Goal: Transaction & Acquisition: Purchase product/service

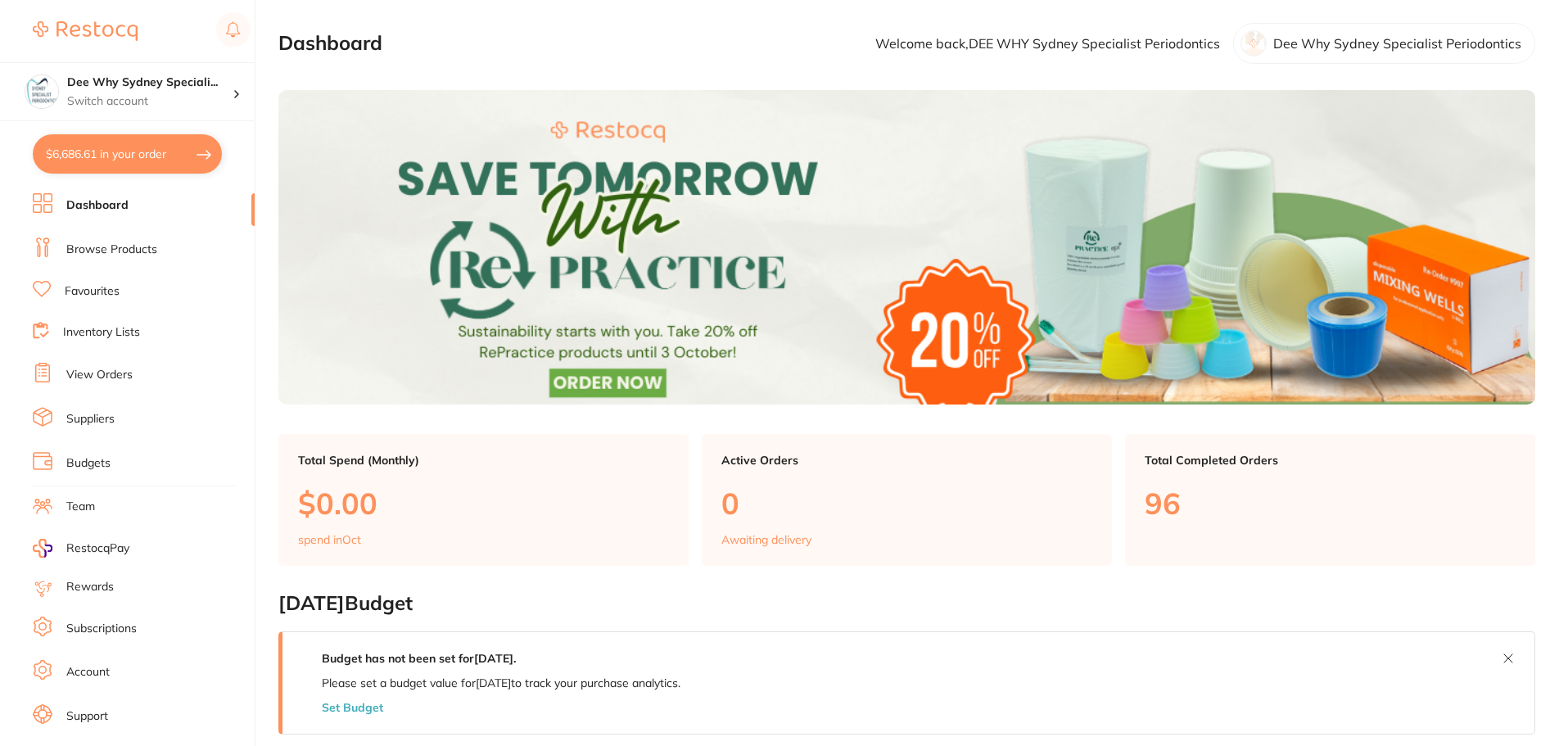
click at [137, 153] on button "$6,686.61 in your order" at bounding box center [128, 153] width 189 height 39
checkbox input "true"
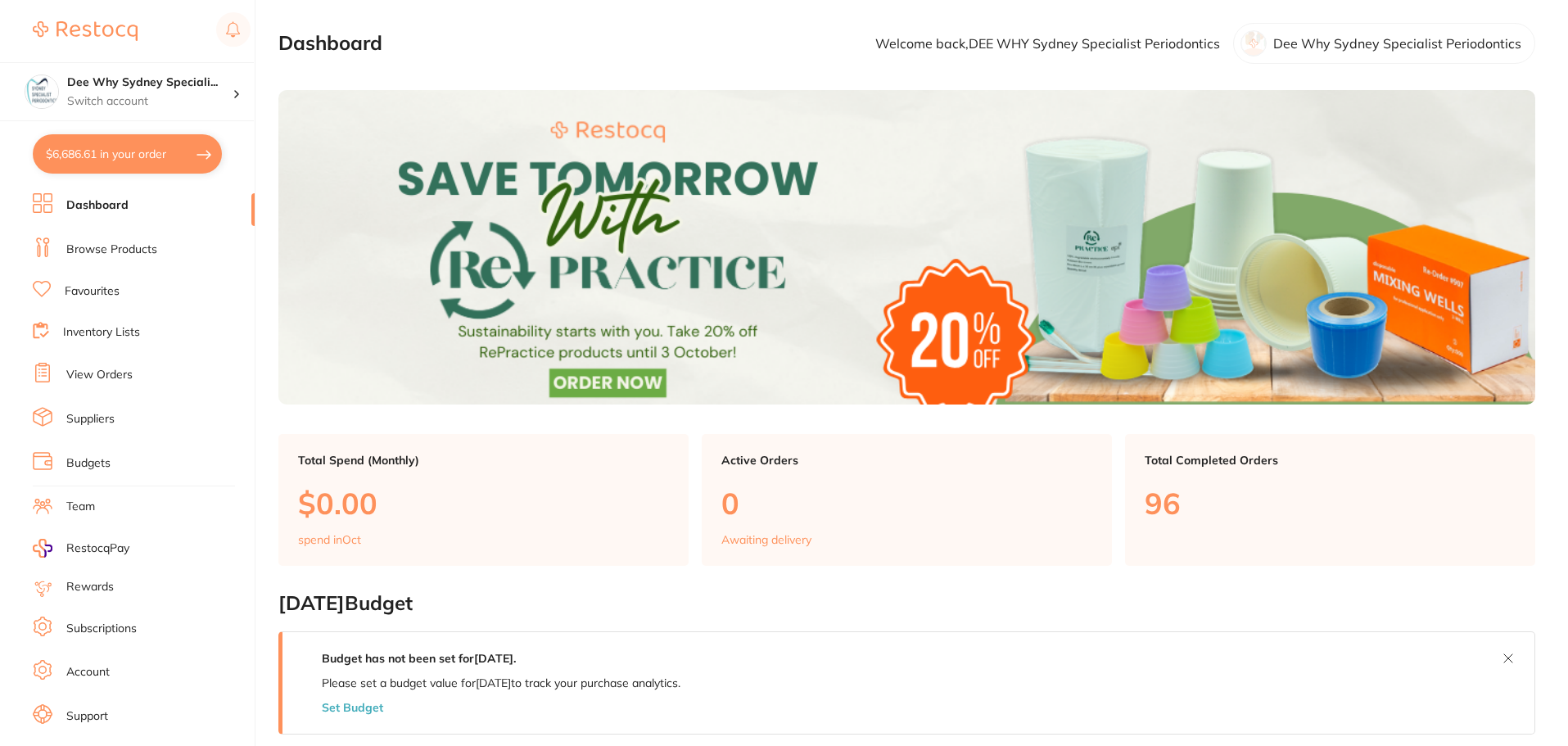
checkbox input "true"
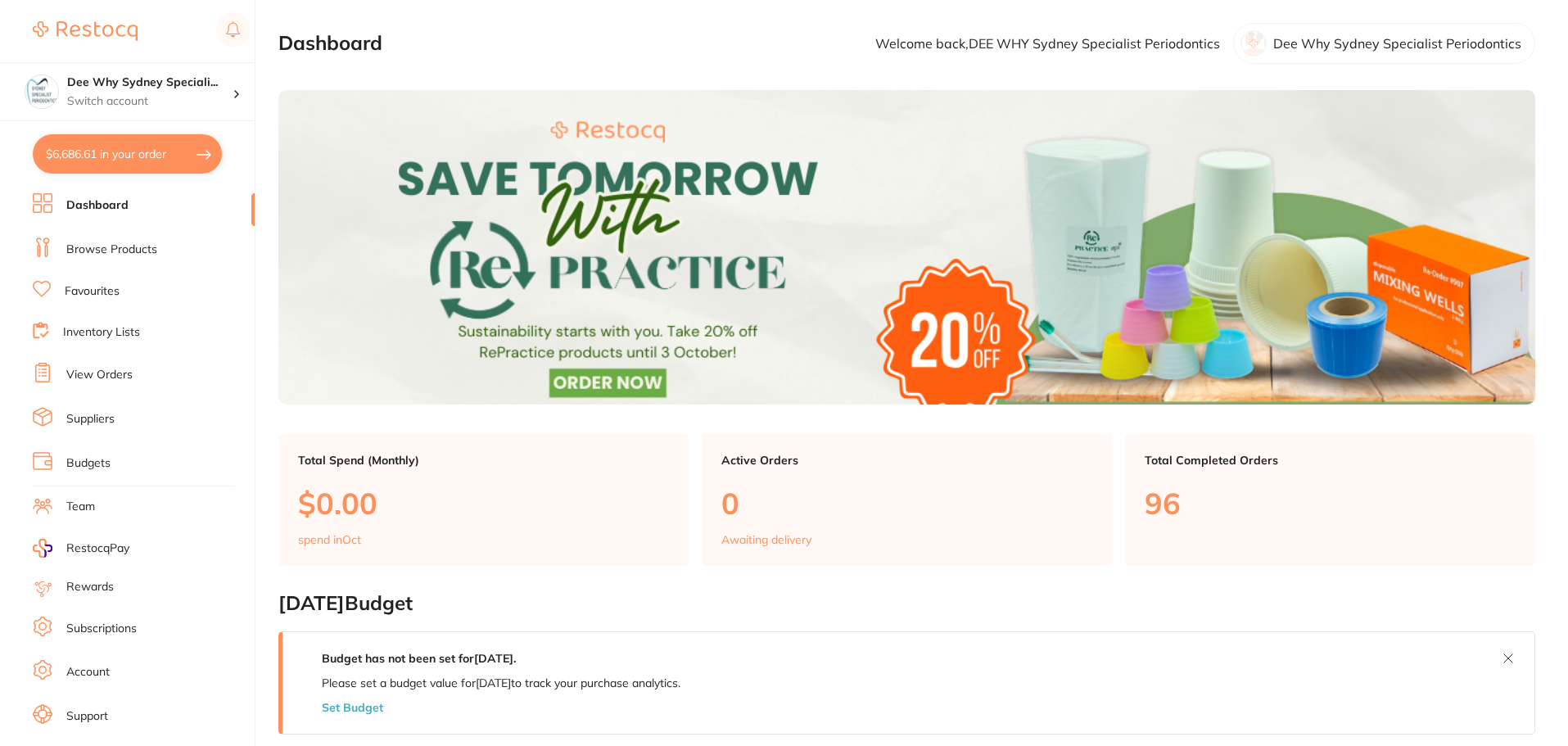
checkbox input "true"
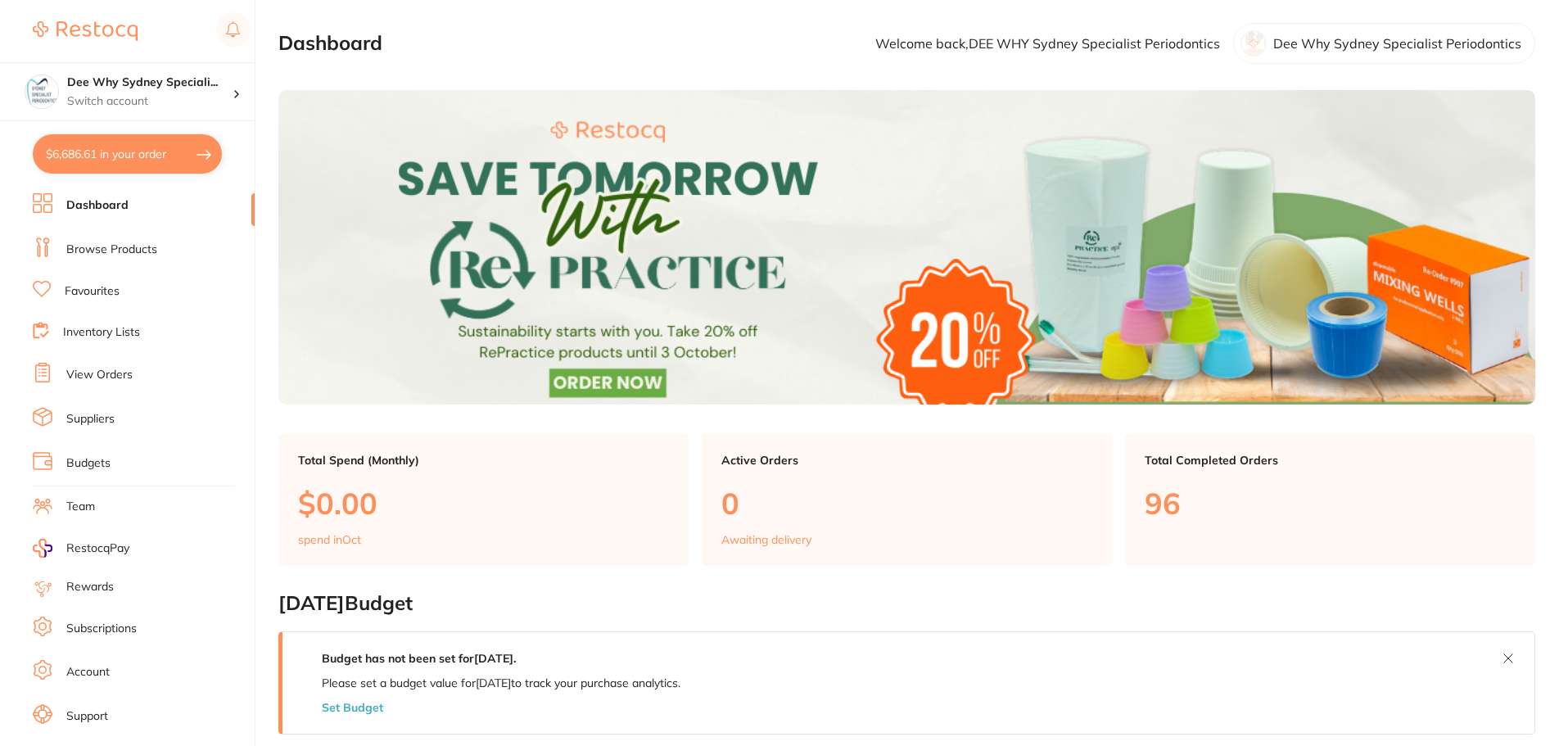
checkbox input "true"
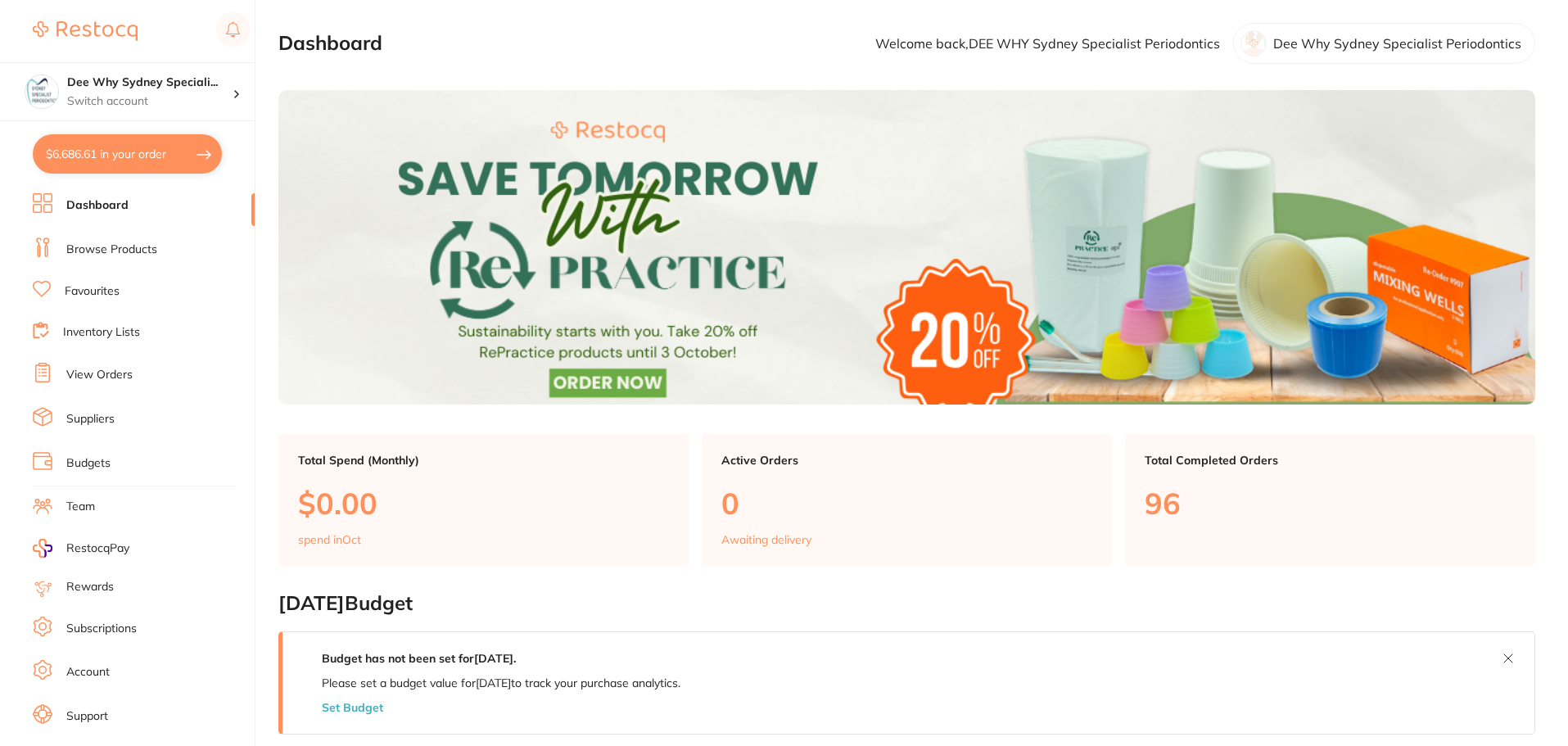
checkbox input "true"
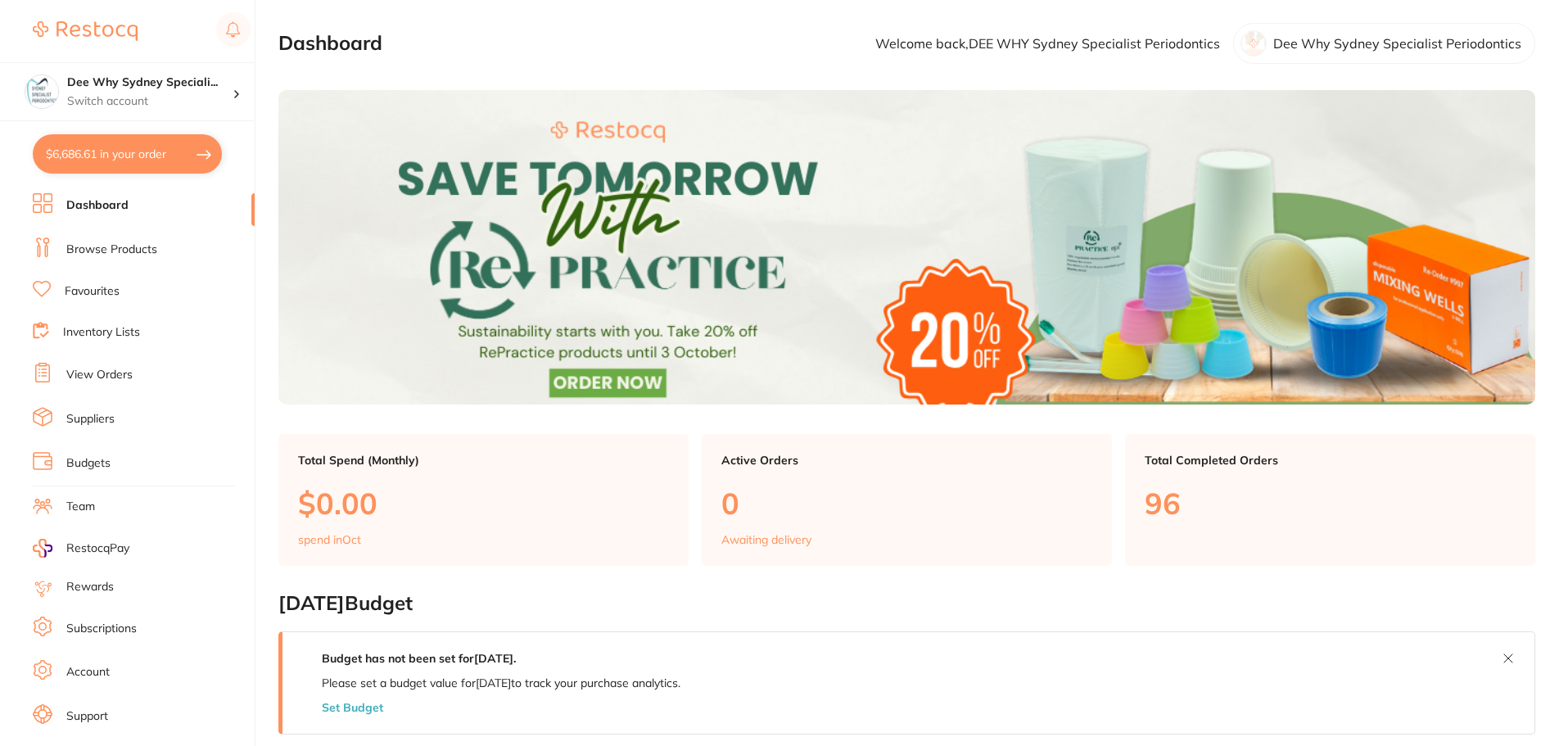
checkbox input "true"
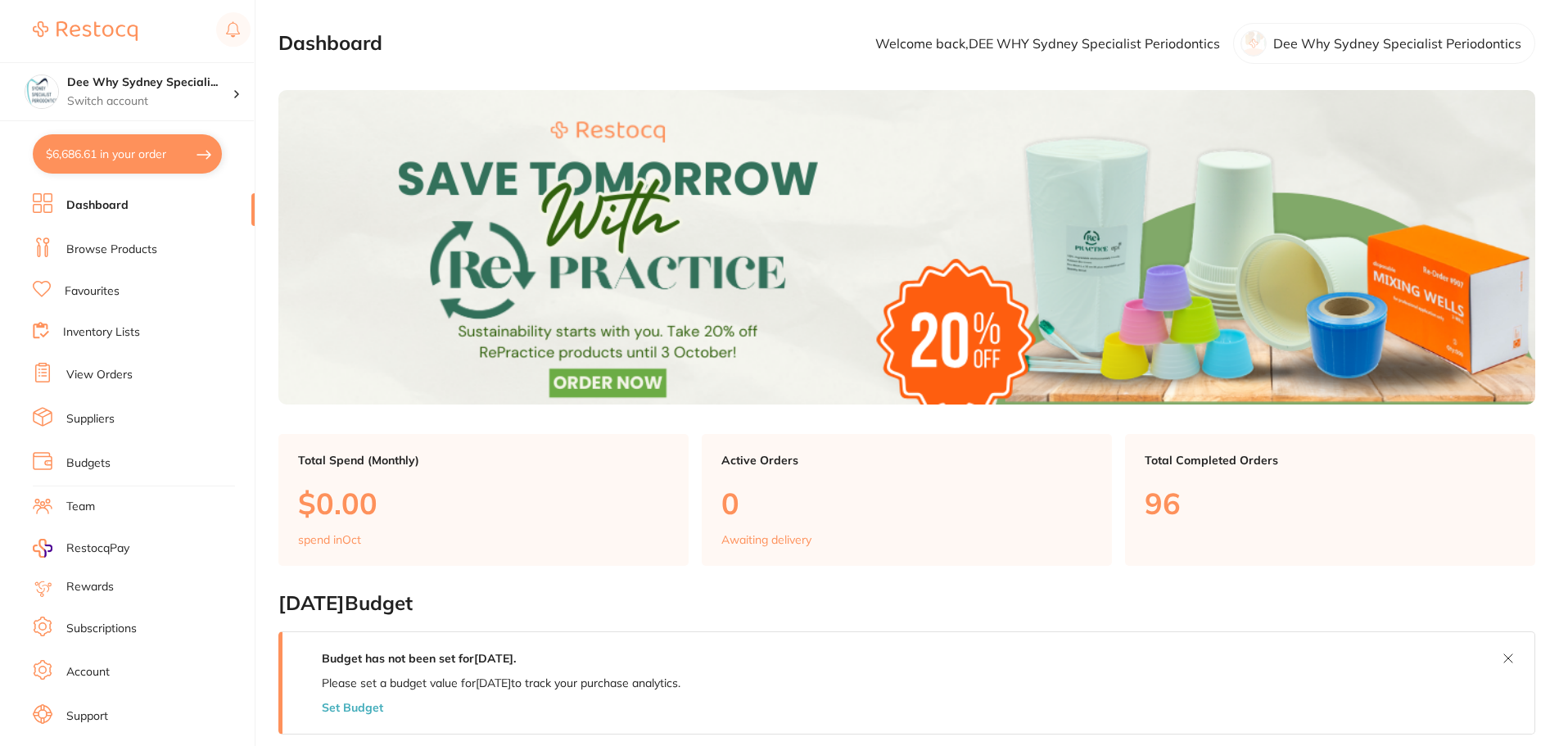
checkbox input "true"
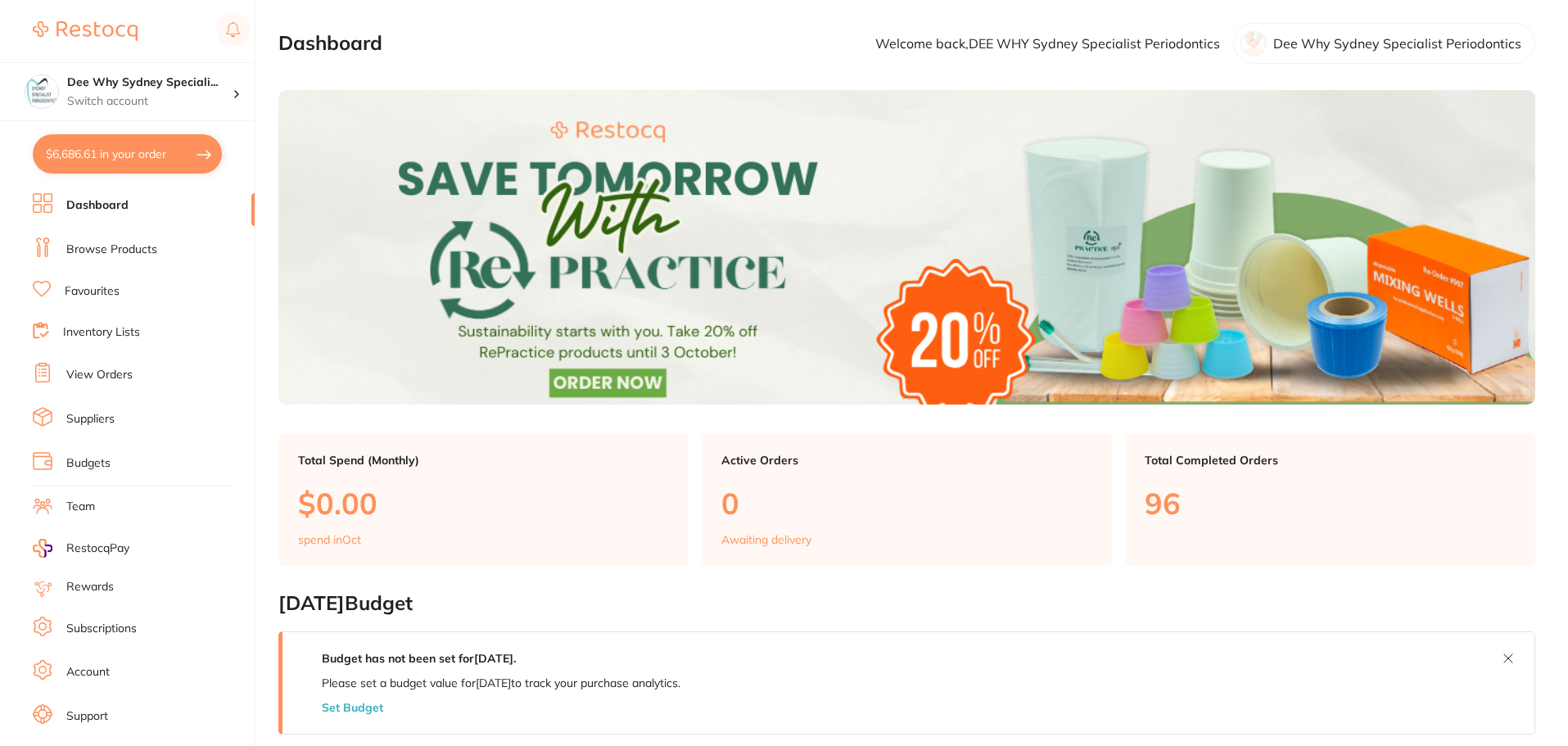
checkbox input "true"
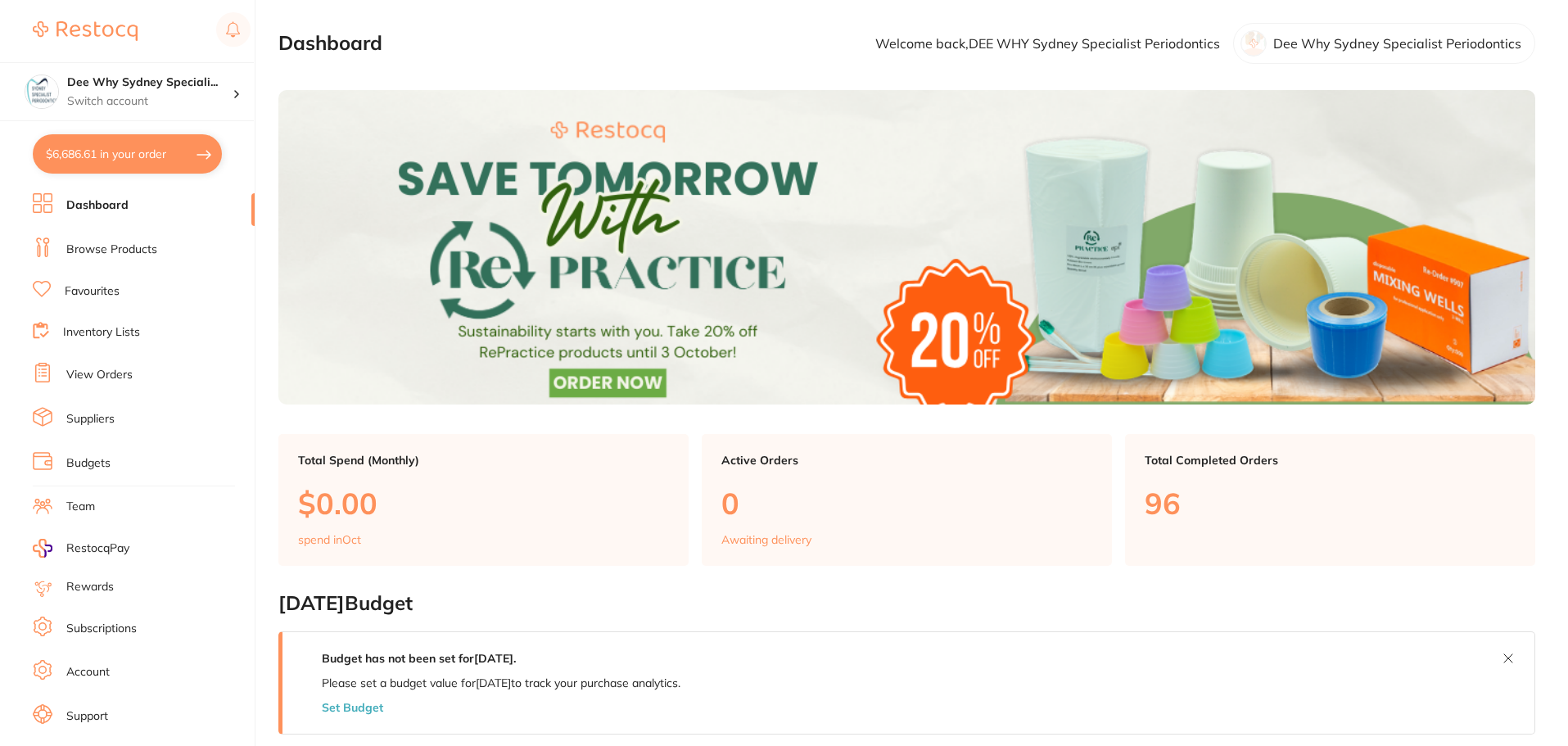
checkbox input "true"
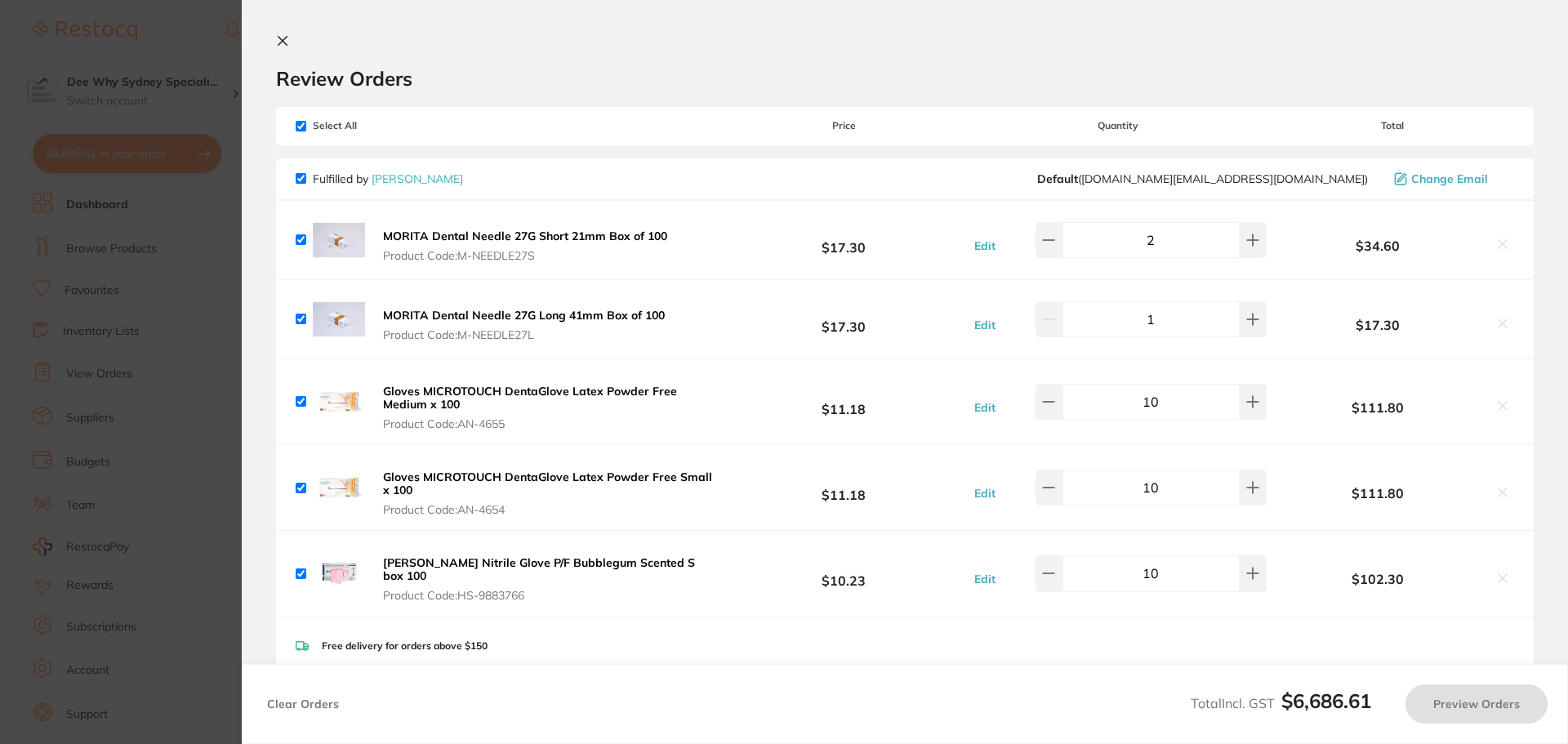
click at [297, 132] on span "Select All" at bounding box center [377, 125] width 164 height 12
click at [303, 133] on div "Select All Price Quantity Total" at bounding box center [904, 125] width 1257 height 37
click at [302, 125] on input "checkbox" at bounding box center [301, 126] width 11 height 11
checkbox input "false"
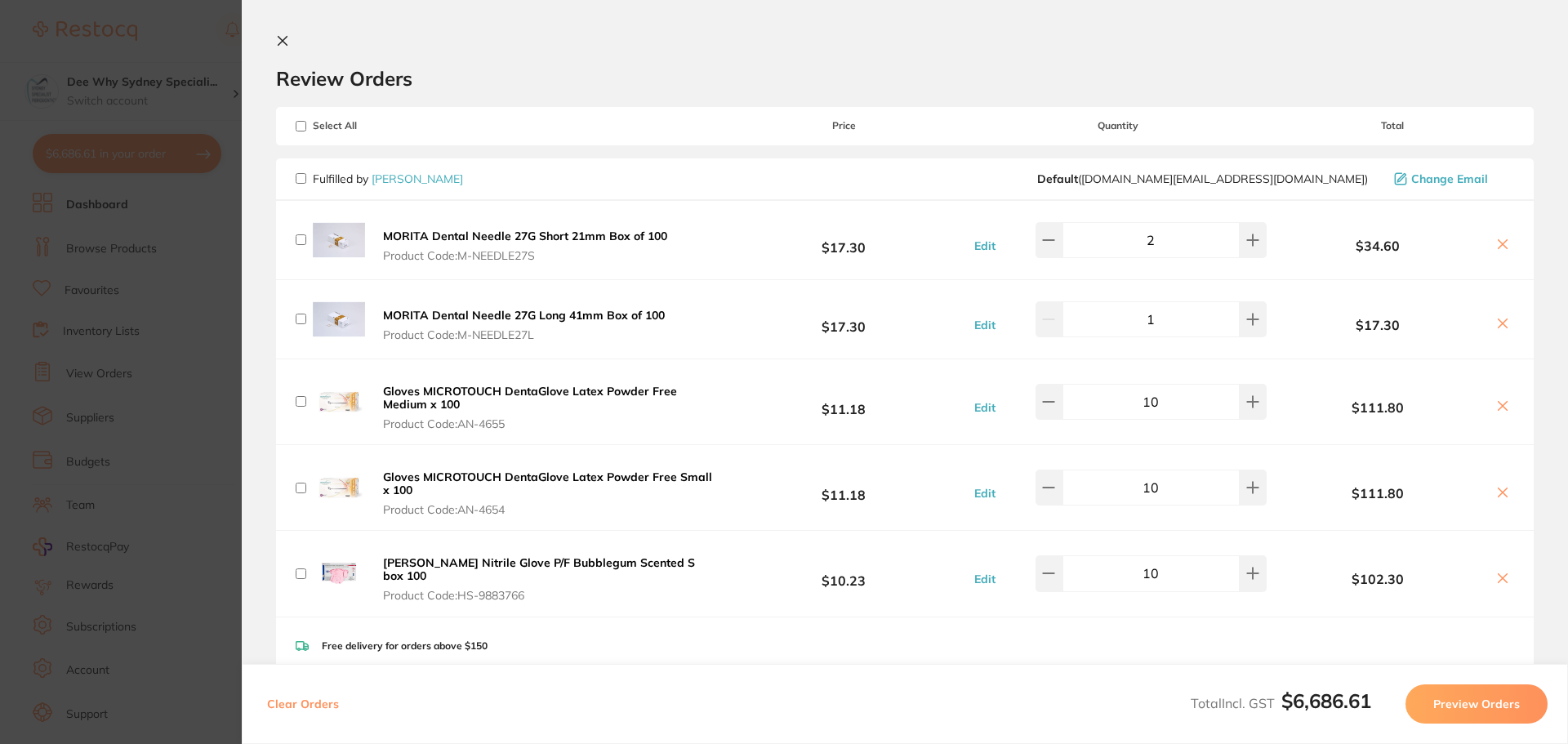
checkbox input "false"
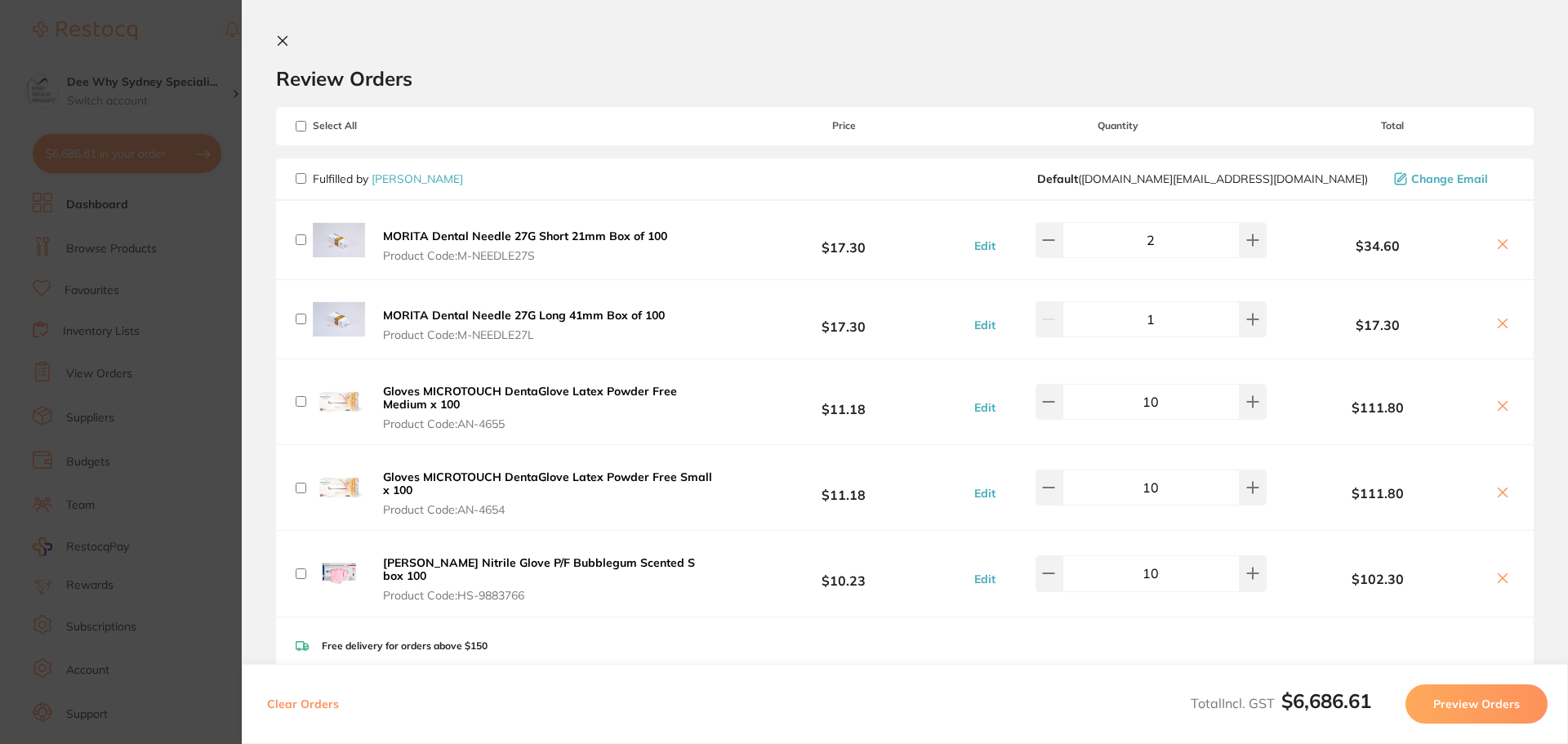
checkbox input "false"
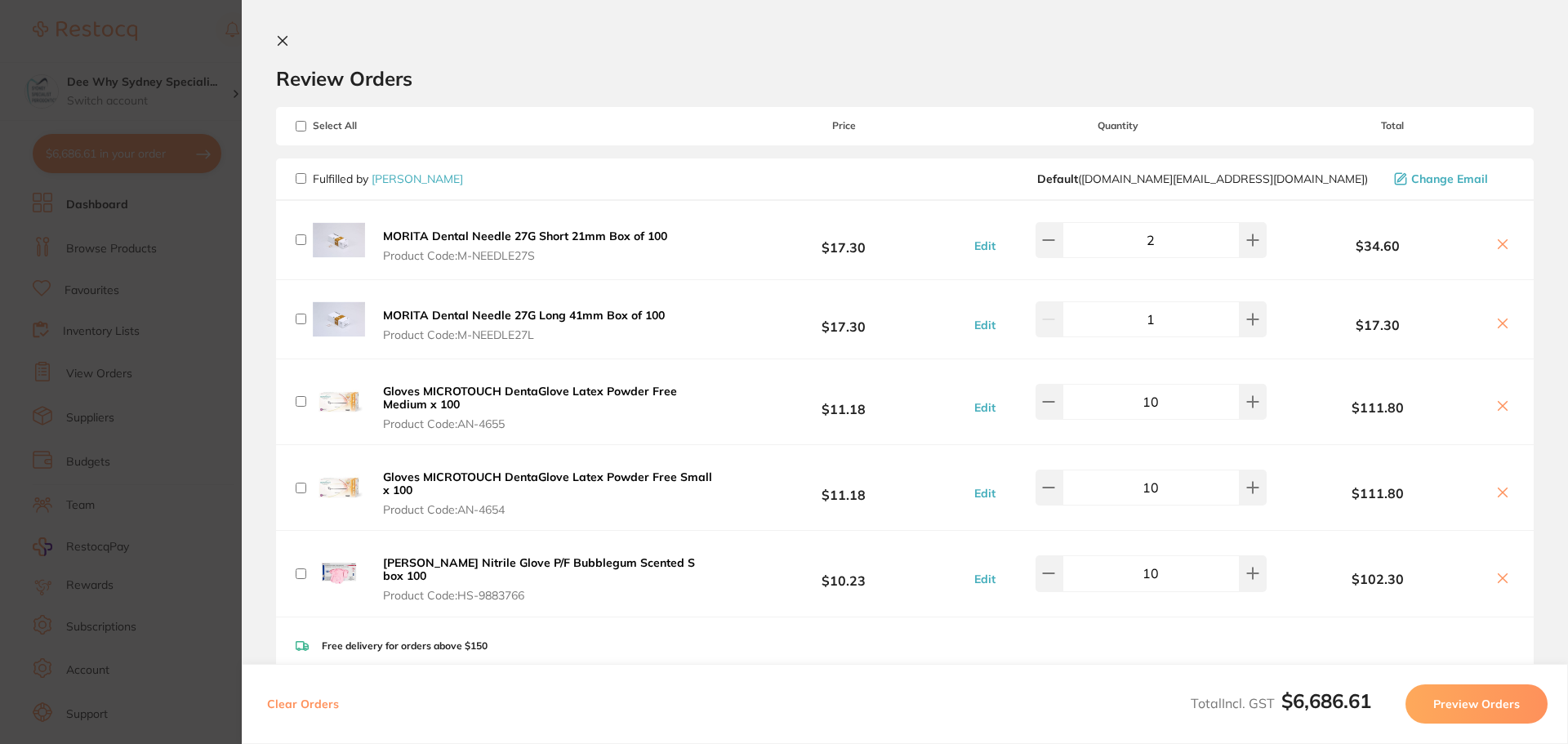
checkbox input "false"
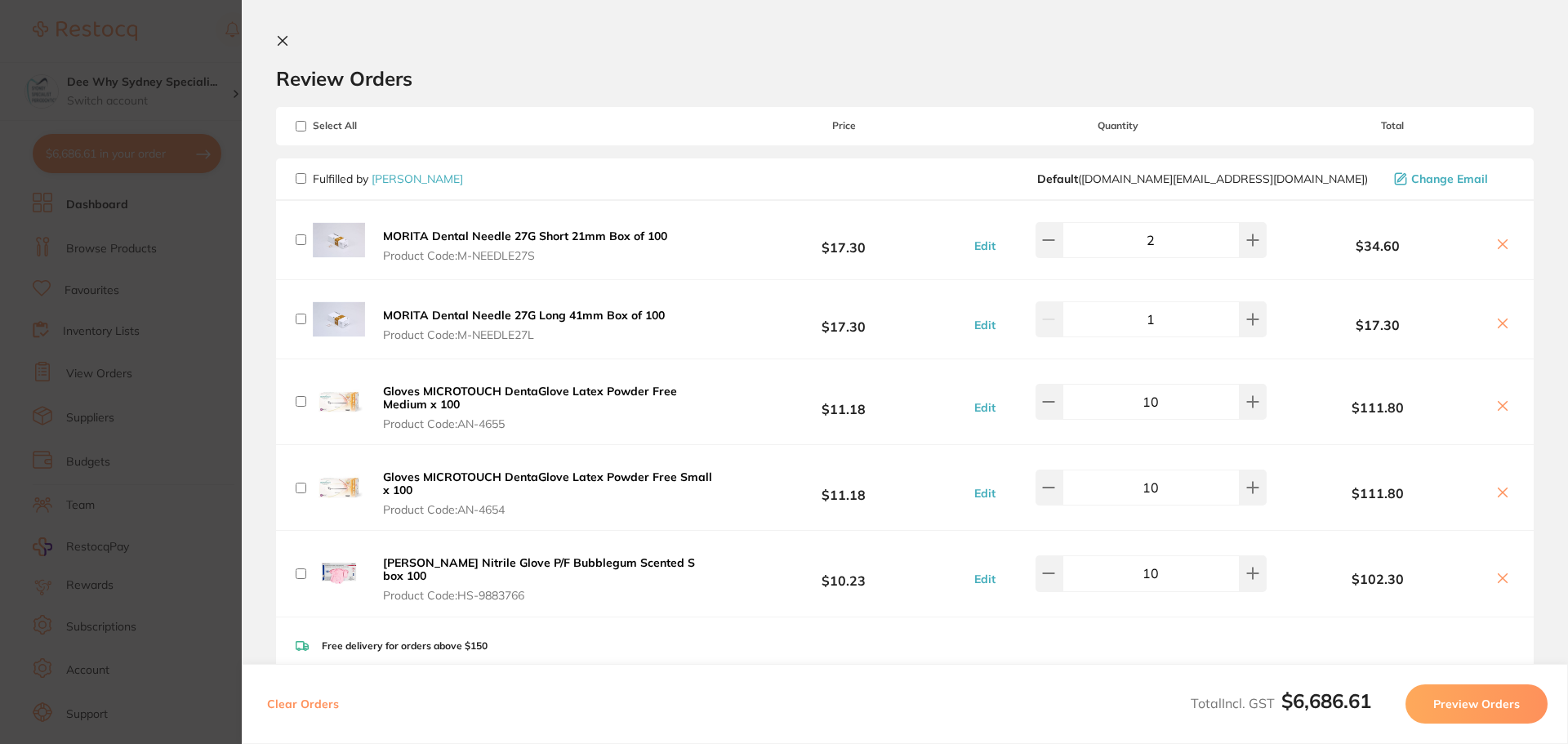
checkbox input "false"
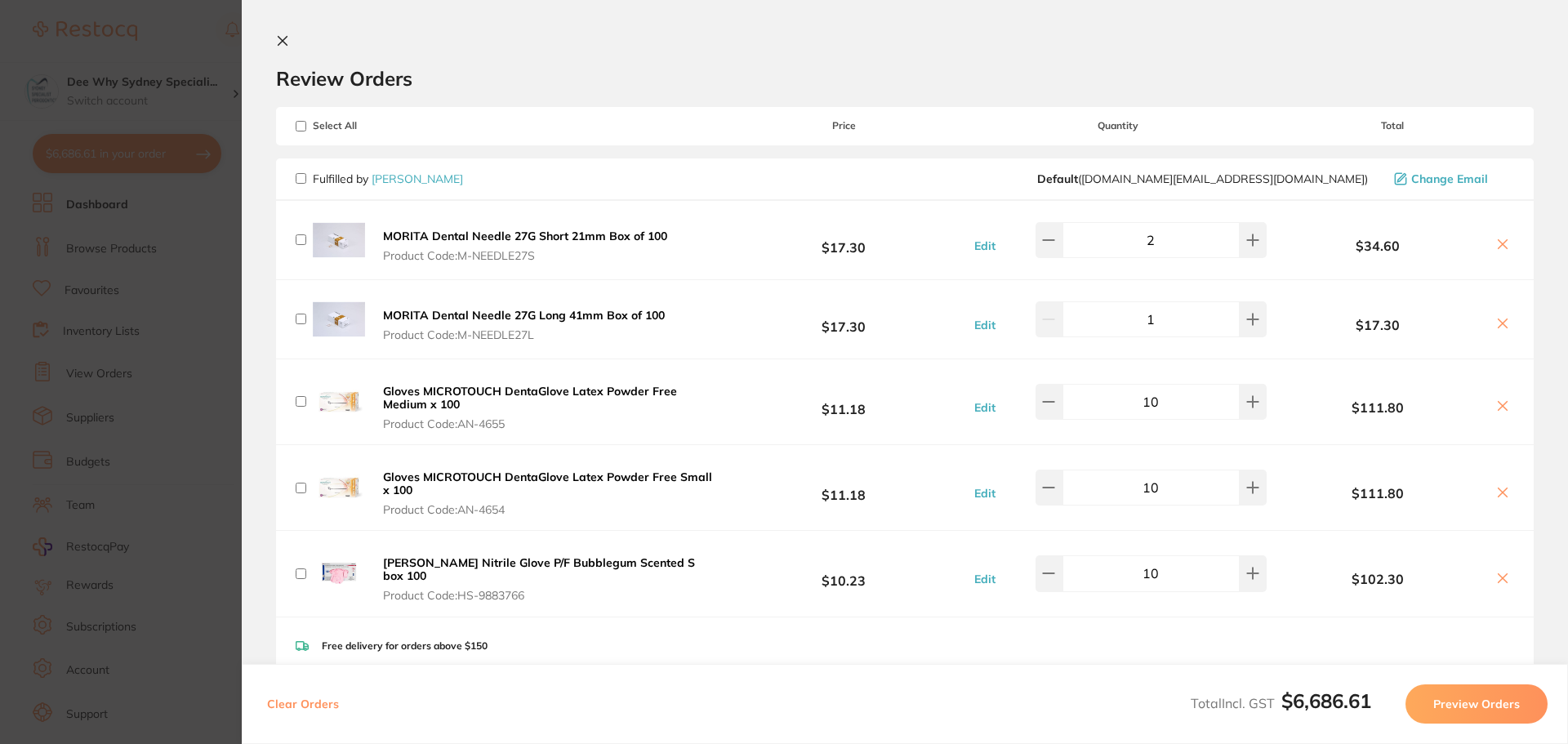
checkbox input "false"
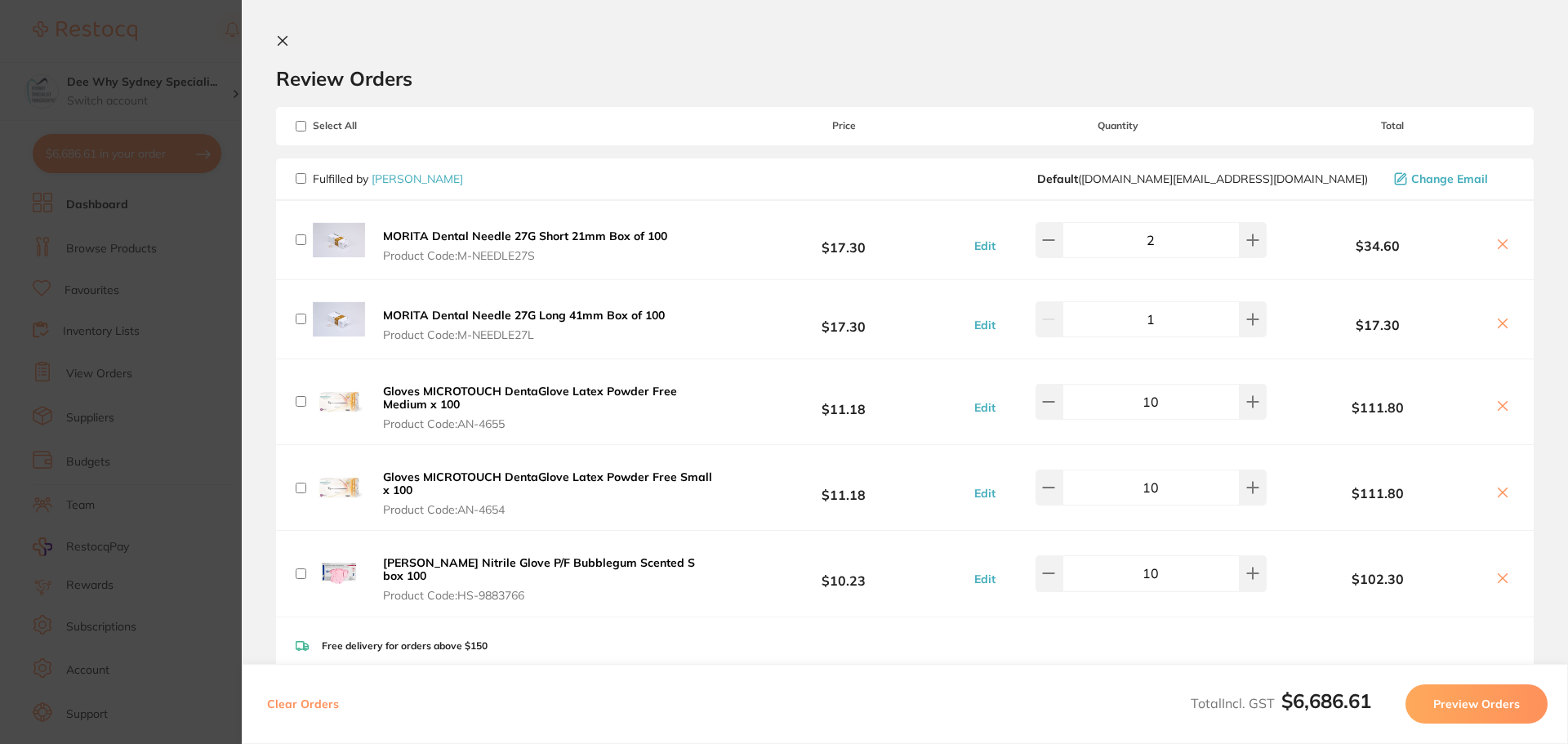
checkbox input "false"
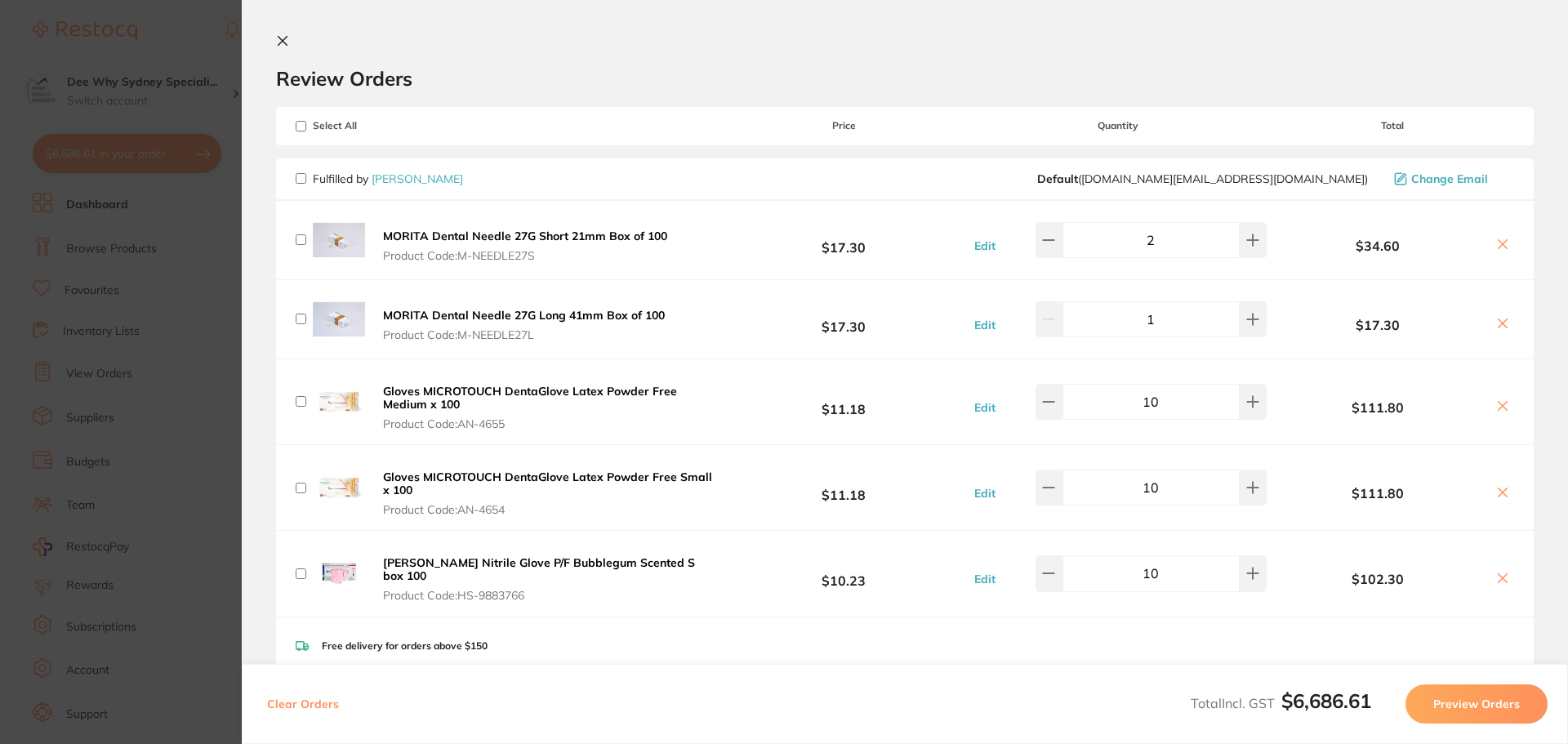
checkbox input "false"
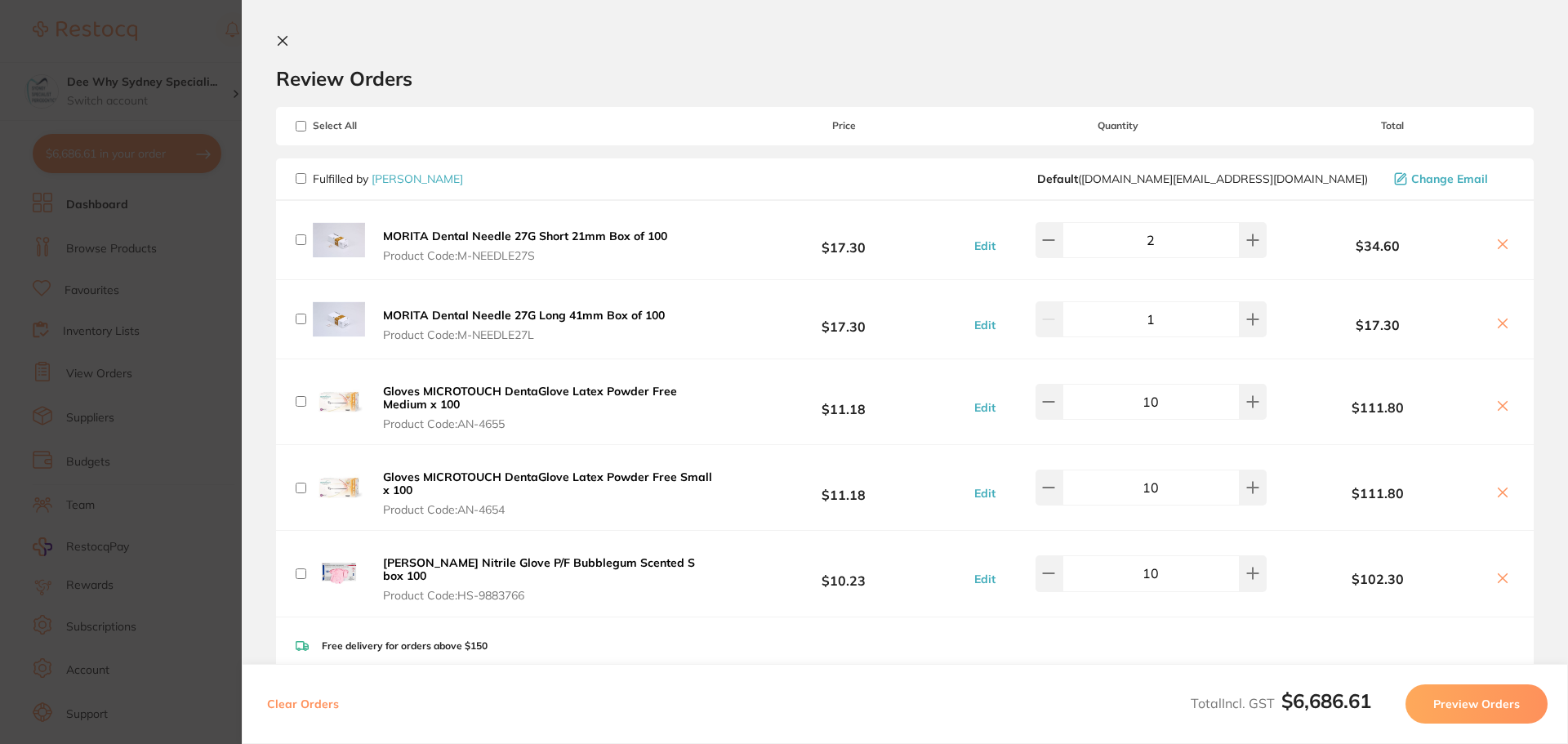
checkbox input "false"
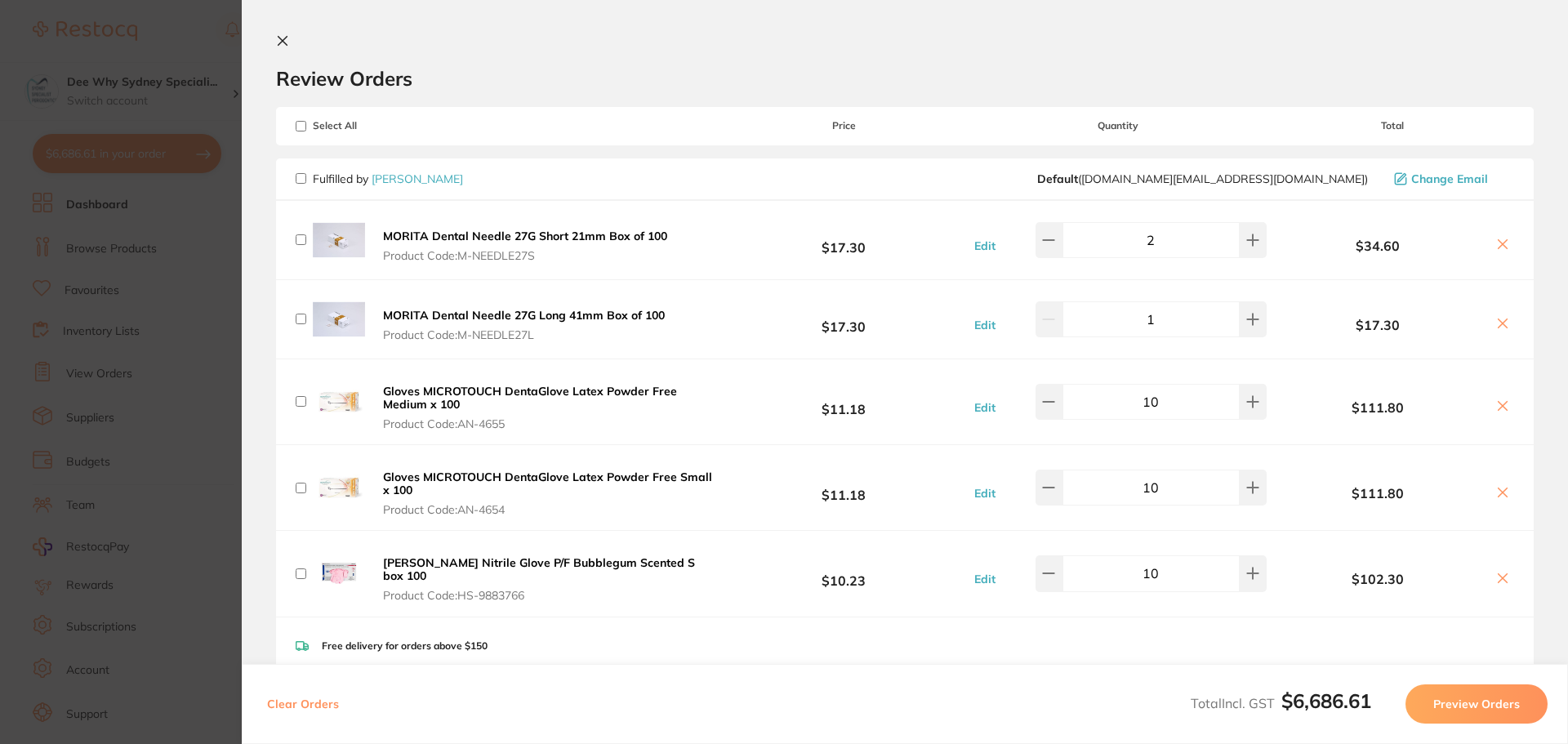
checkbox input "false"
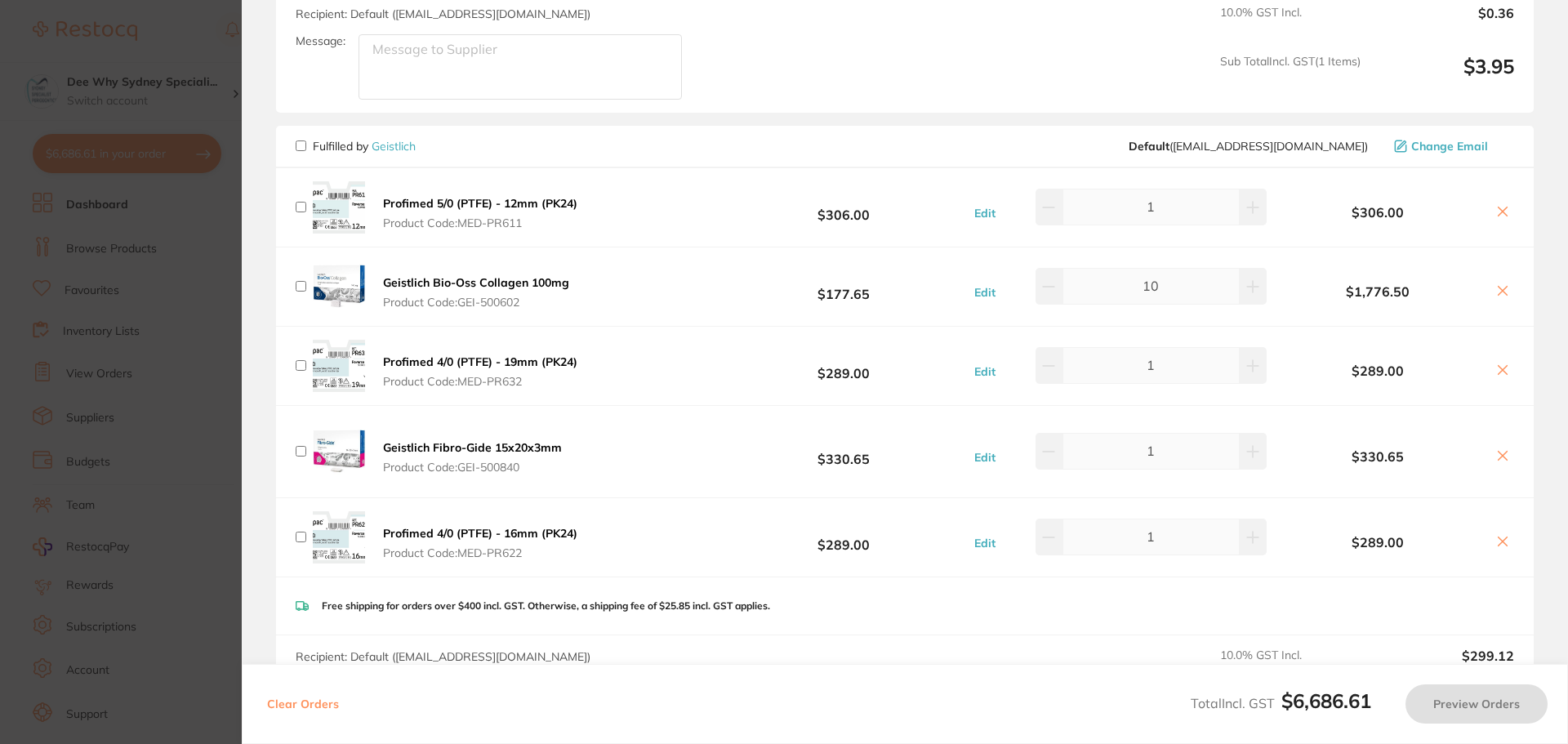
scroll to position [4019, 0]
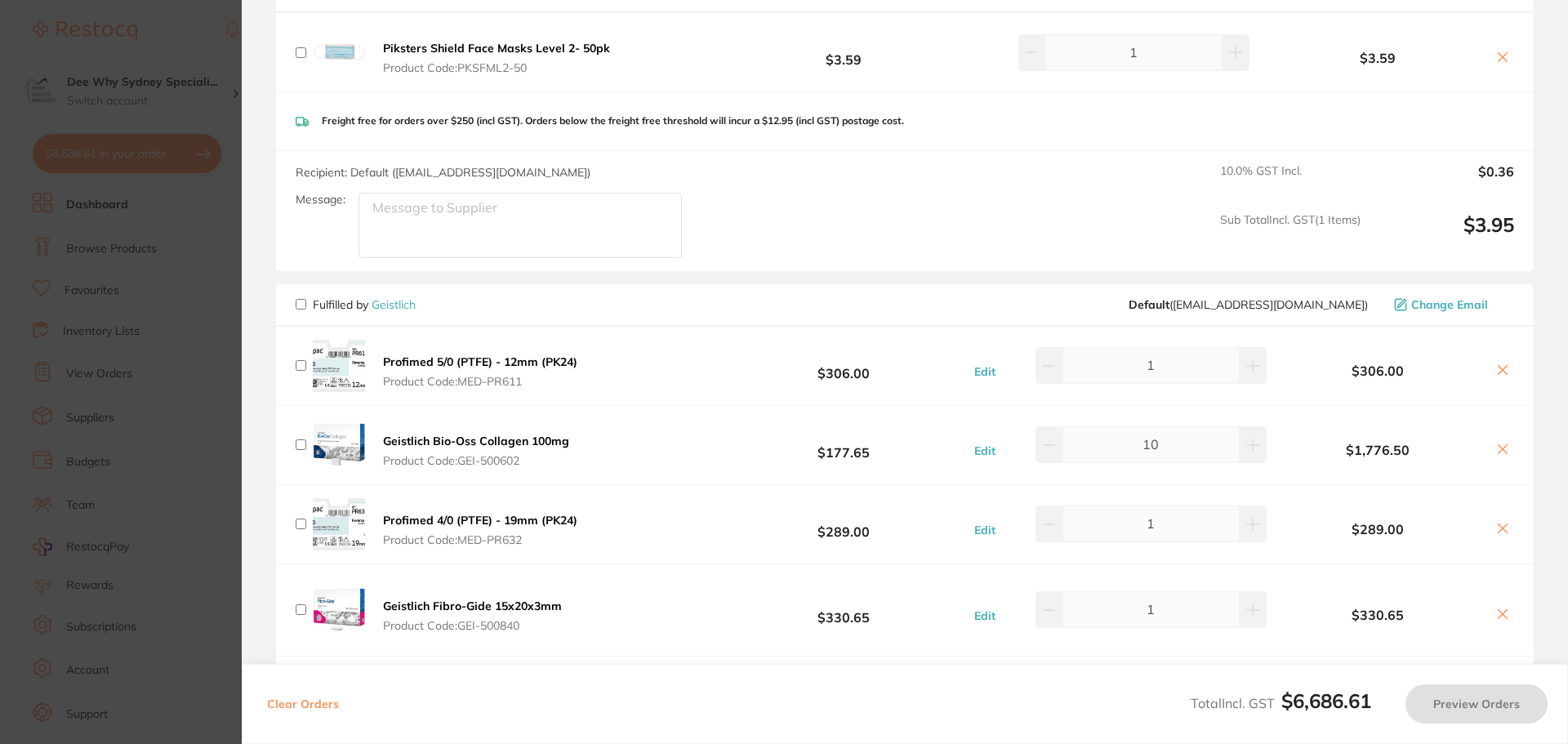
click at [986, 443] on button "Edit" at bounding box center [984, 450] width 31 height 15
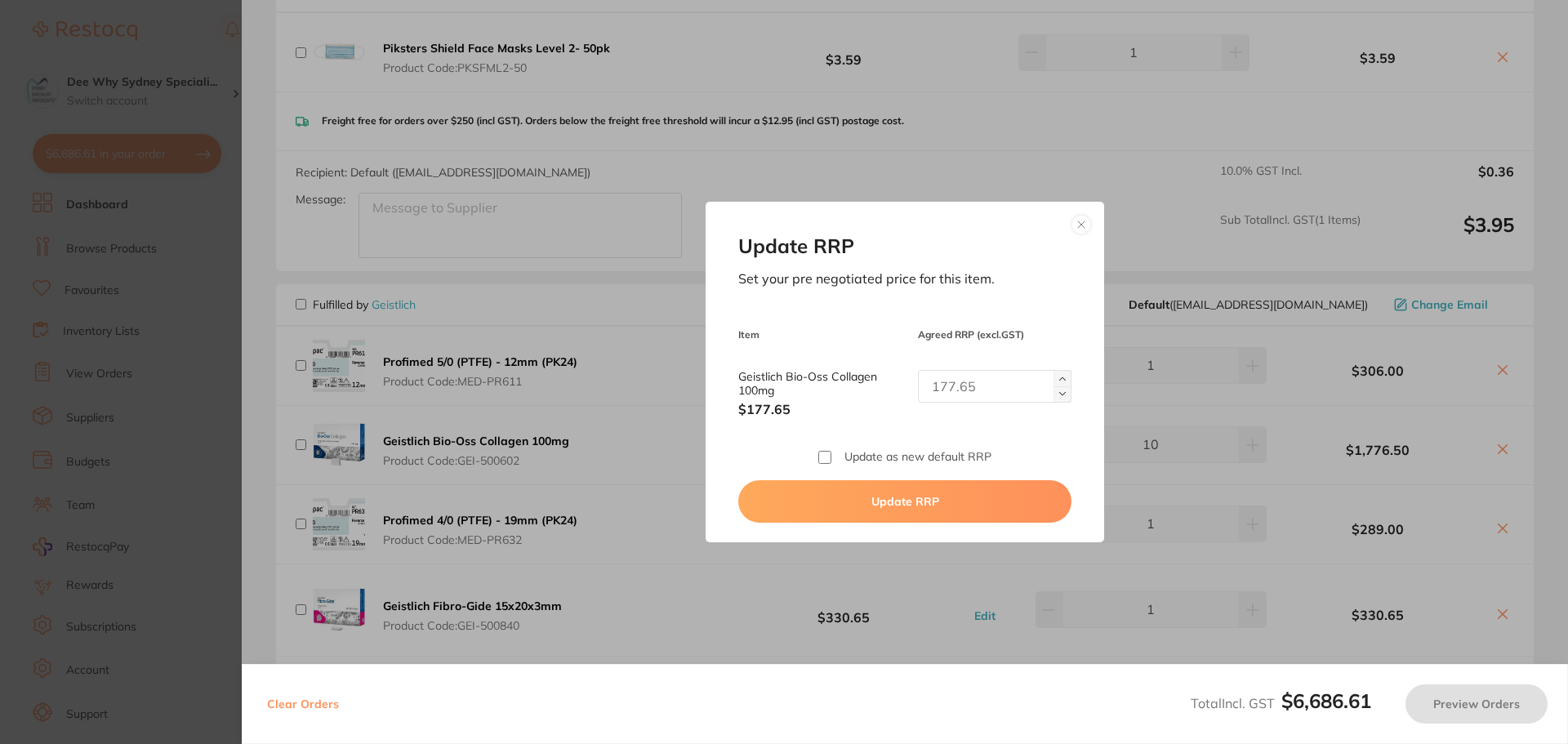
click at [1083, 222] on button at bounding box center [1081, 224] width 20 height 20
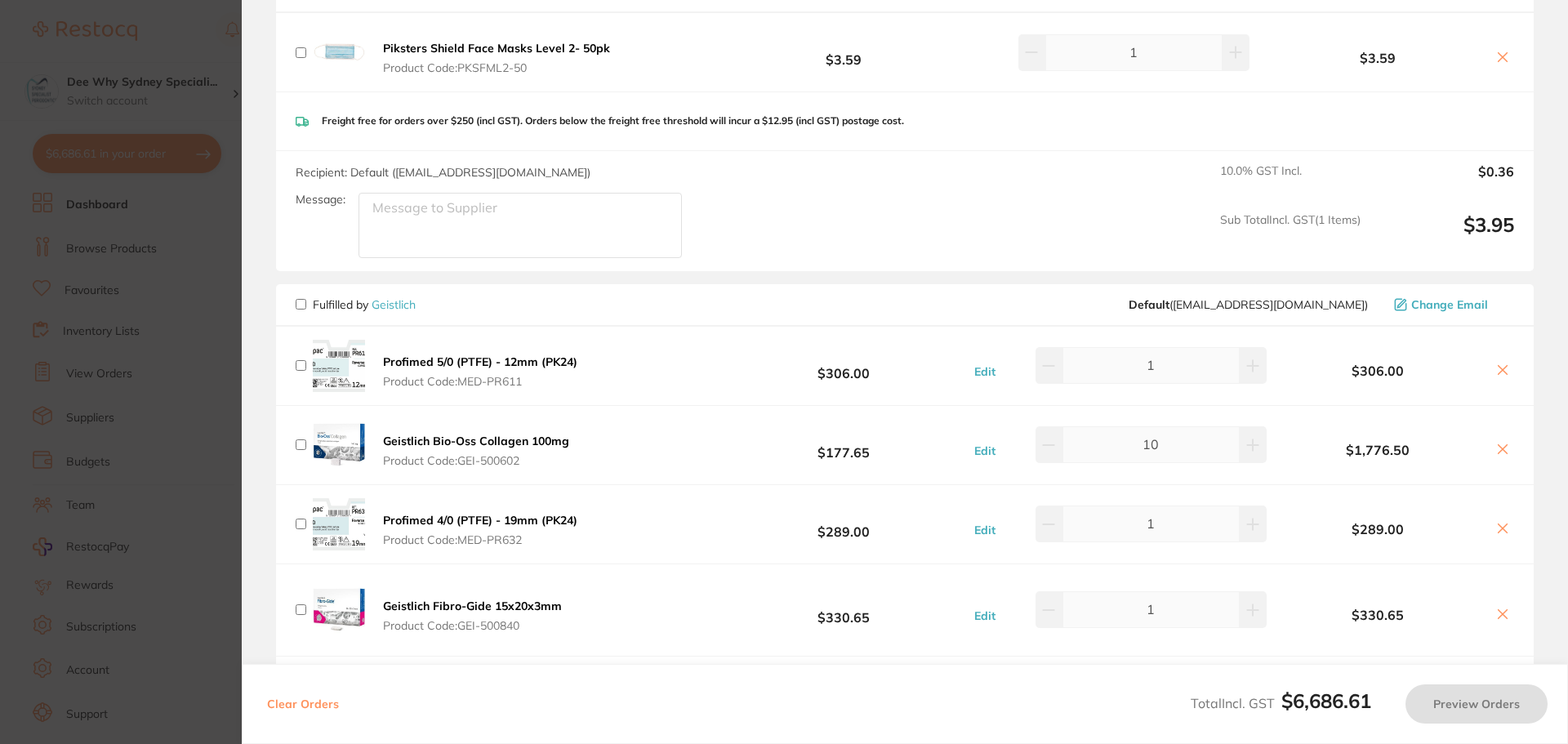
click at [302, 299] on input "checkbox" at bounding box center [301, 304] width 11 height 11
checkbox input "true"
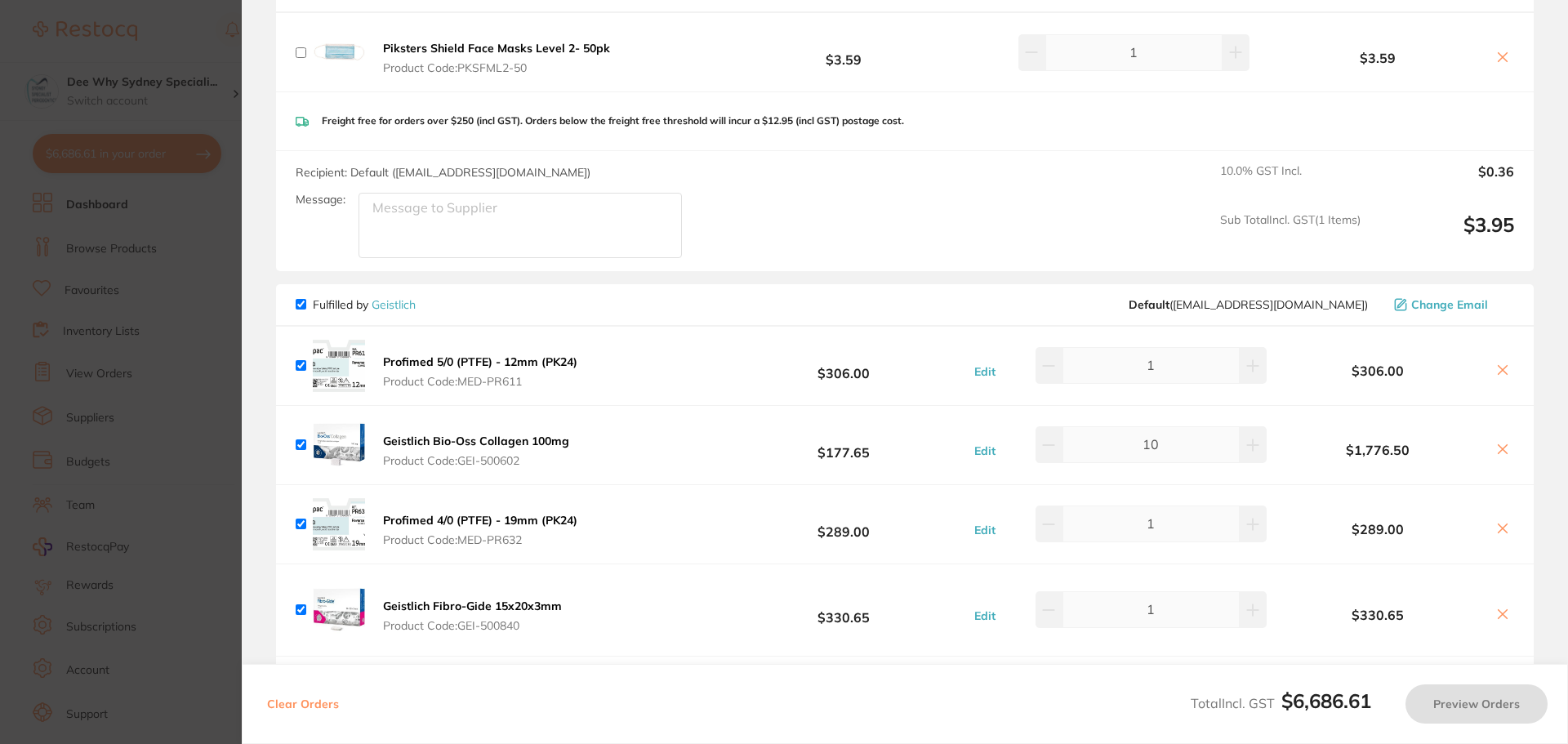
checkbox input "true"
drag, startPoint x: 1195, startPoint y: 426, endPoint x: 1076, endPoint y: 420, distance: 119.2
click at [1076, 426] on input "10" at bounding box center [1151, 444] width 177 height 36
drag, startPoint x: 1159, startPoint y: 422, endPoint x: 1082, endPoint y: 410, distance: 77.9
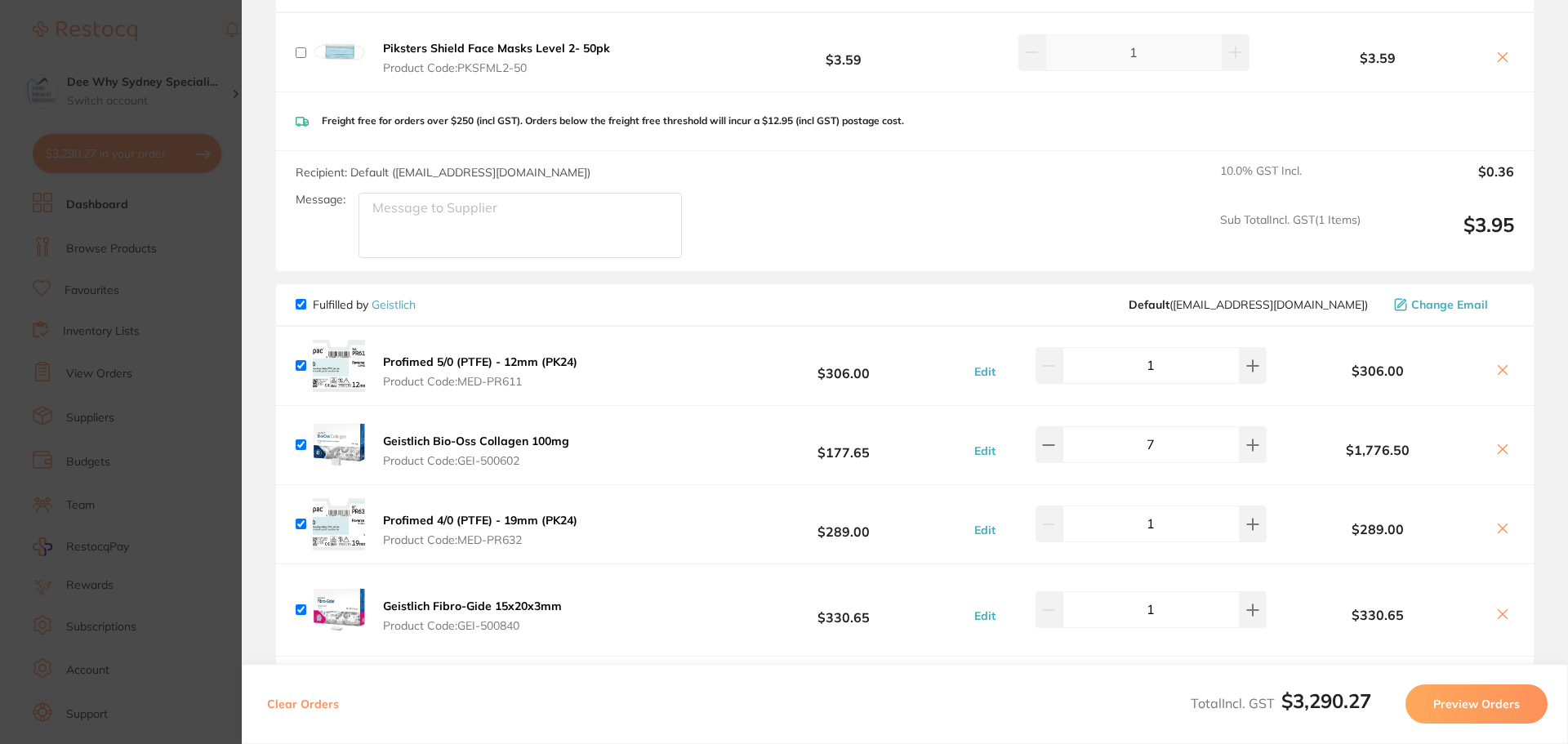
click at [1082, 426] on input "7" at bounding box center [1151, 444] width 177 height 36
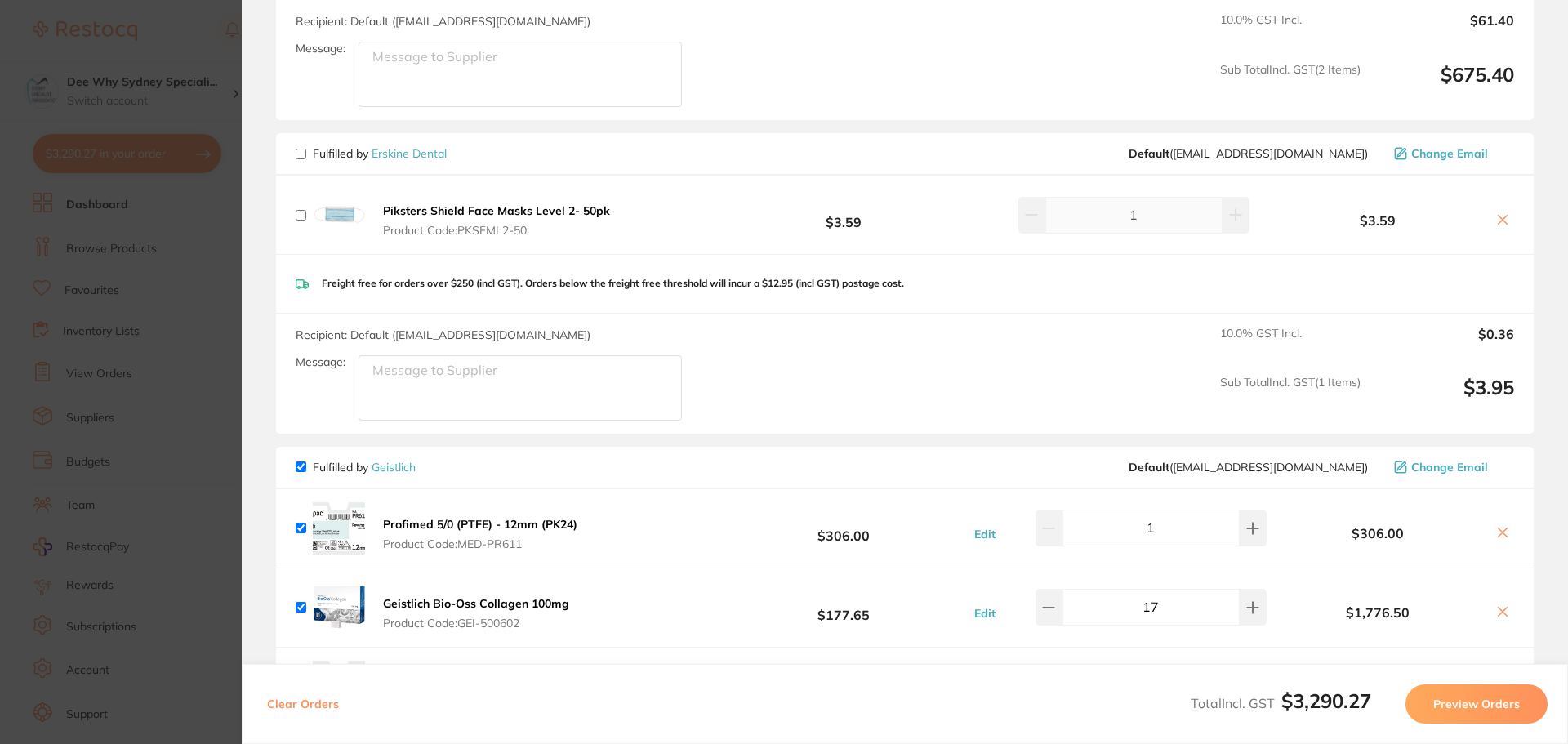
scroll to position [3856, 0]
type input "17"
click at [169, 204] on section "Update RRP Set your pre negotiated price for this item. Item Agreed RRP (excl. …" at bounding box center [784, 372] width 1568 height 744
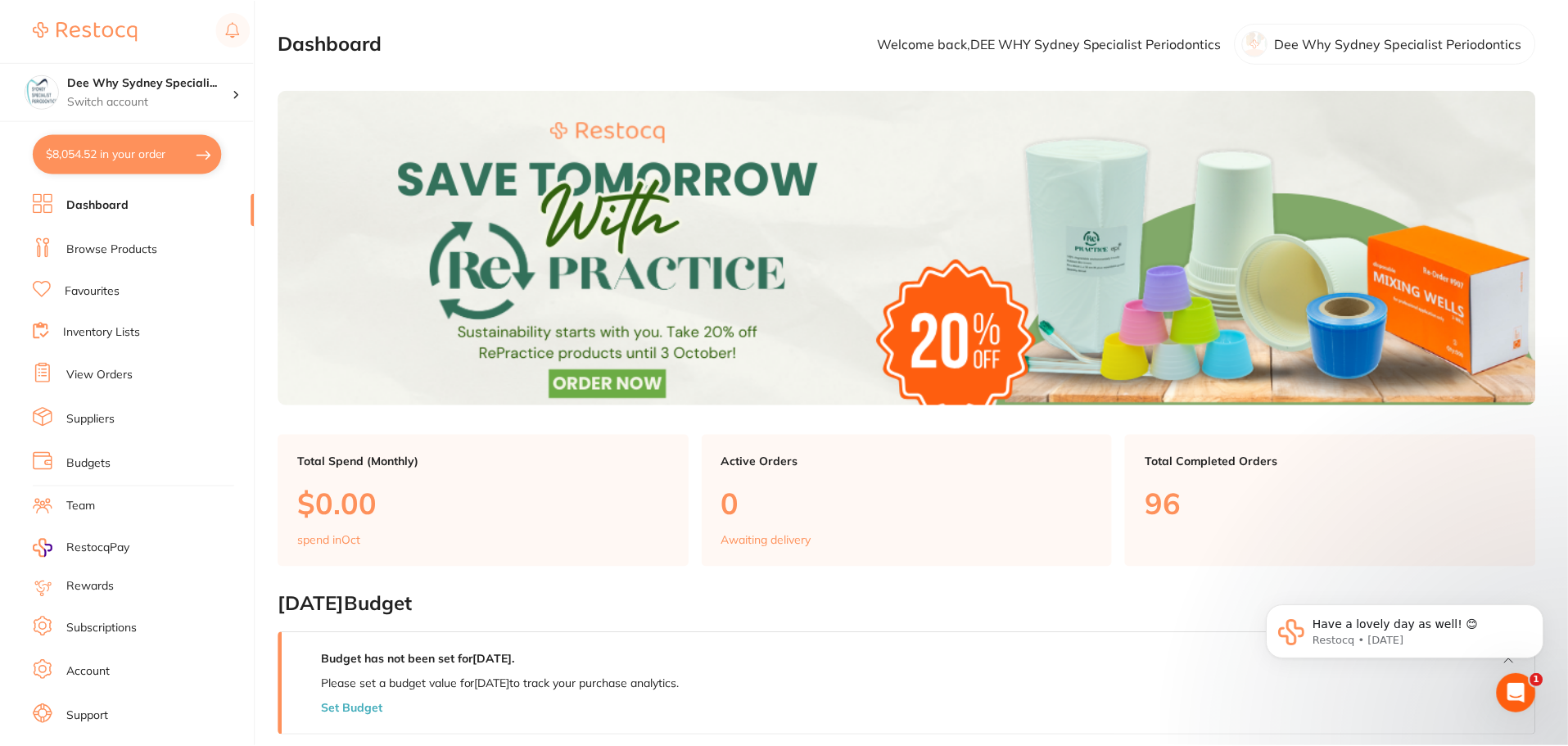
scroll to position [4, 0]
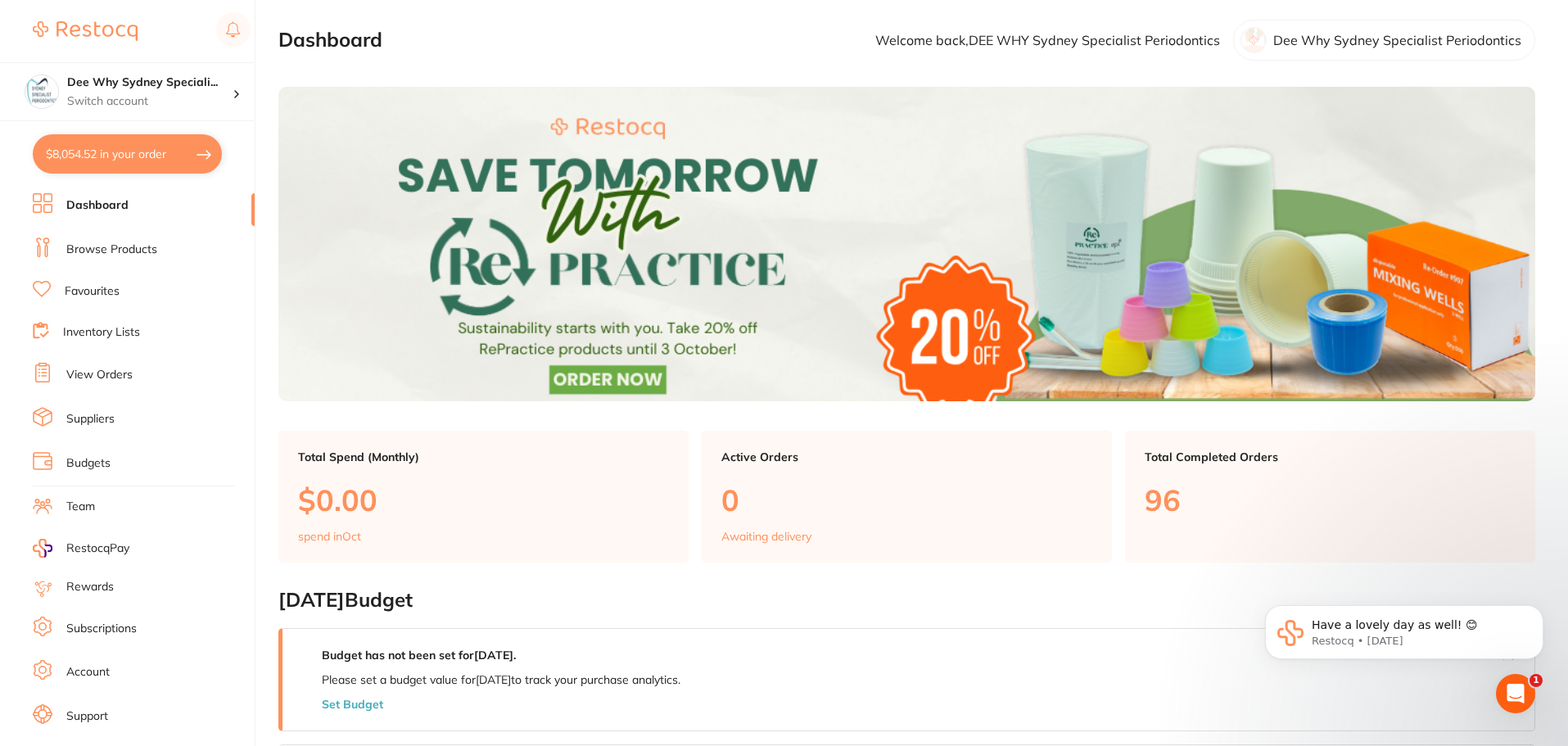
click at [116, 377] on link "View Orders" at bounding box center [99, 375] width 66 height 16
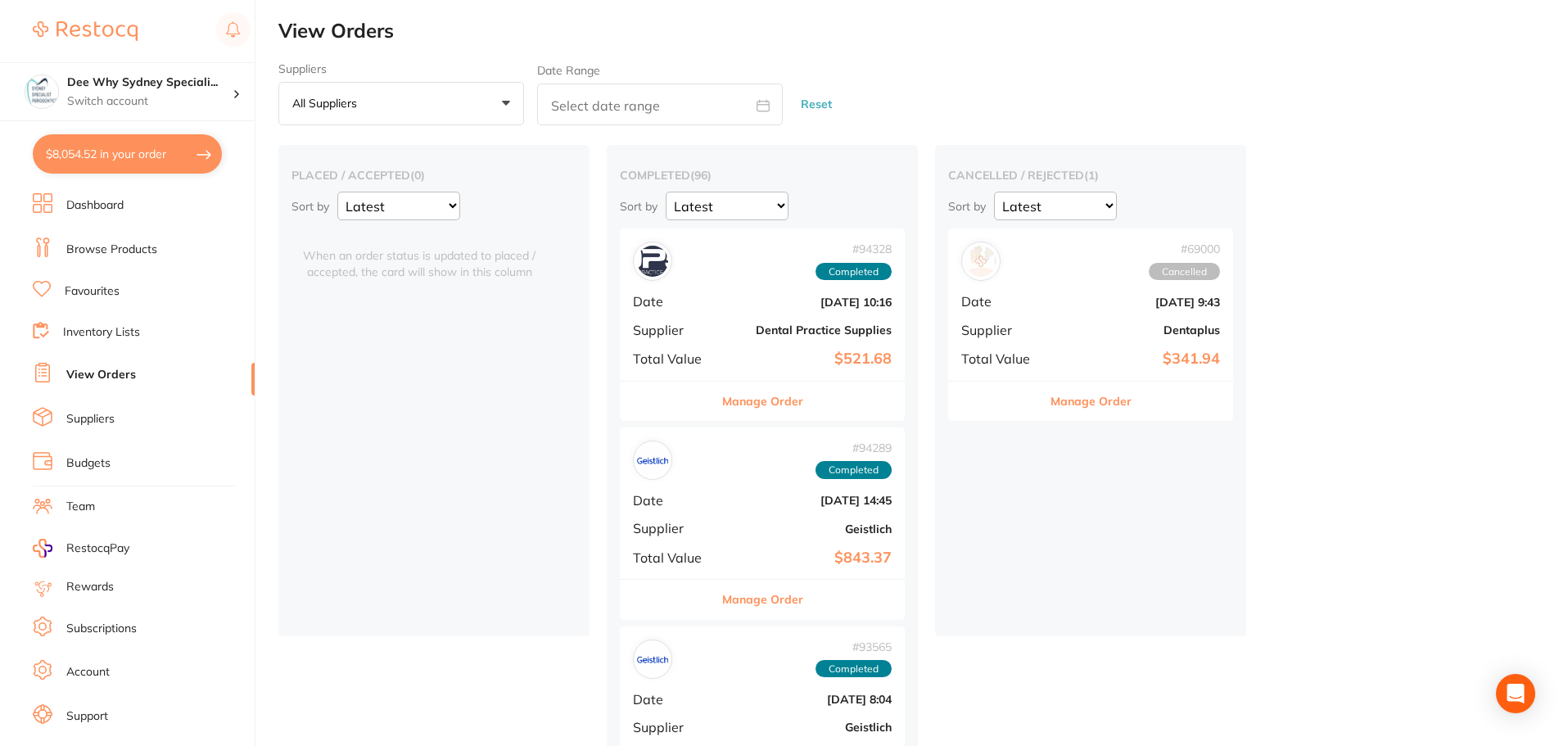
click at [134, 335] on link "Inventory Lists" at bounding box center [102, 332] width 77 height 16
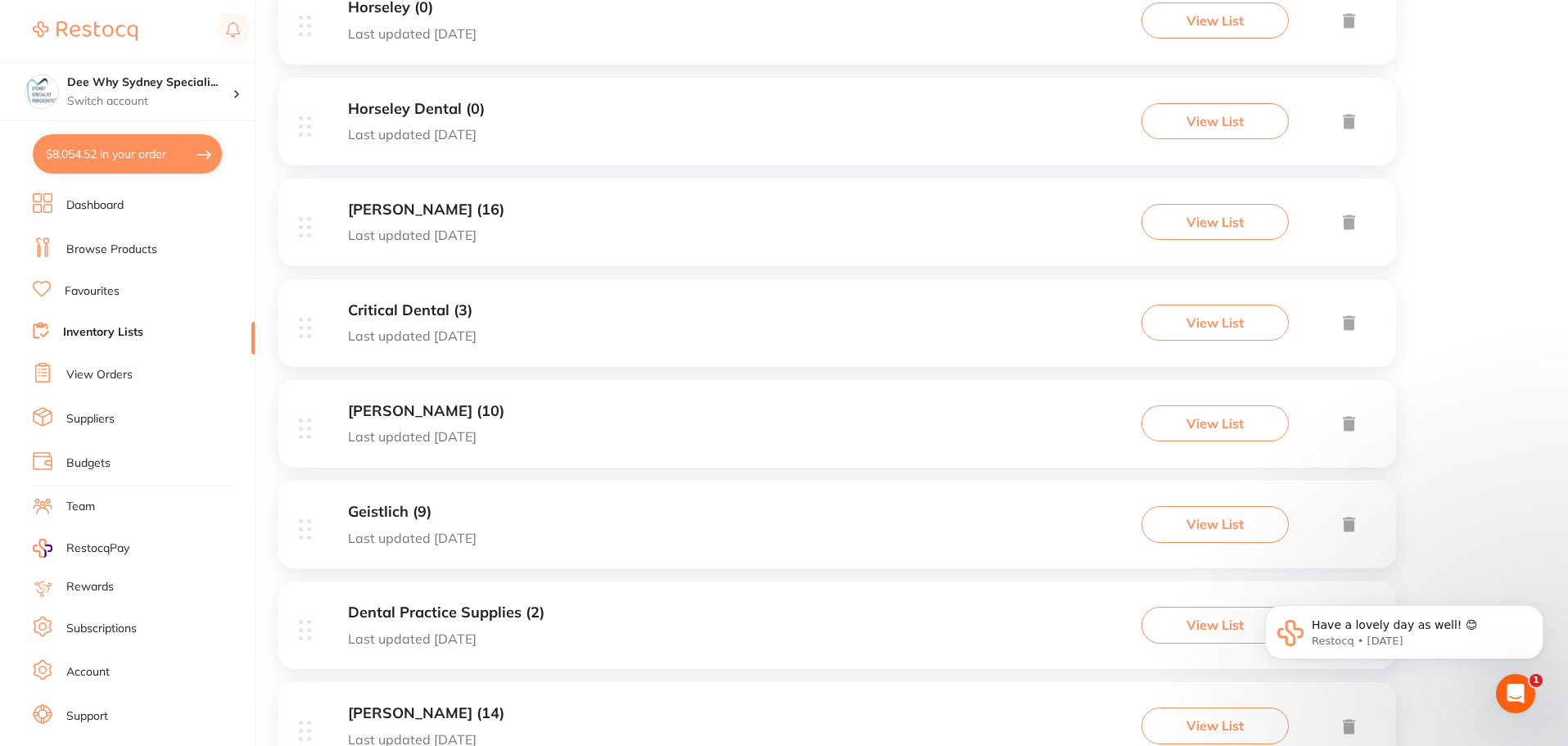
scroll to position [938, 0]
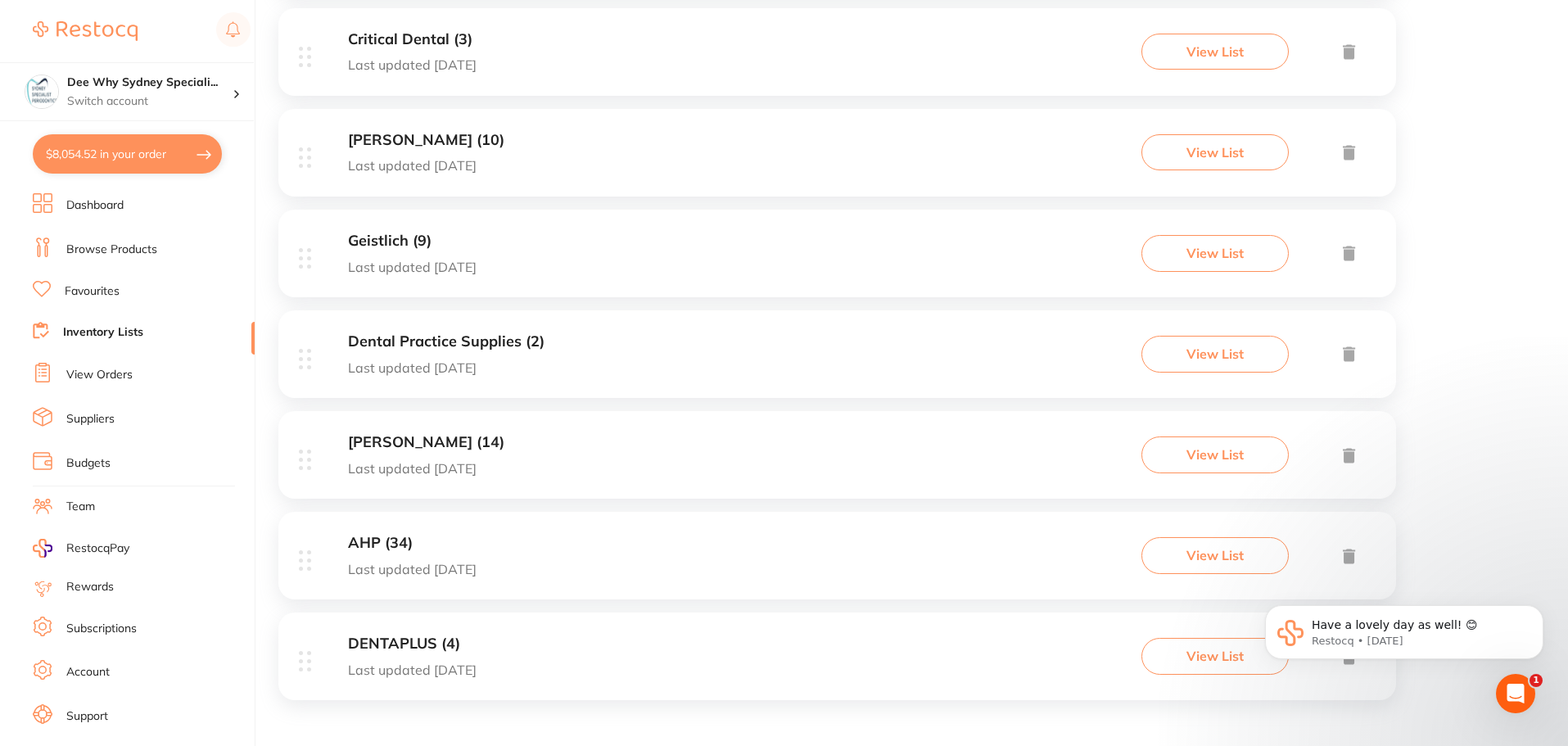
click at [414, 230] on div "Geistlich (9) Last updated [DATE] View List" at bounding box center [837, 253] width 1117 height 87
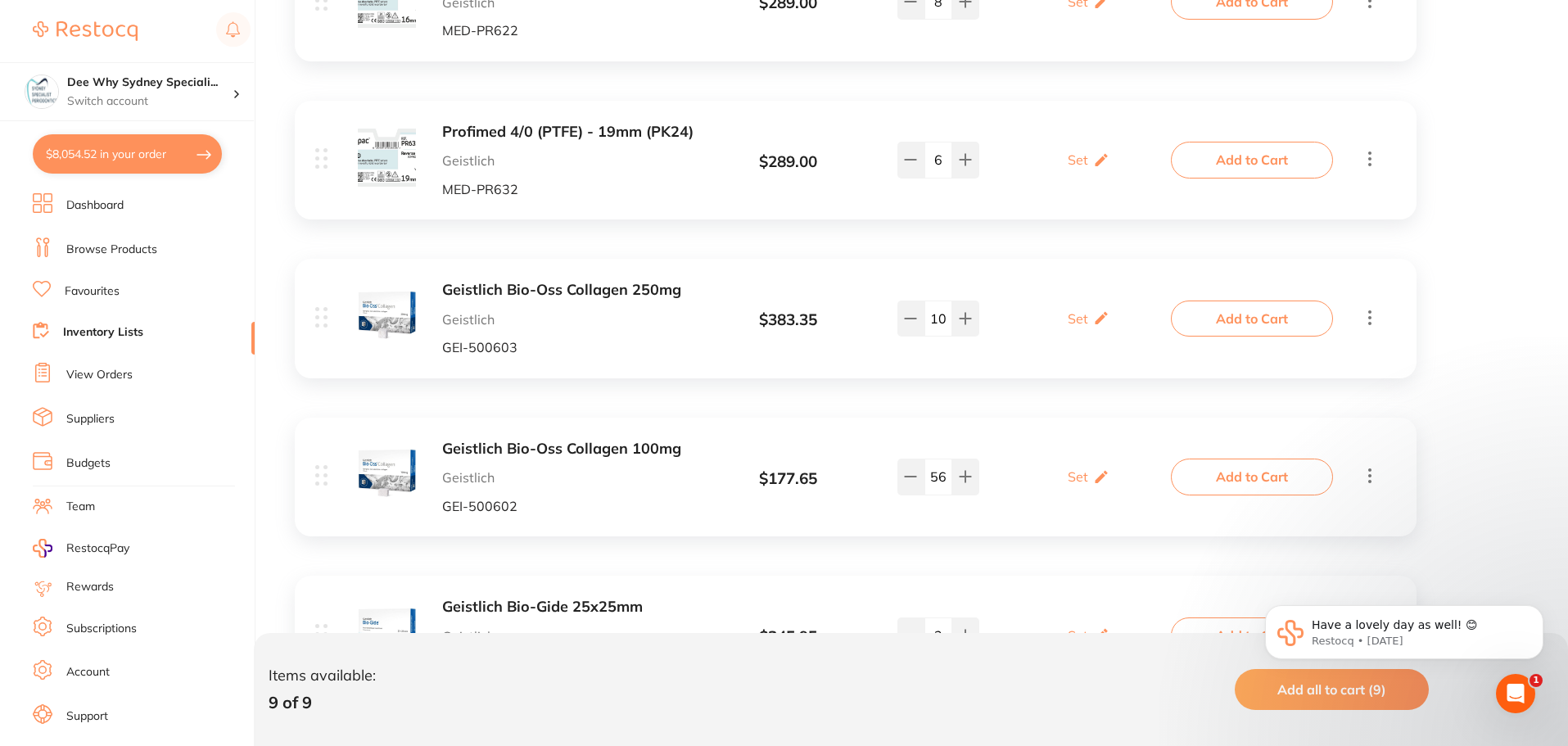
scroll to position [1065, 0]
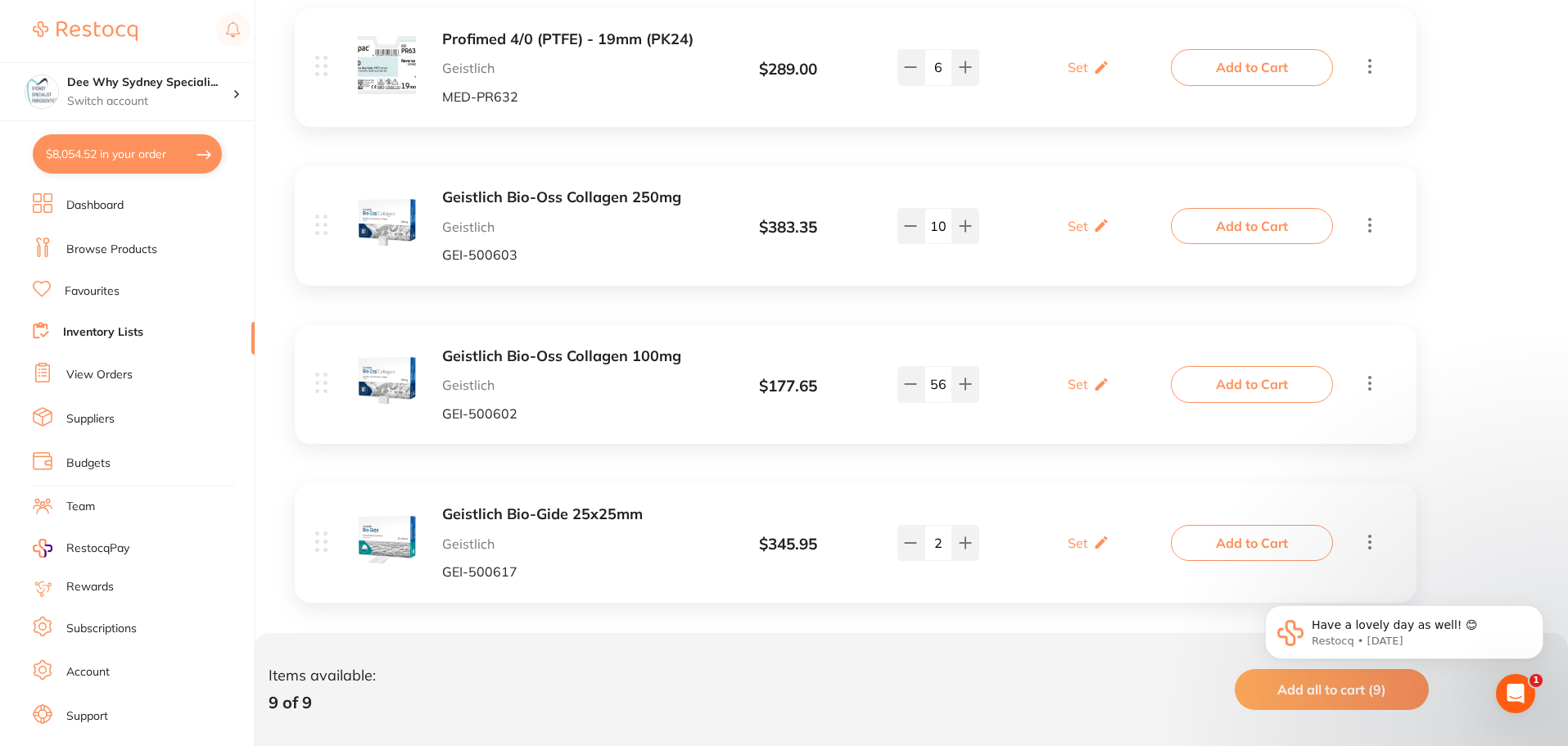
click at [1290, 221] on button "Add to Cart" at bounding box center [1252, 226] width 162 height 36
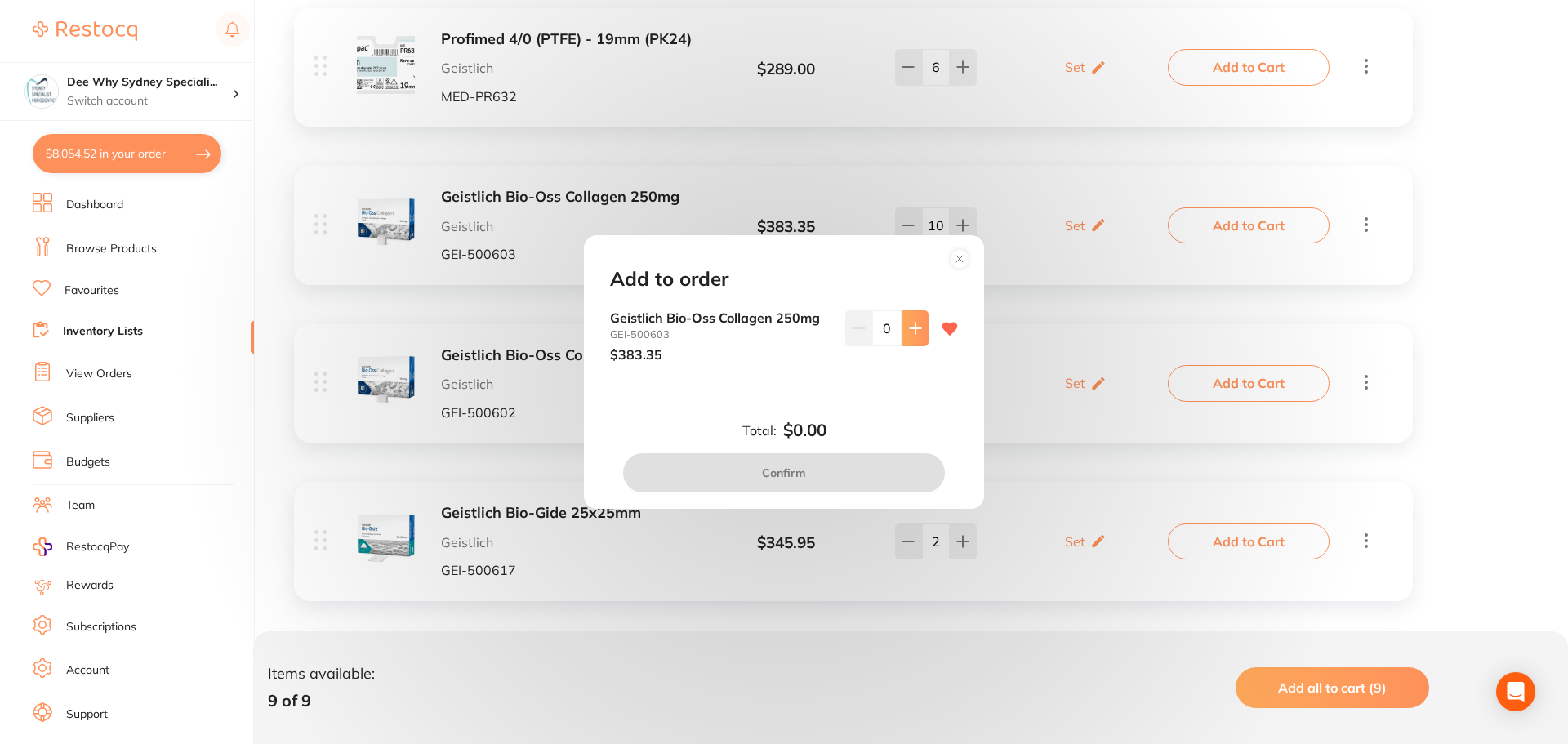
click at [916, 336] on button at bounding box center [915, 328] width 27 height 36
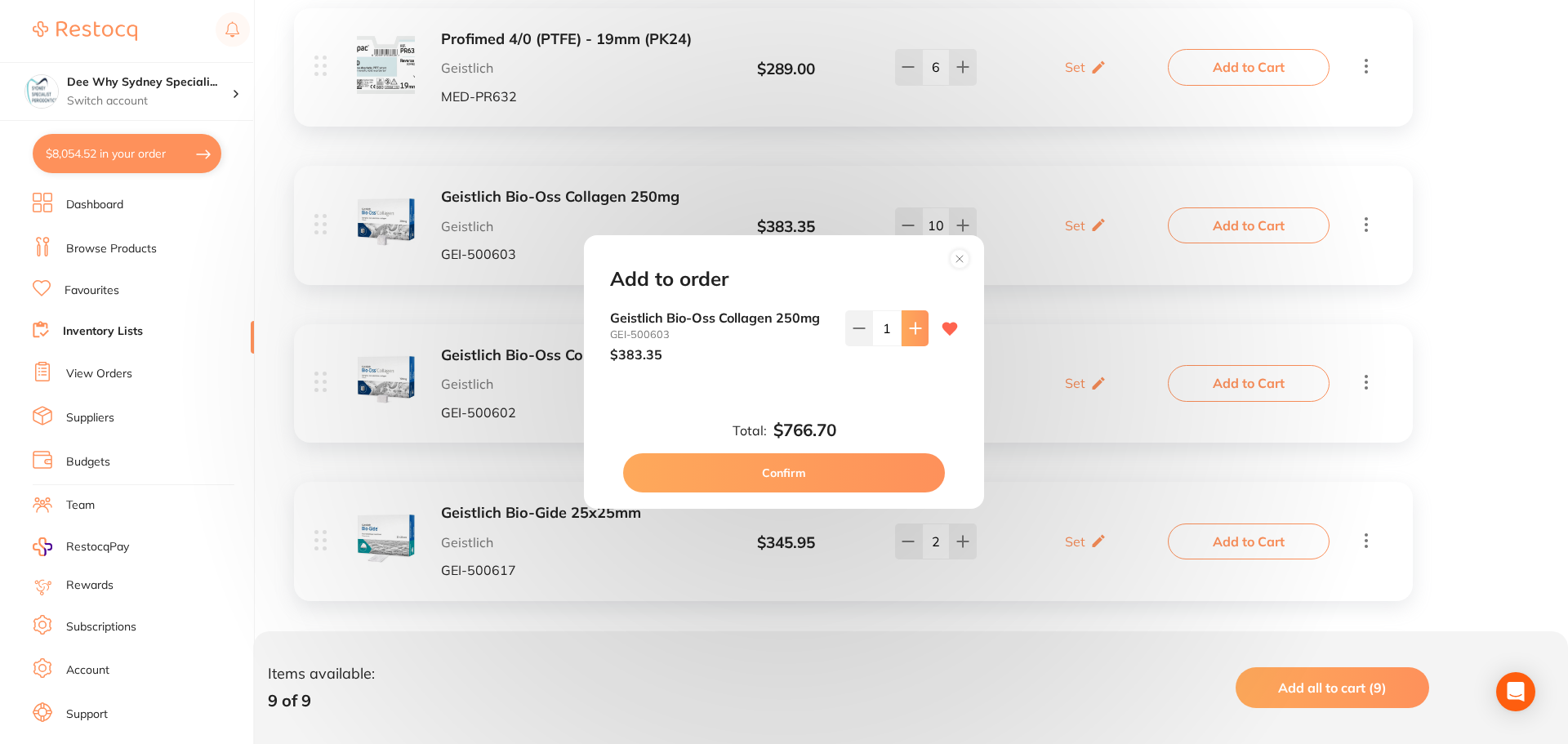
type input "2"
click at [759, 472] on button "Confirm" at bounding box center [784, 473] width 322 height 39
checkbox input "false"
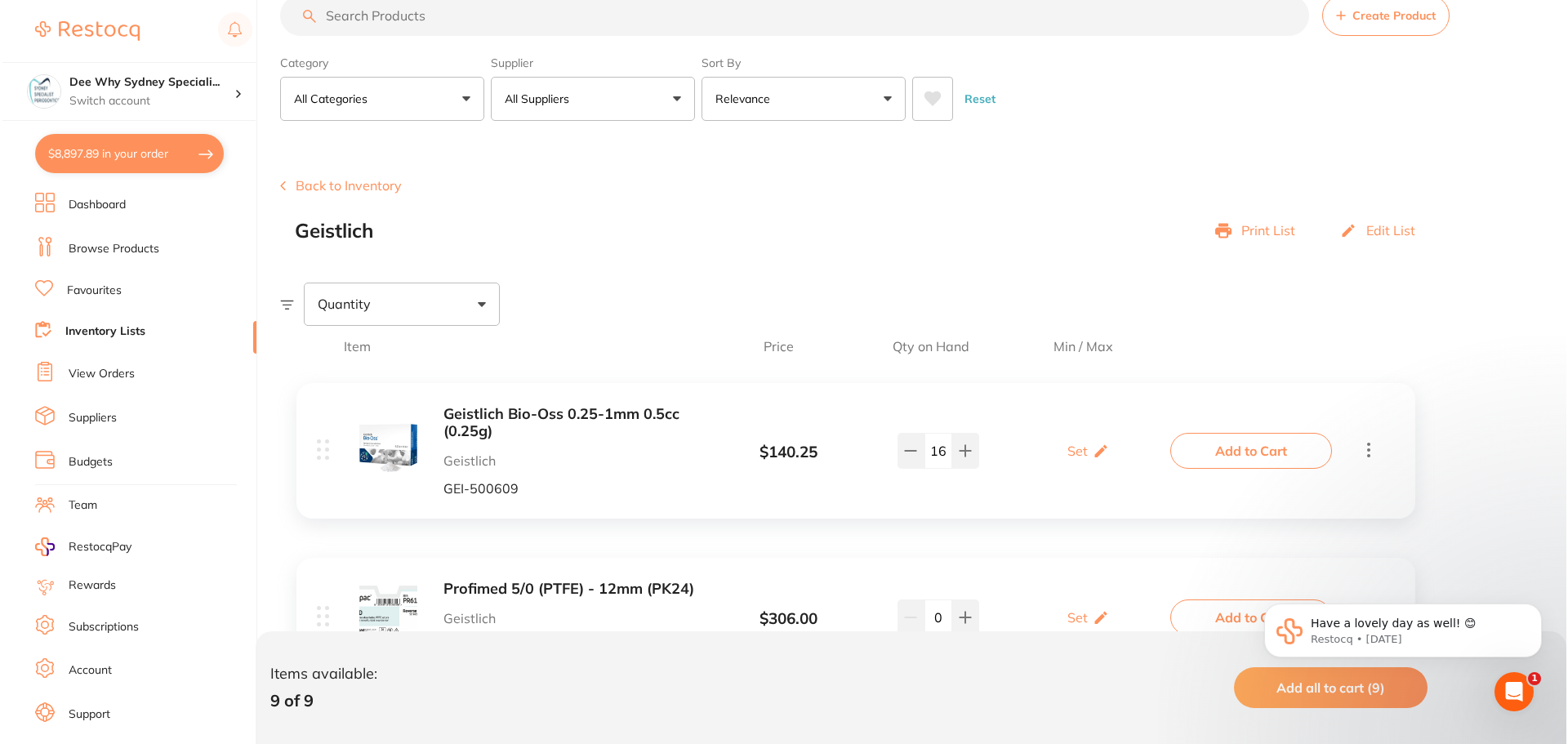
scroll to position [0, 0]
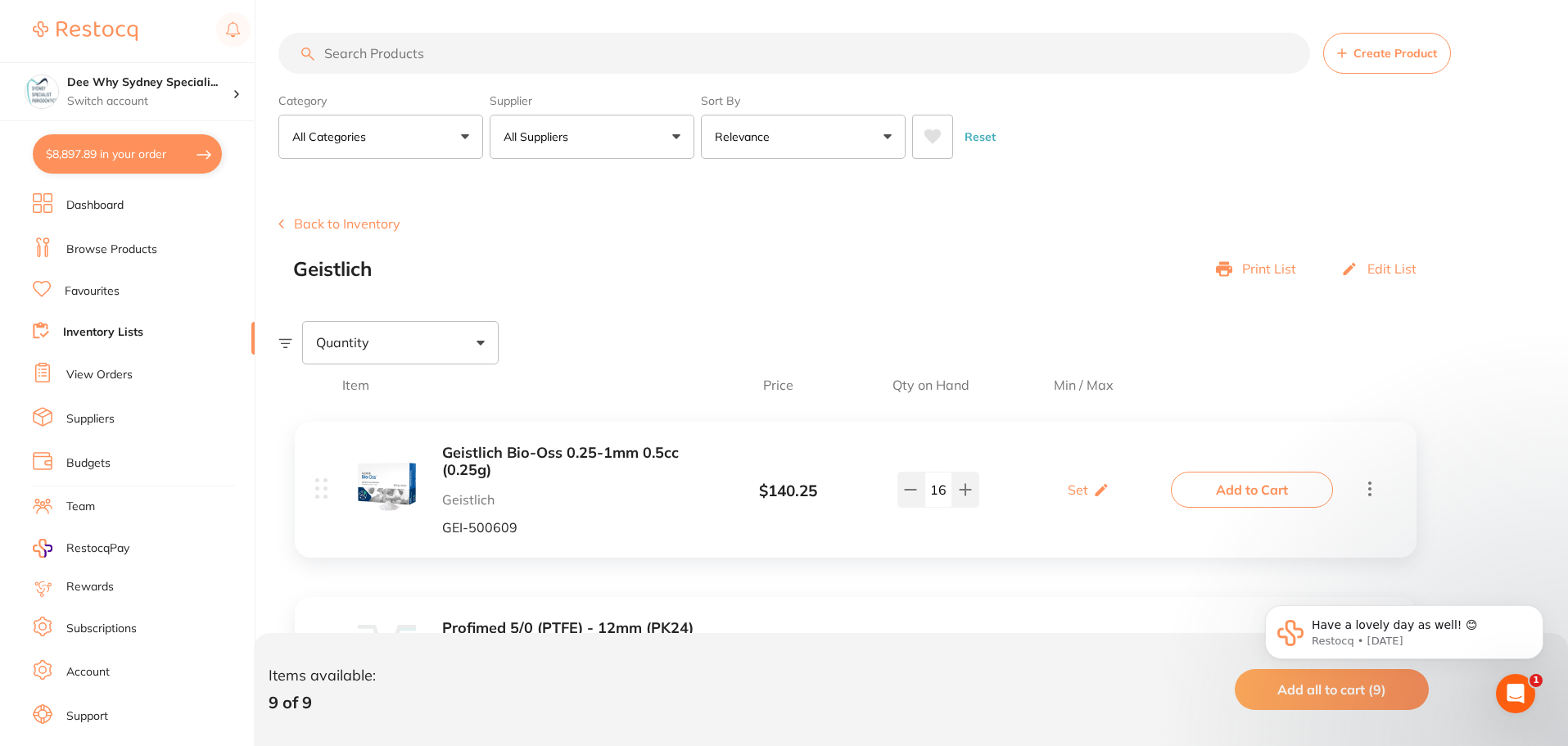
click at [145, 150] on button "$8,897.89 in your order" at bounding box center [128, 153] width 189 height 39
checkbox input "true"
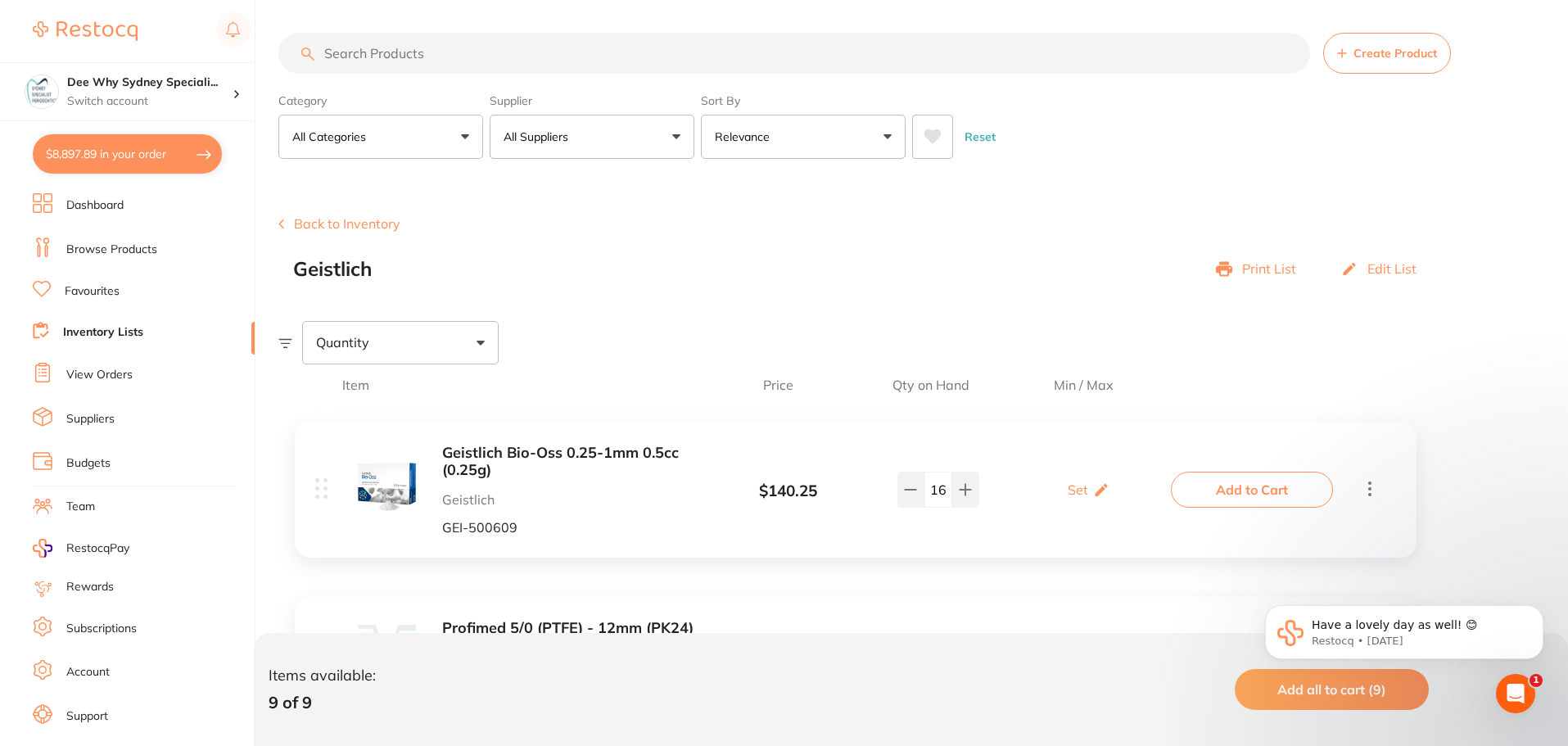
checkbox input "true"
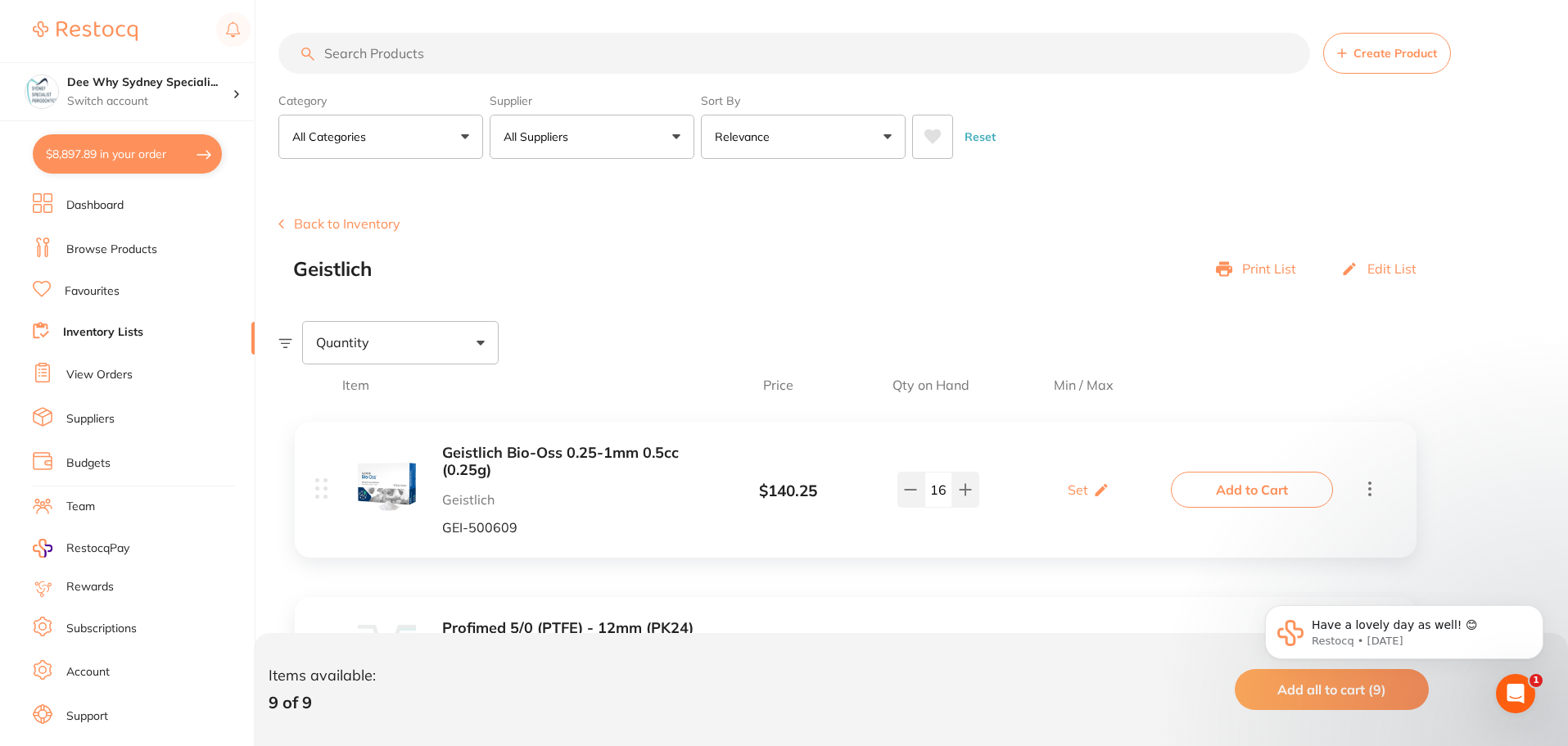
checkbox input "true"
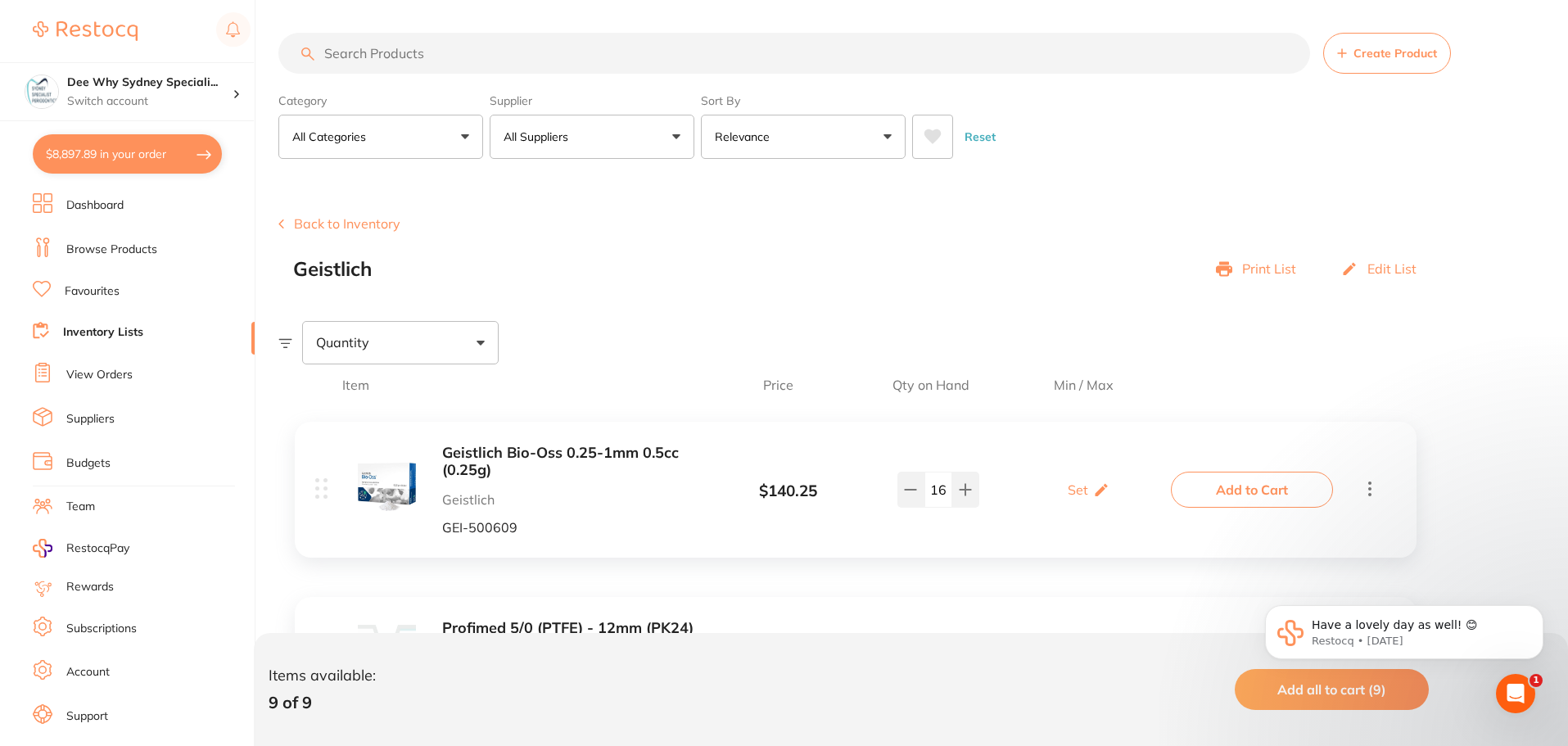
checkbox input "true"
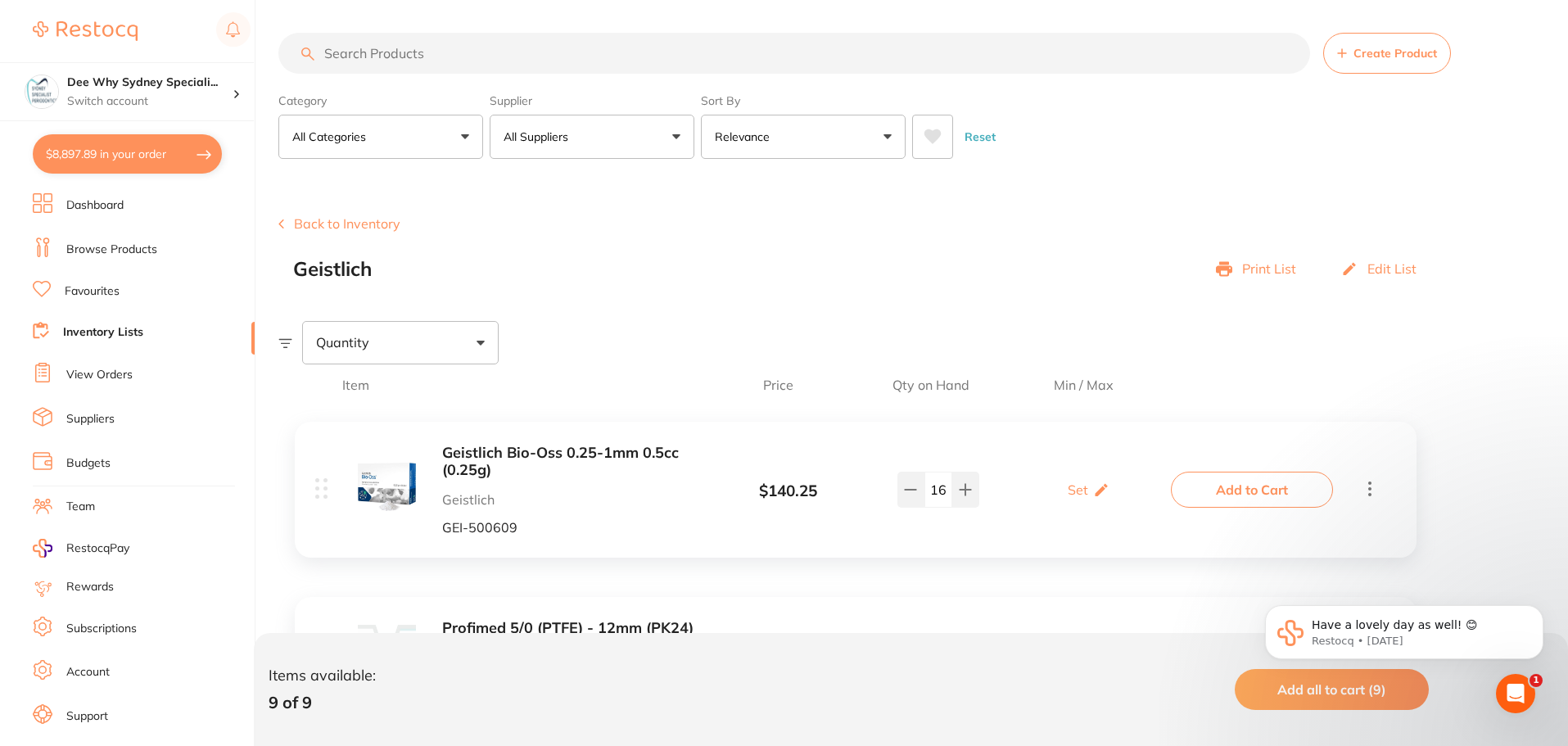
checkbox input "true"
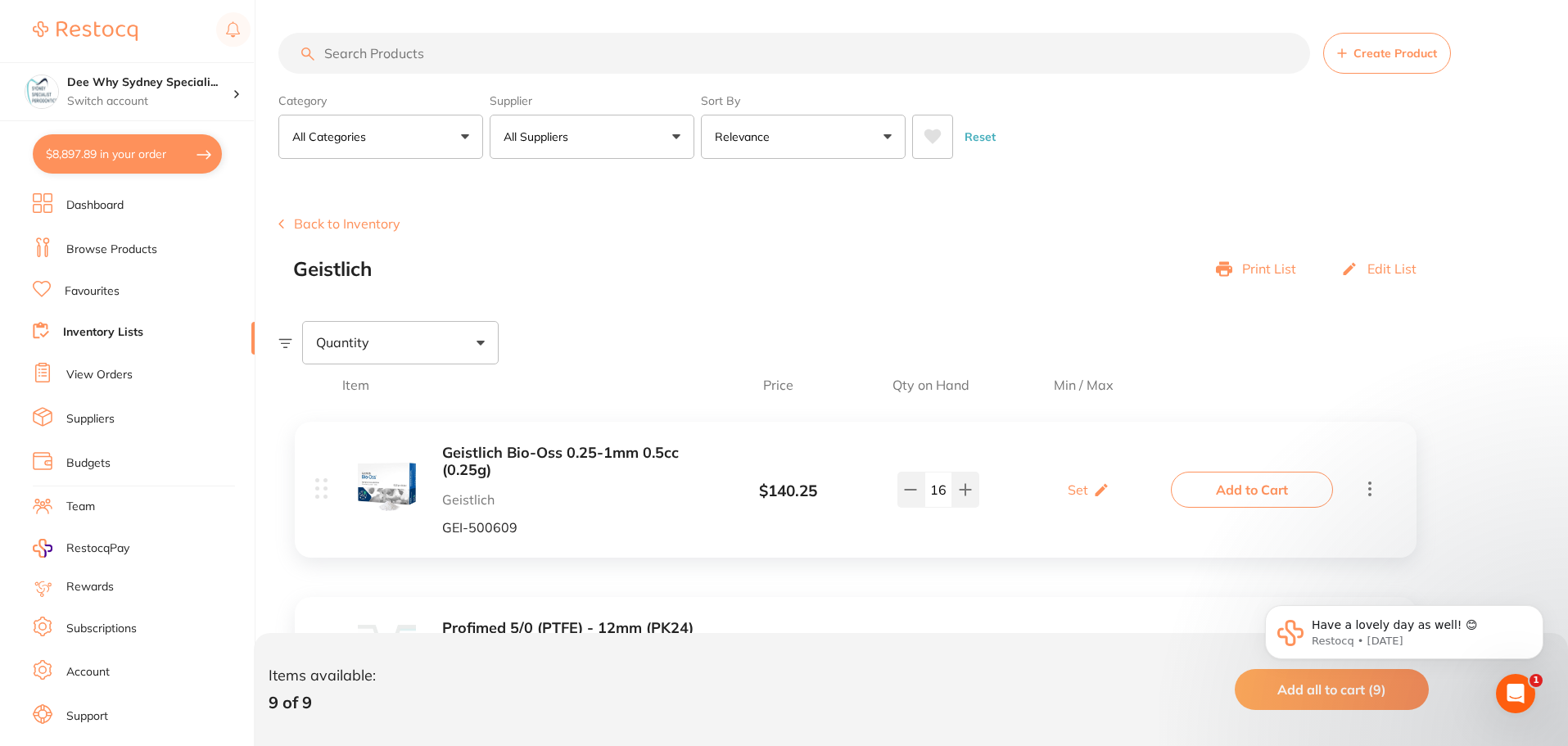
checkbox input "true"
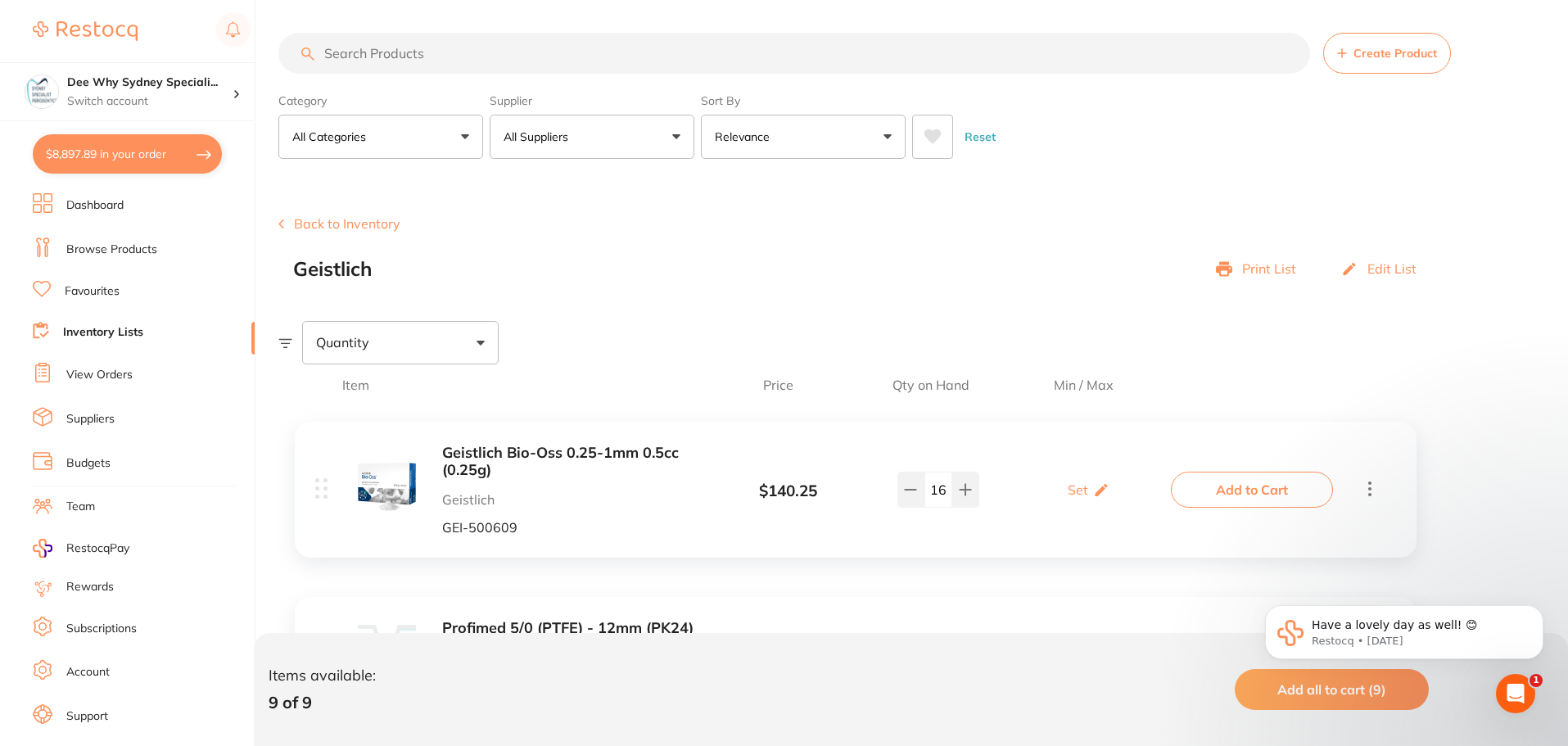
checkbox input "true"
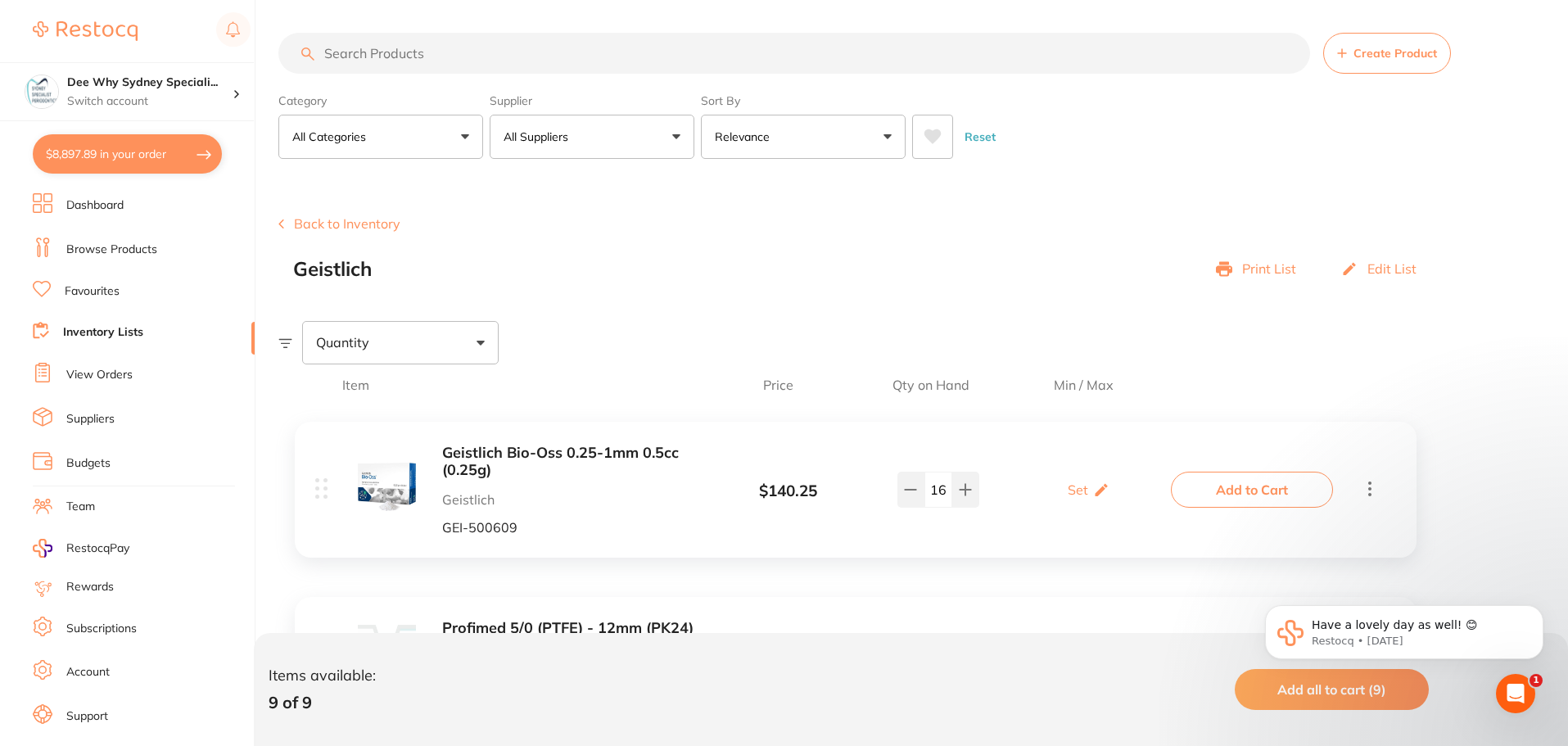
checkbox input "true"
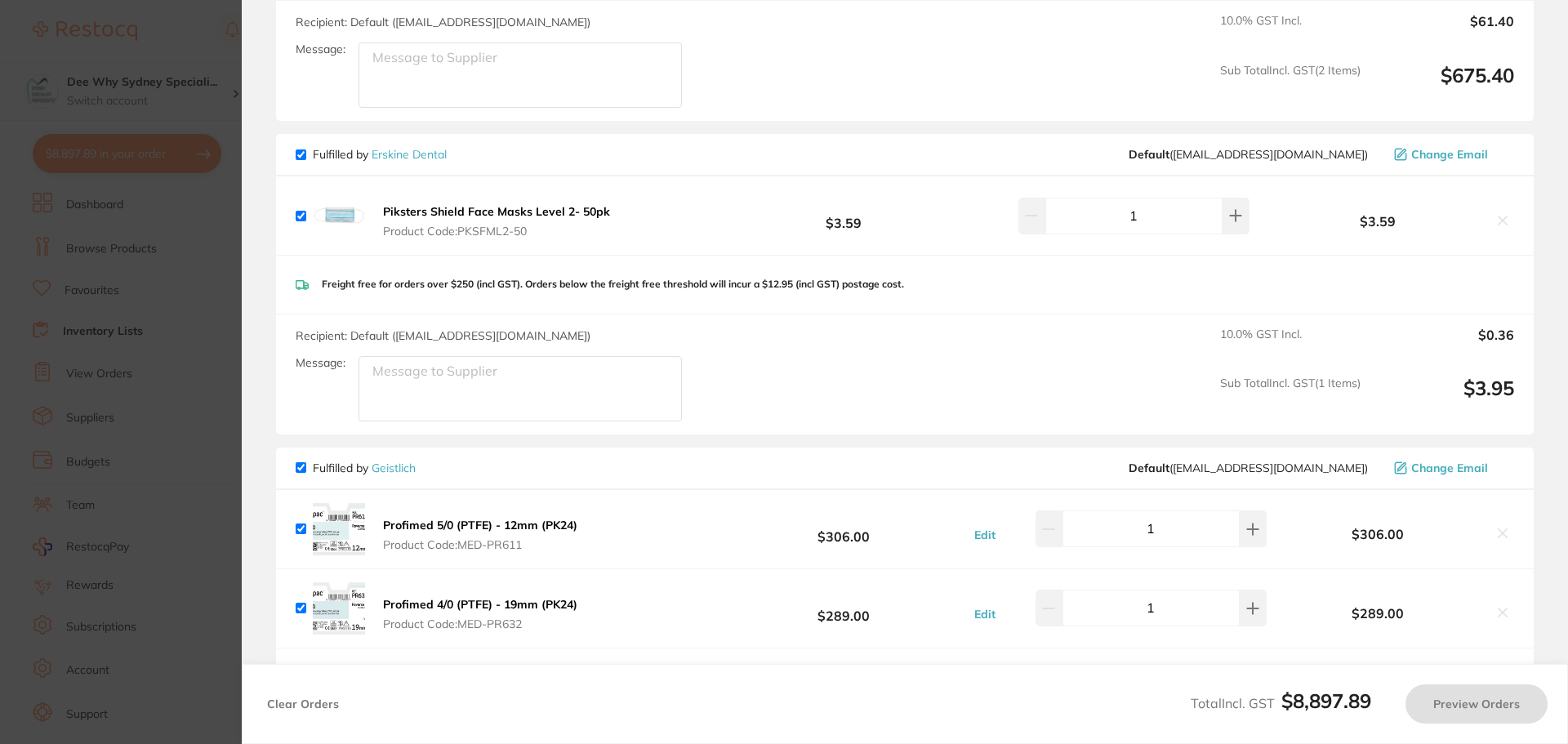
checkbox input "true"
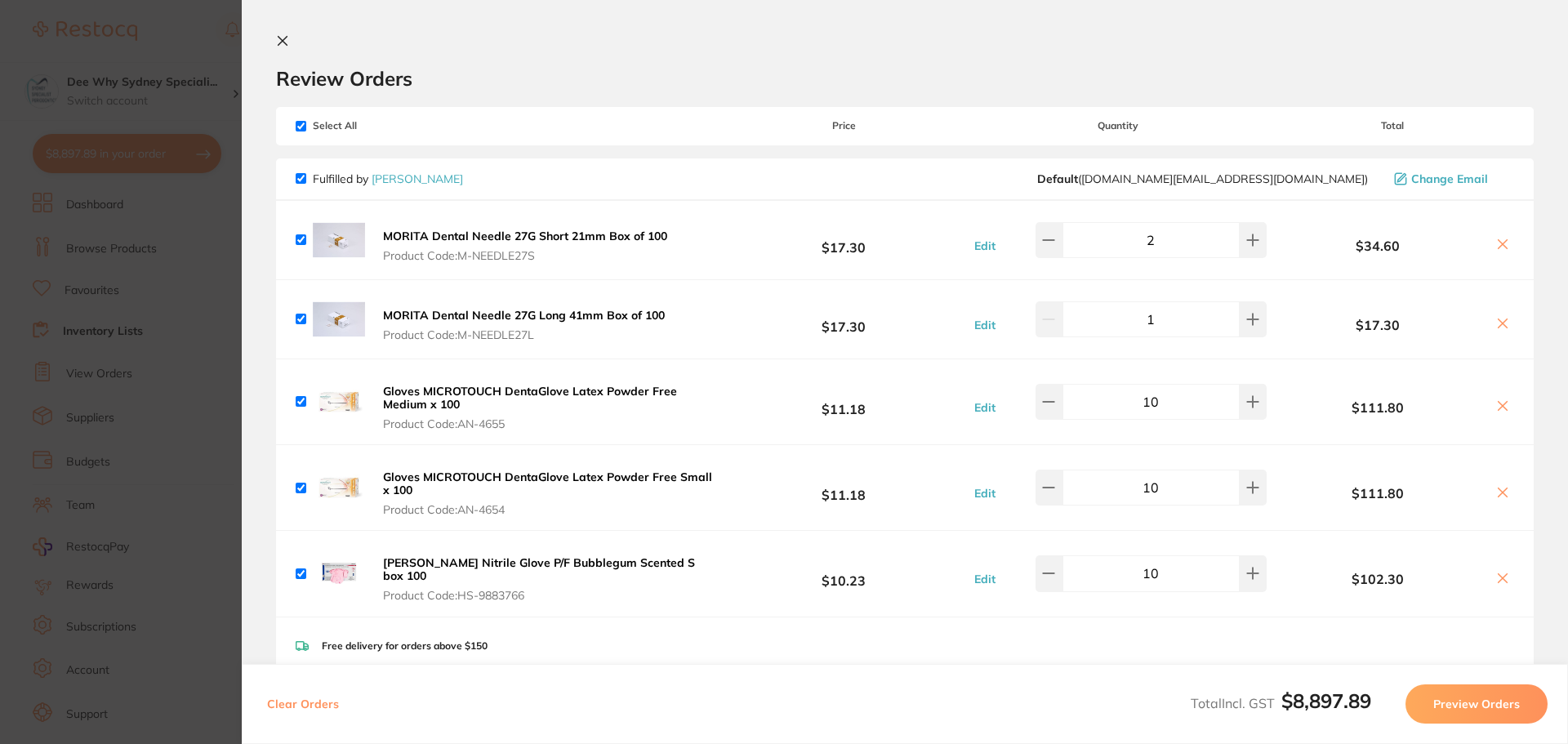
click at [299, 127] on input "checkbox" at bounding box center [301, 126] width 11 height 11
checkbox input "false"
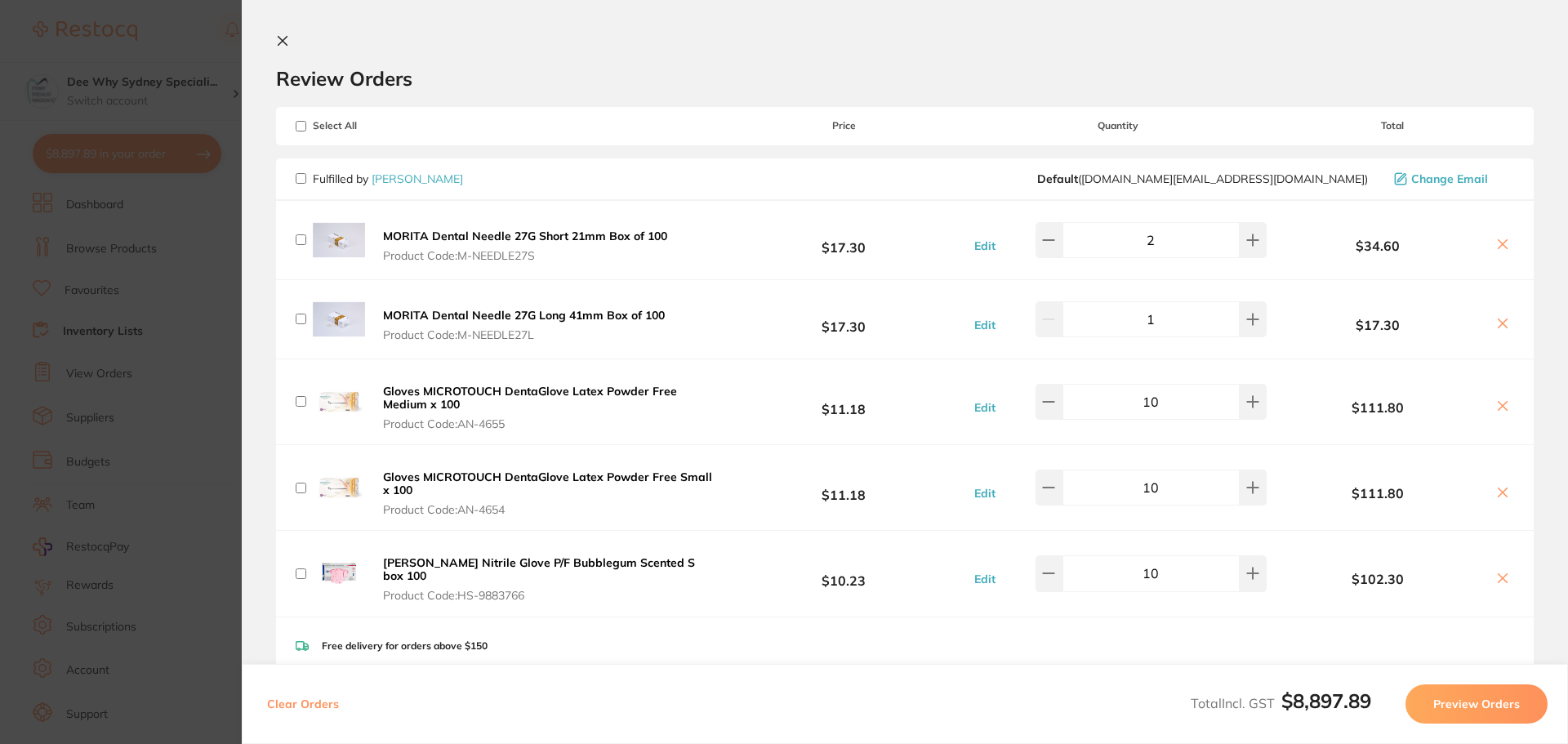
checkbox input "false"
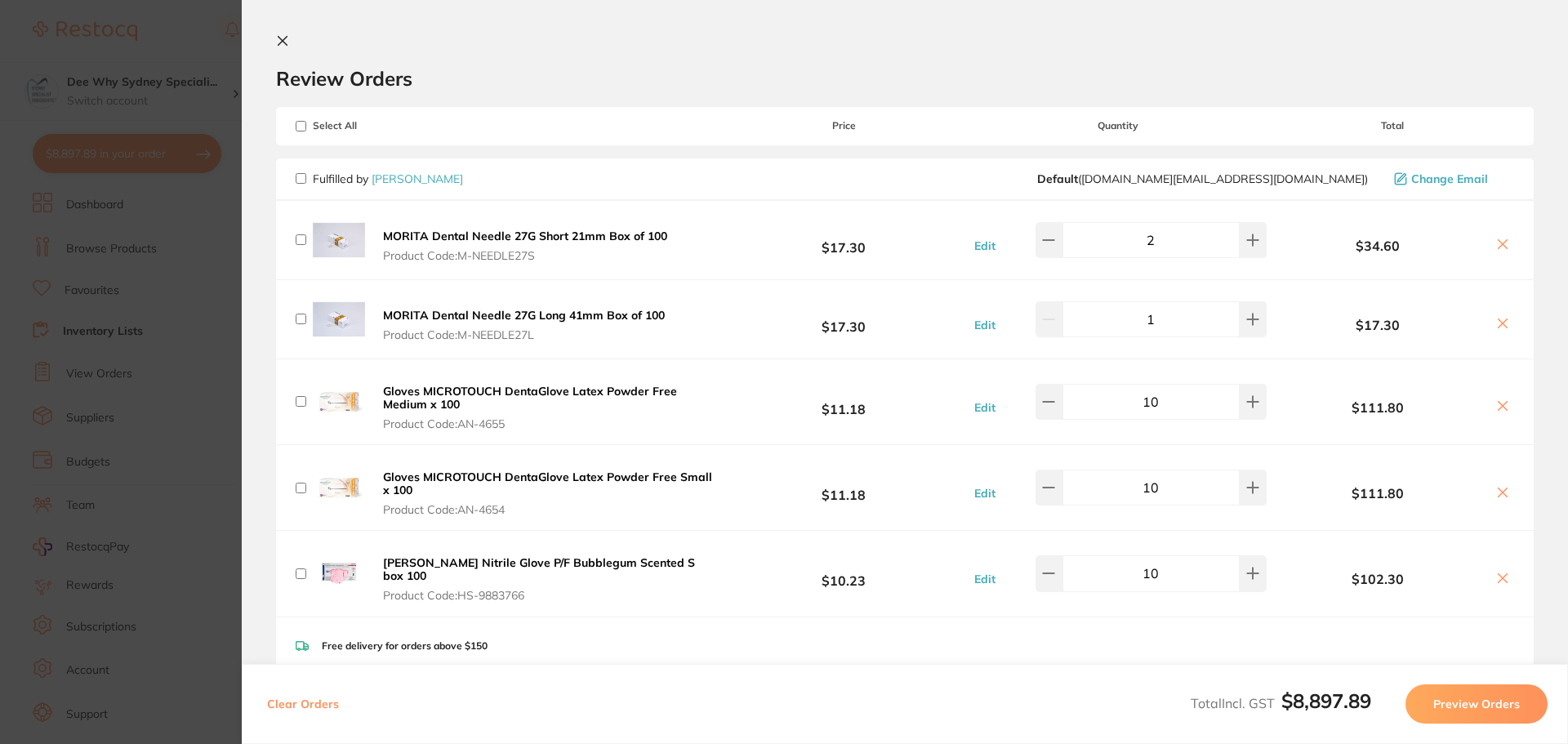
checkbox input "false"
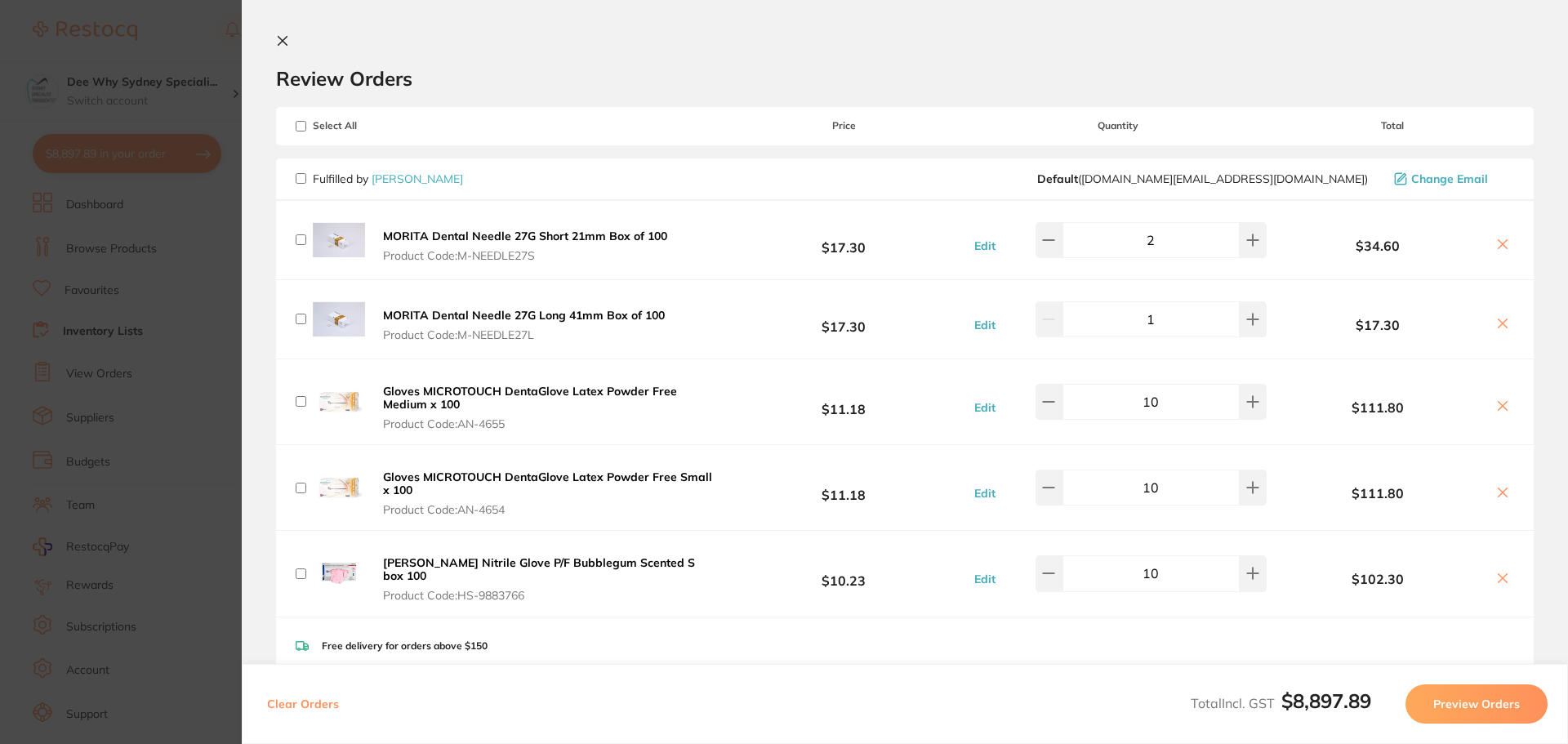
checkbox input "false"
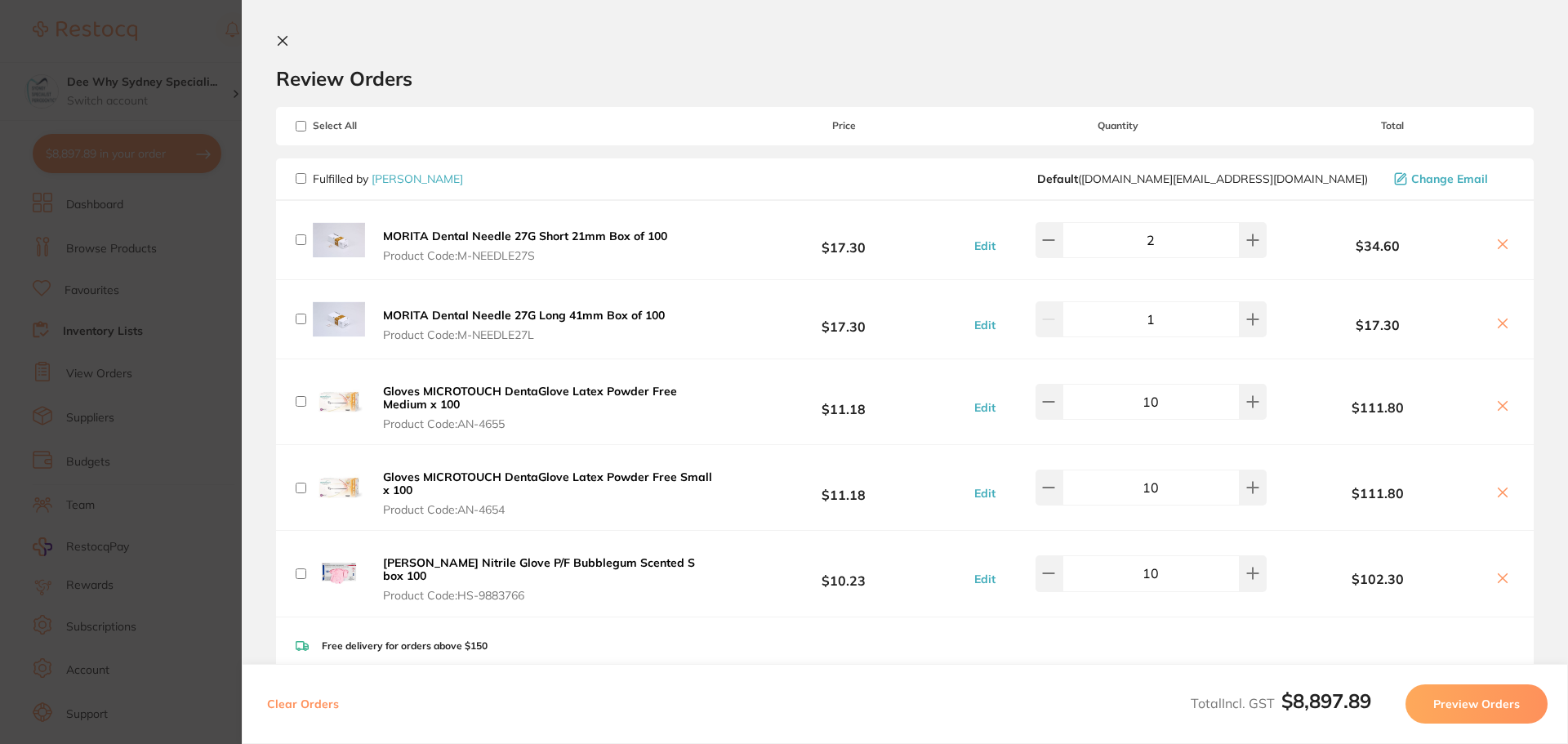
checkbox input "false"
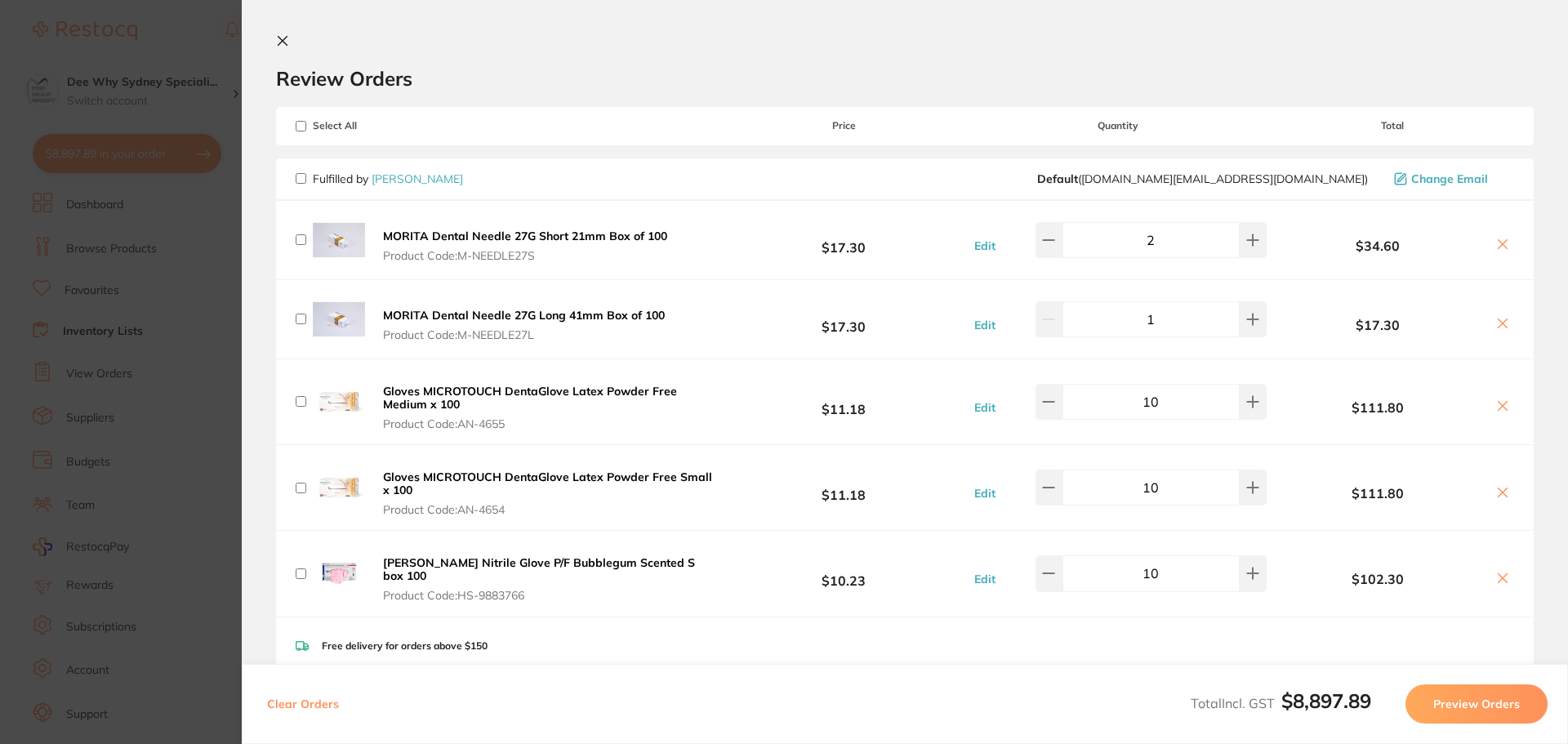
checkbox input "false"
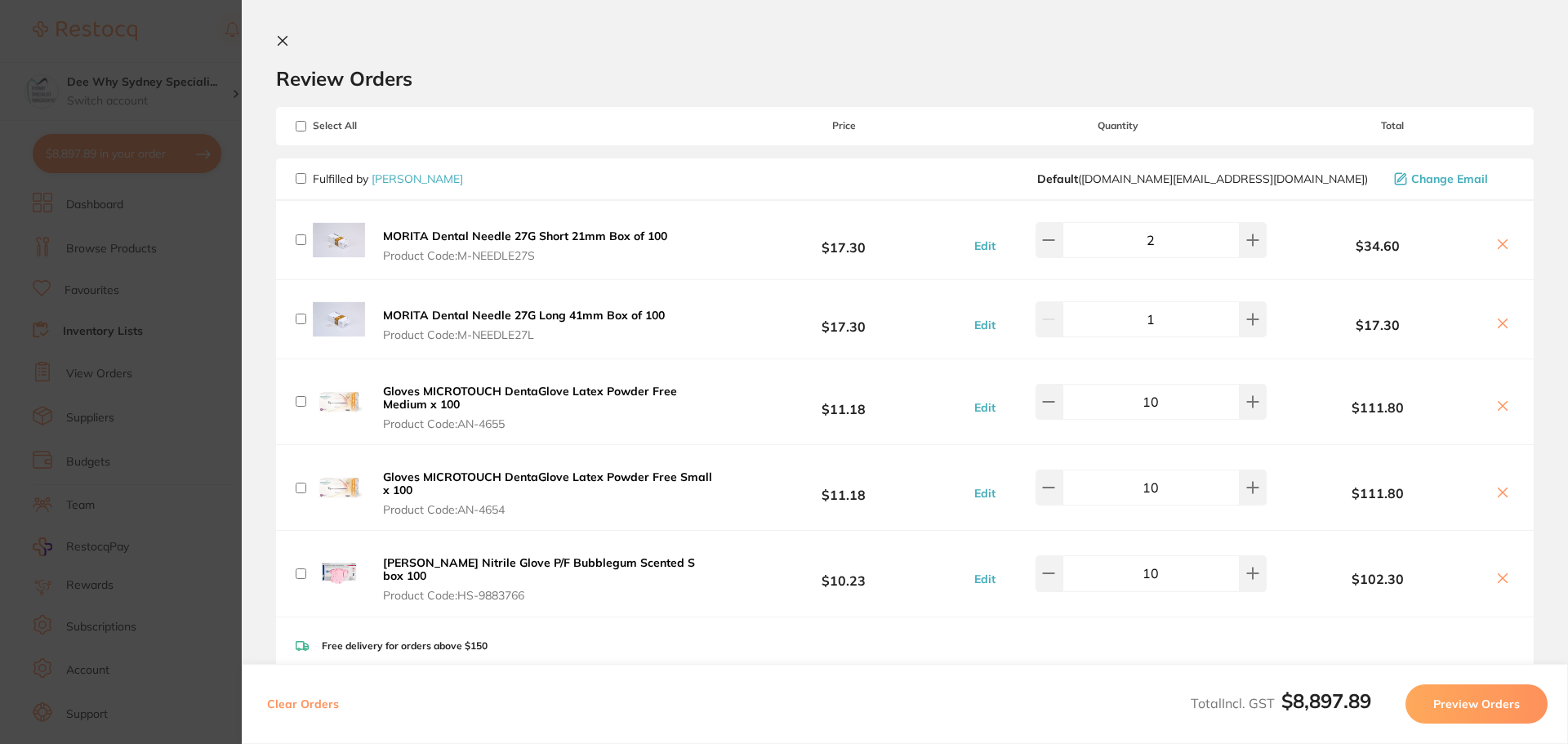
checkbox input "false"
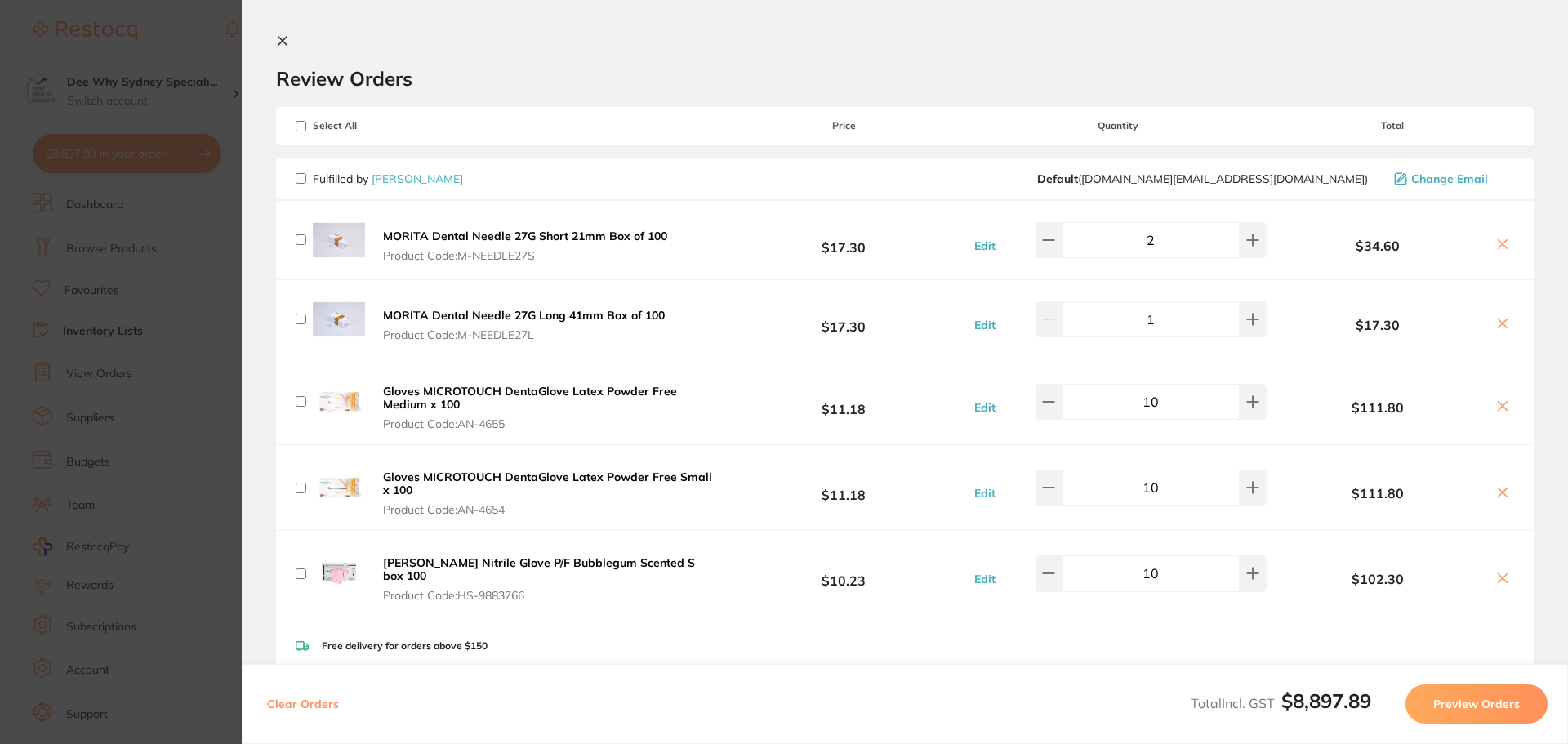
checkbox input "false"
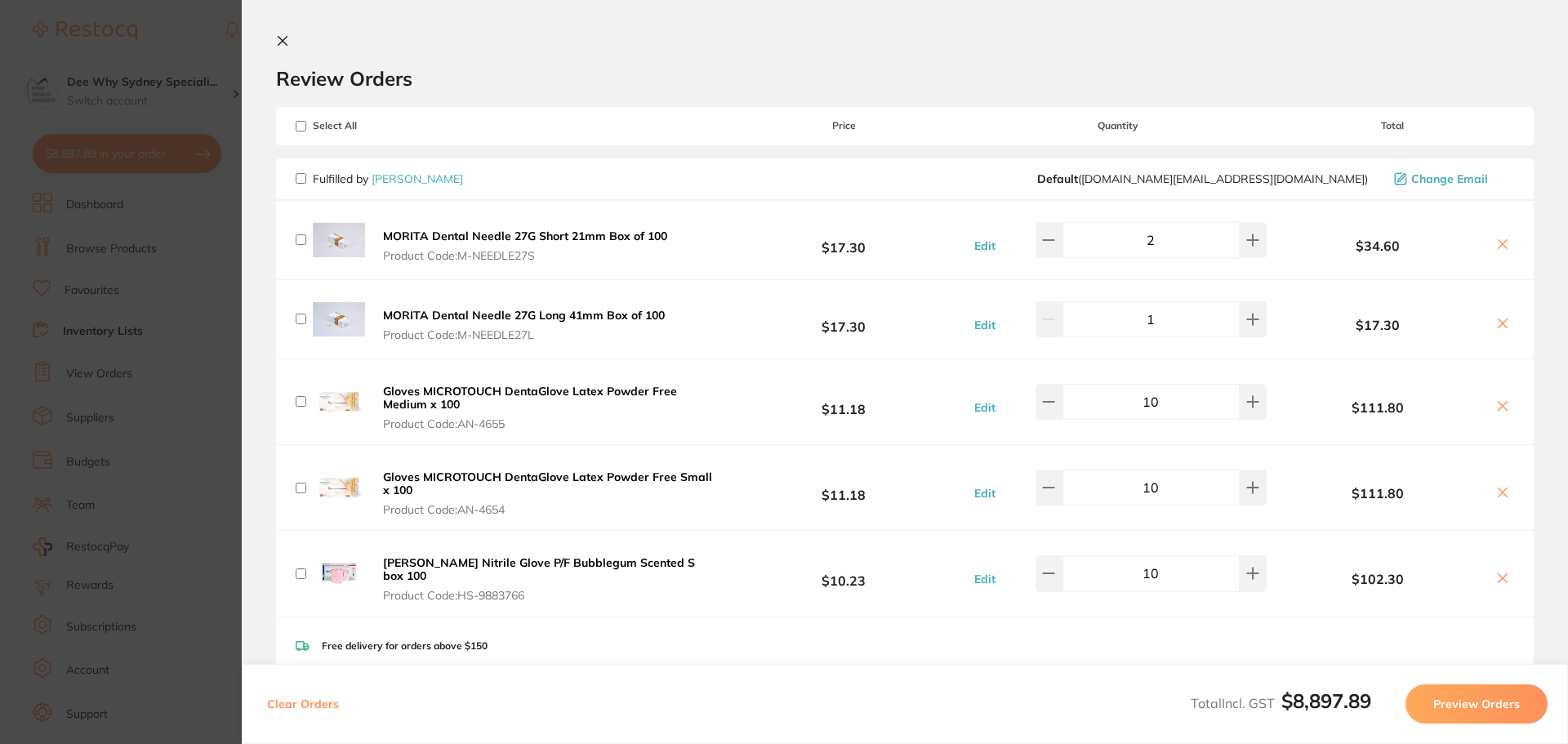
checkbox input "false"
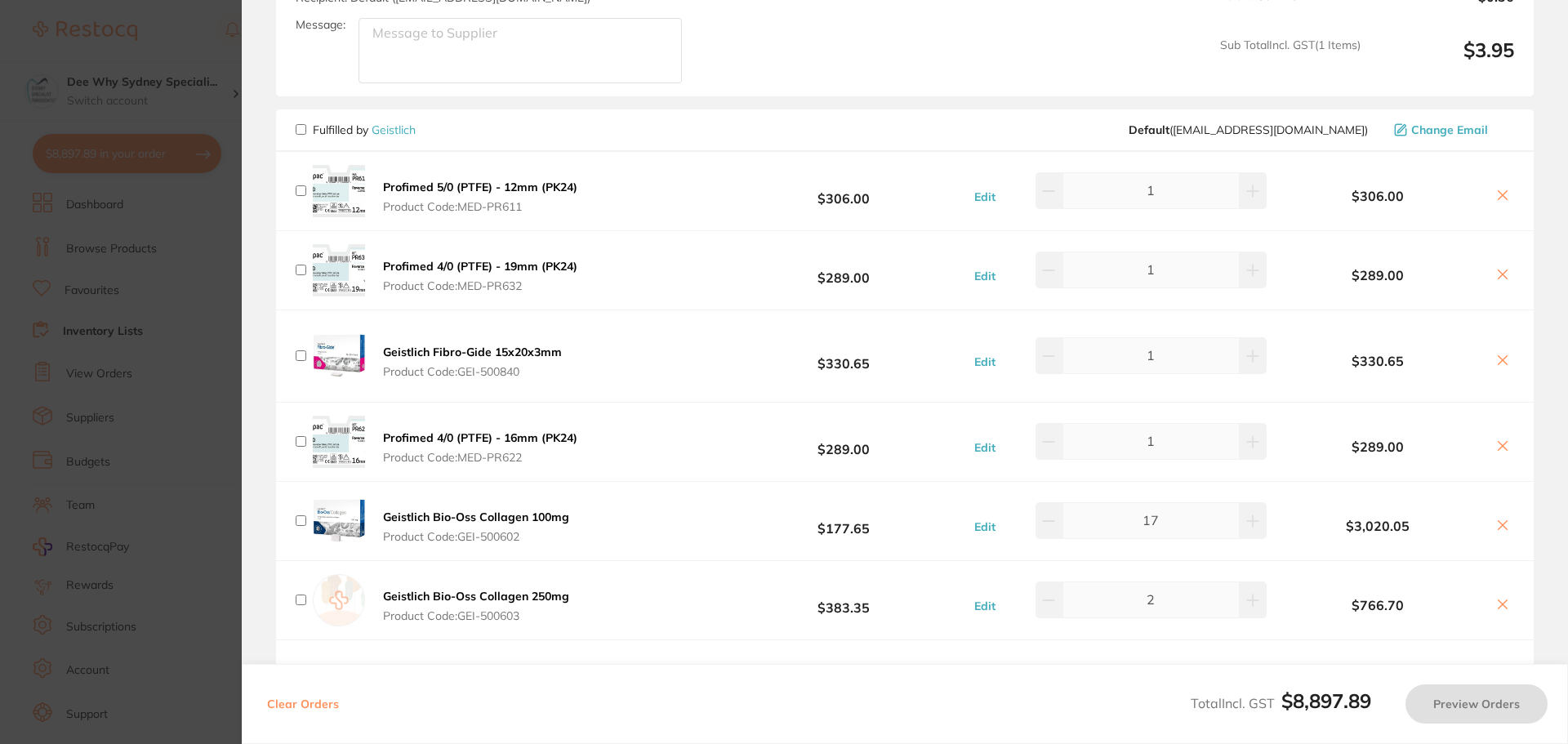
scroll to position [4164, 0]
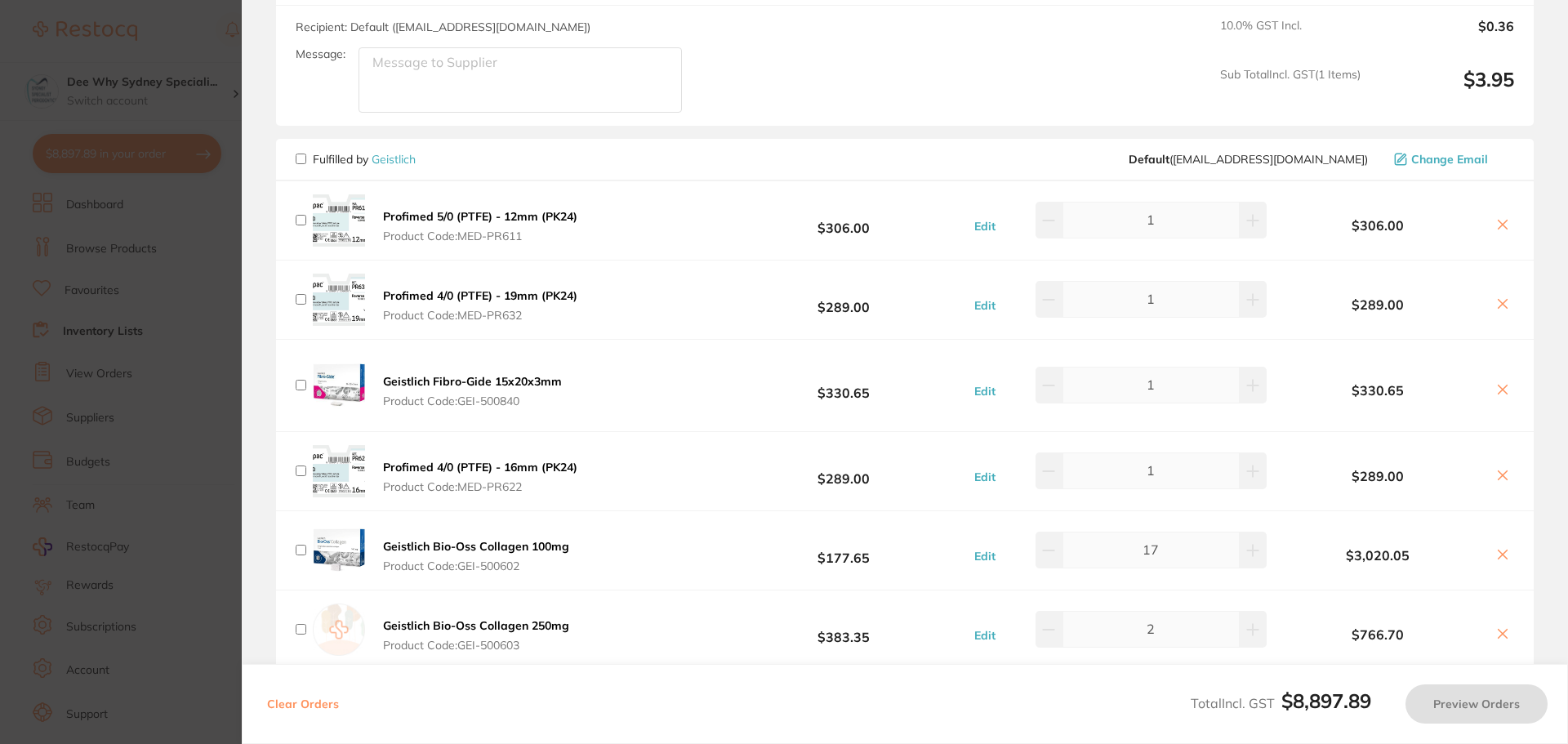
click at [299, 153] on input "checkbox" at bounding box center [301, 158] width 11 height 11
checkbox input "true"
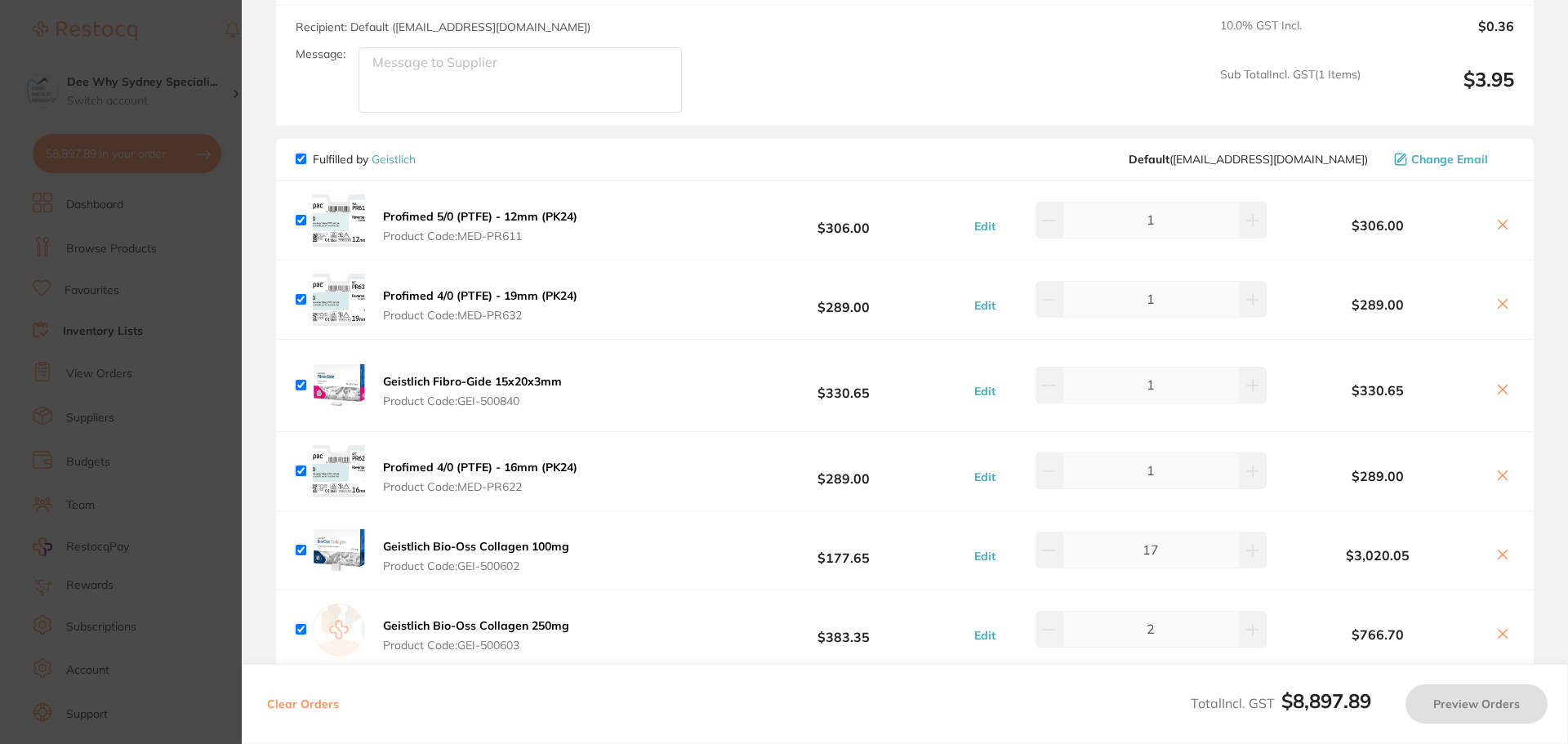
checkbox input "true"
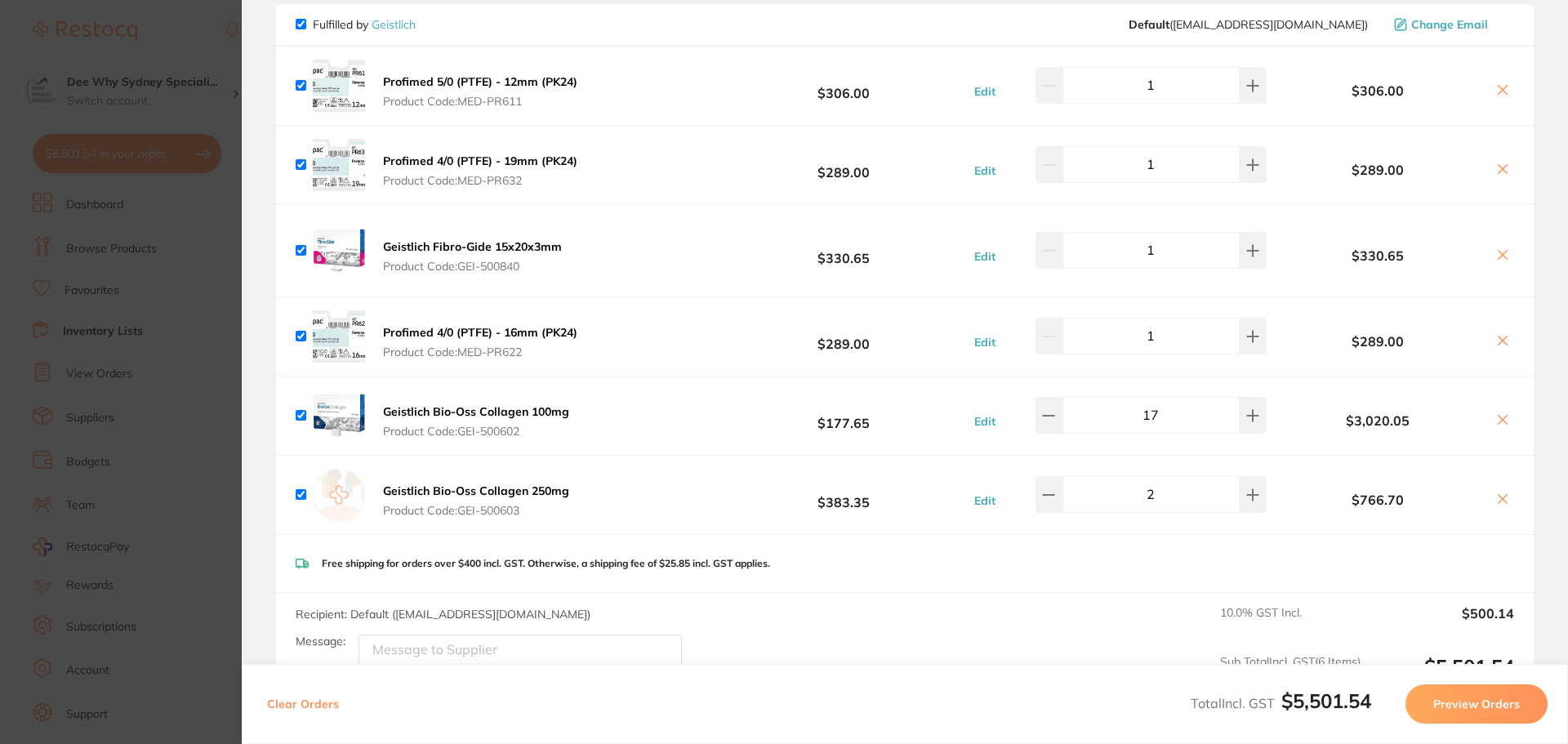
scroll to position [4328, 0]
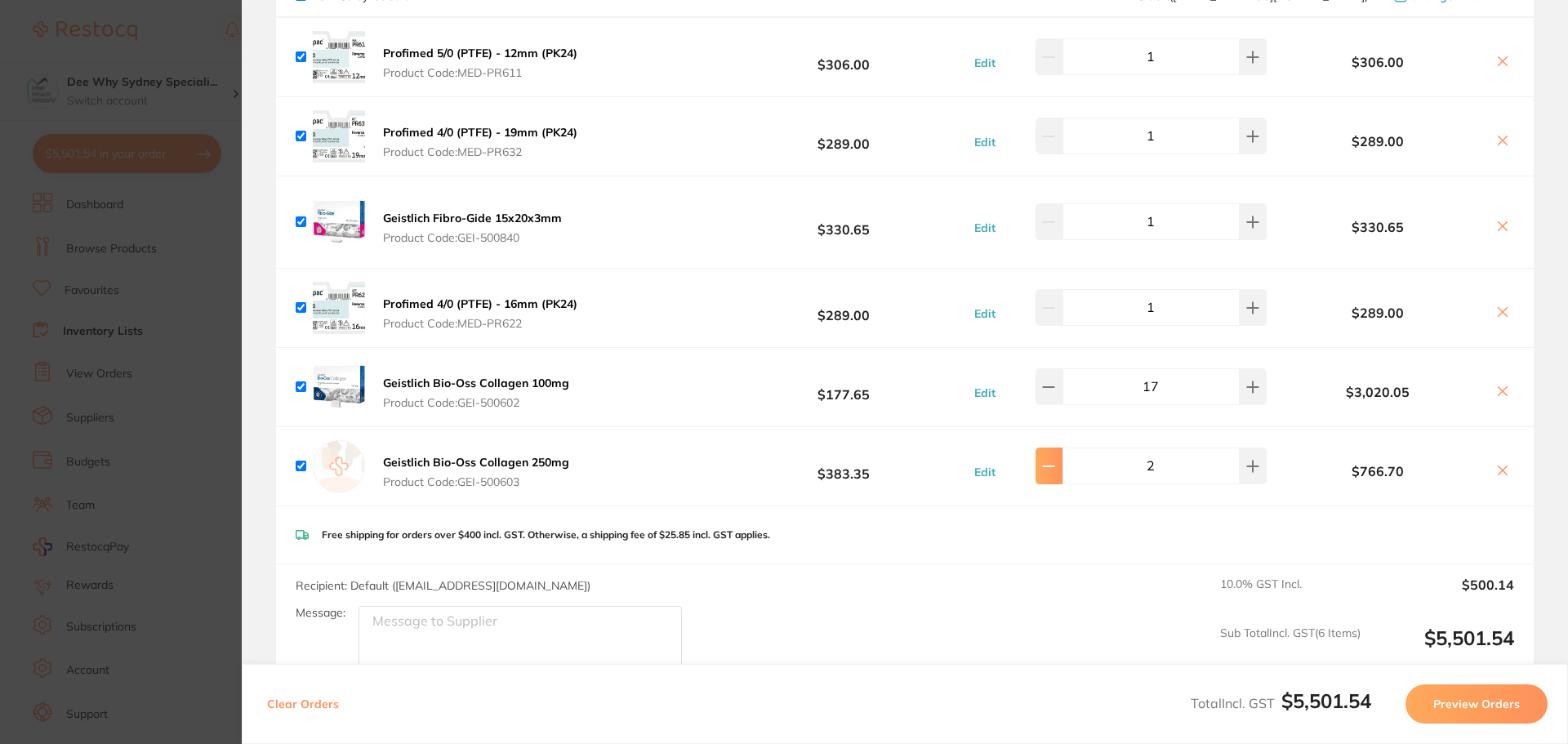
click at [1049, 460] on icon at bounding box center [1048, 466] width 13 height 13
type input "1"
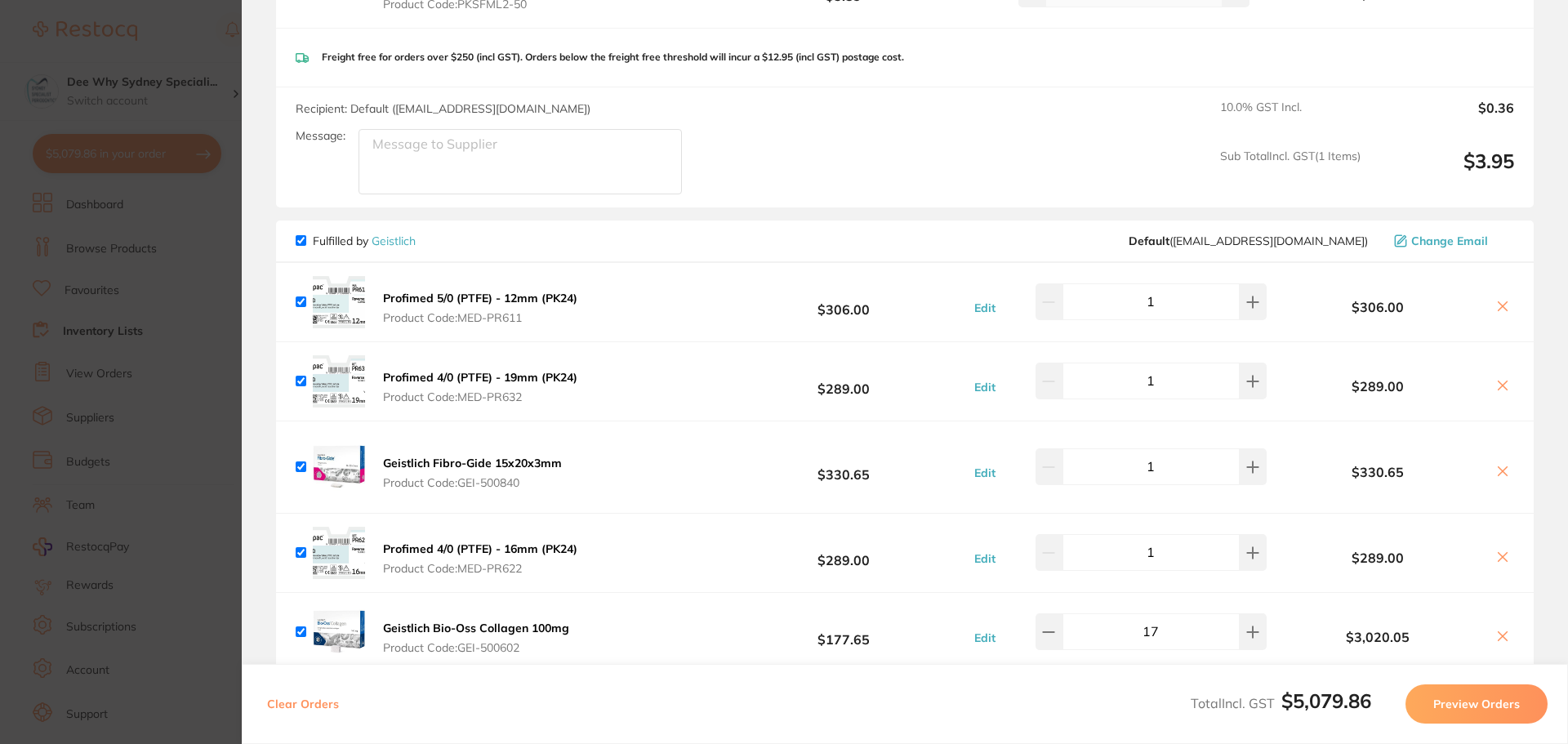
scroll to position [4246, 0]
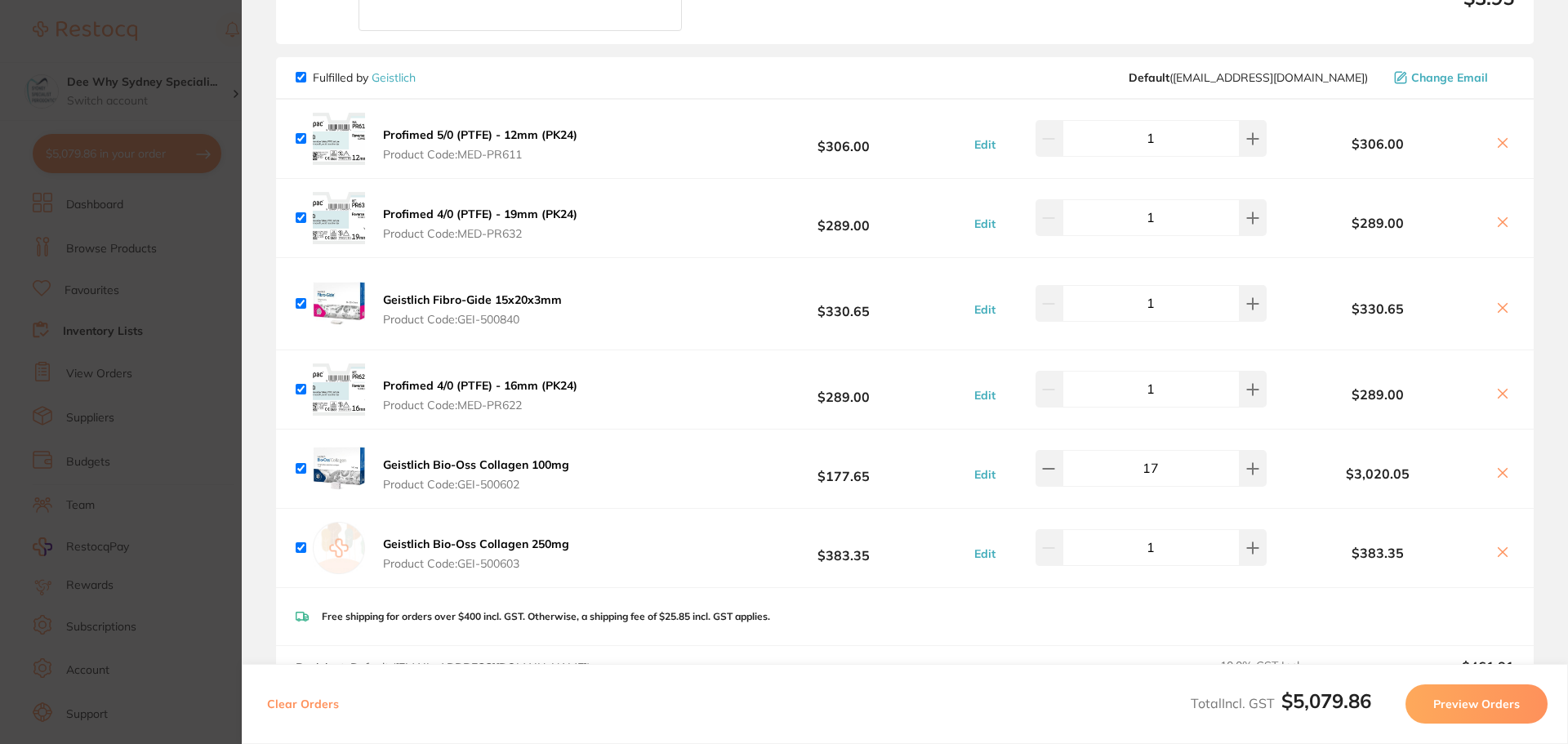
click at [1181, 588] on div "Free shipping for orders over $400 incl. GST. Otherwise, a shipping fee of $25.…" at bounding box center [904, 617] width 1257 height 58
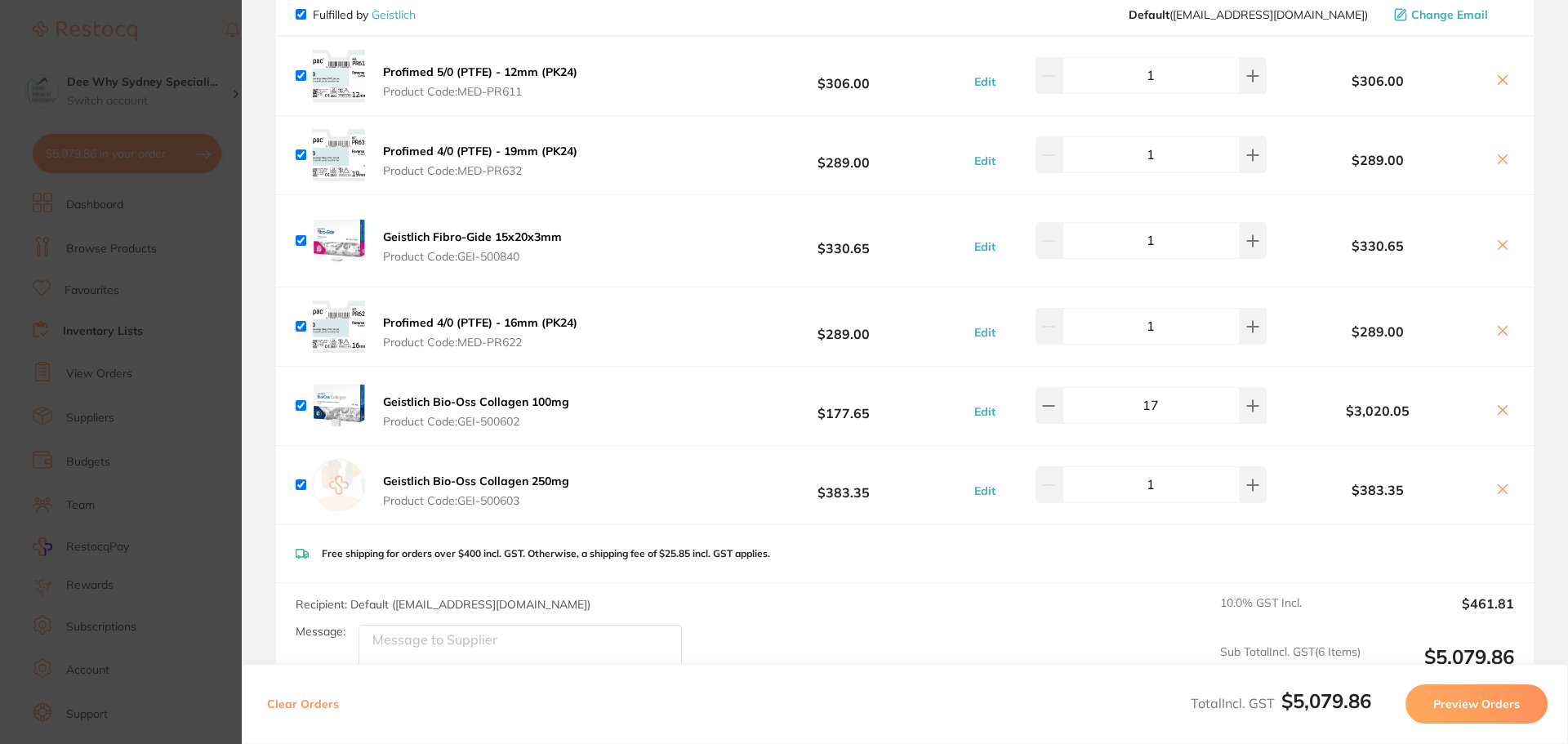
scroll to position [4328, 0]
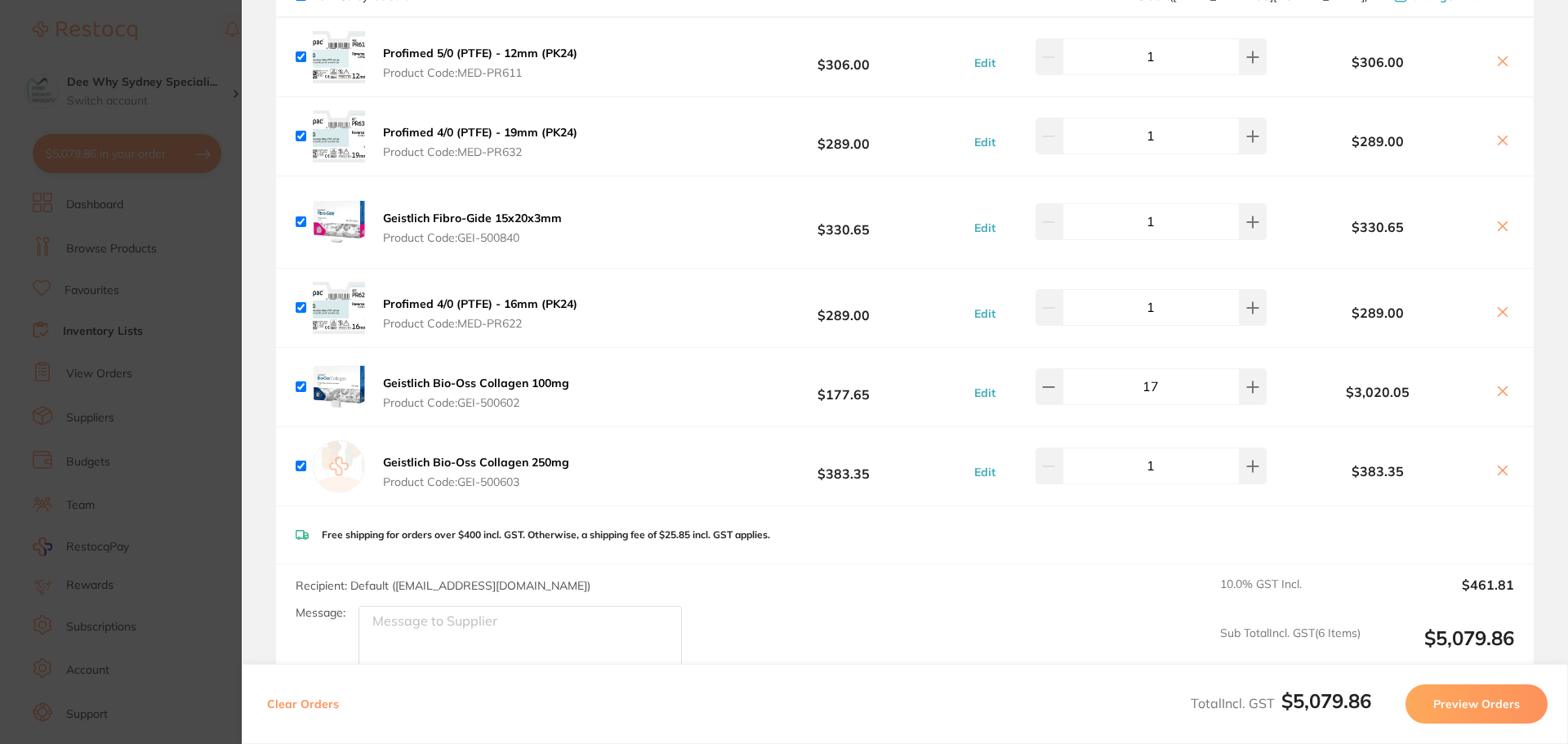
click at [1435, 701] on button "Preview Orders" at bounding box center [1476, 704] width 142 height 39
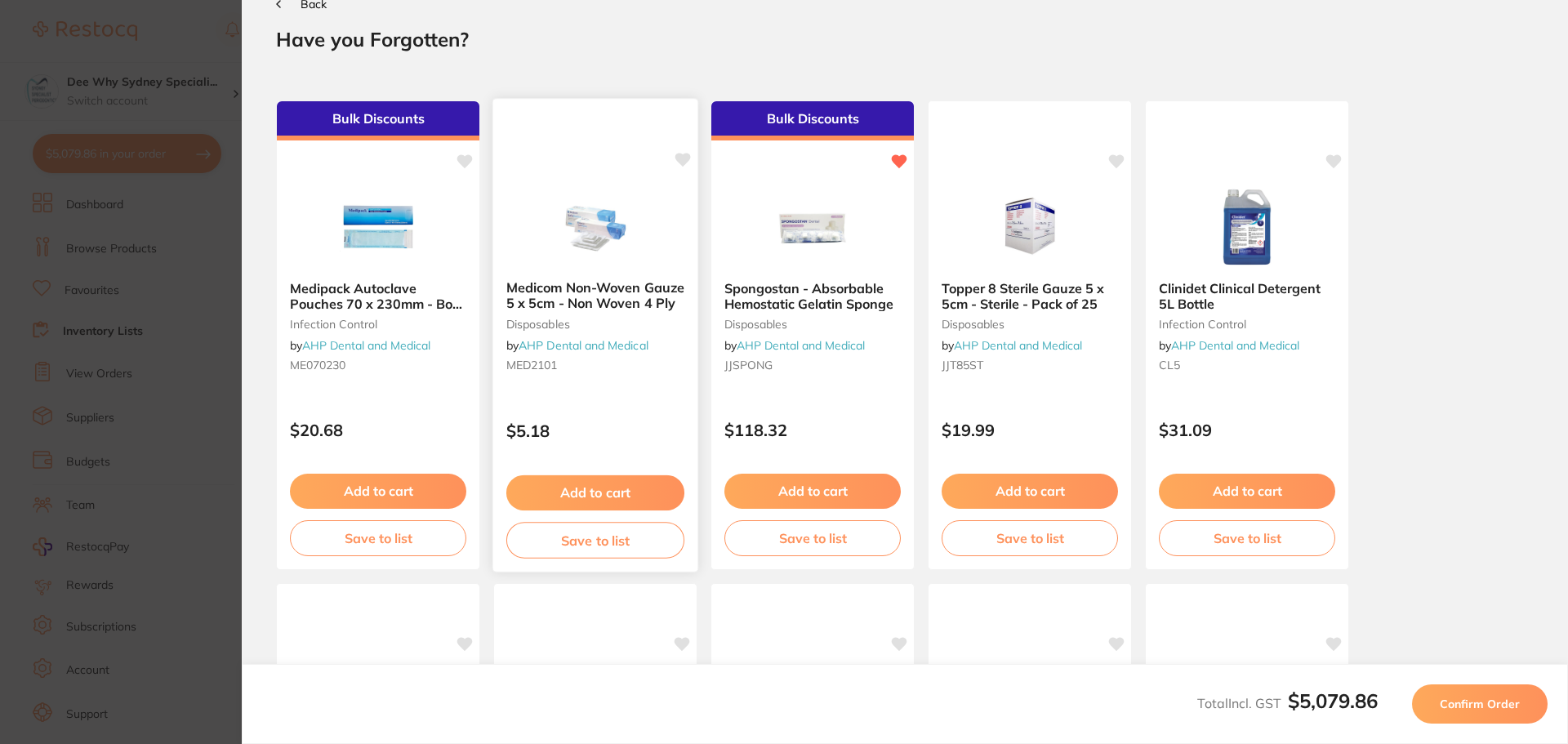
scroll to position [0, 0]
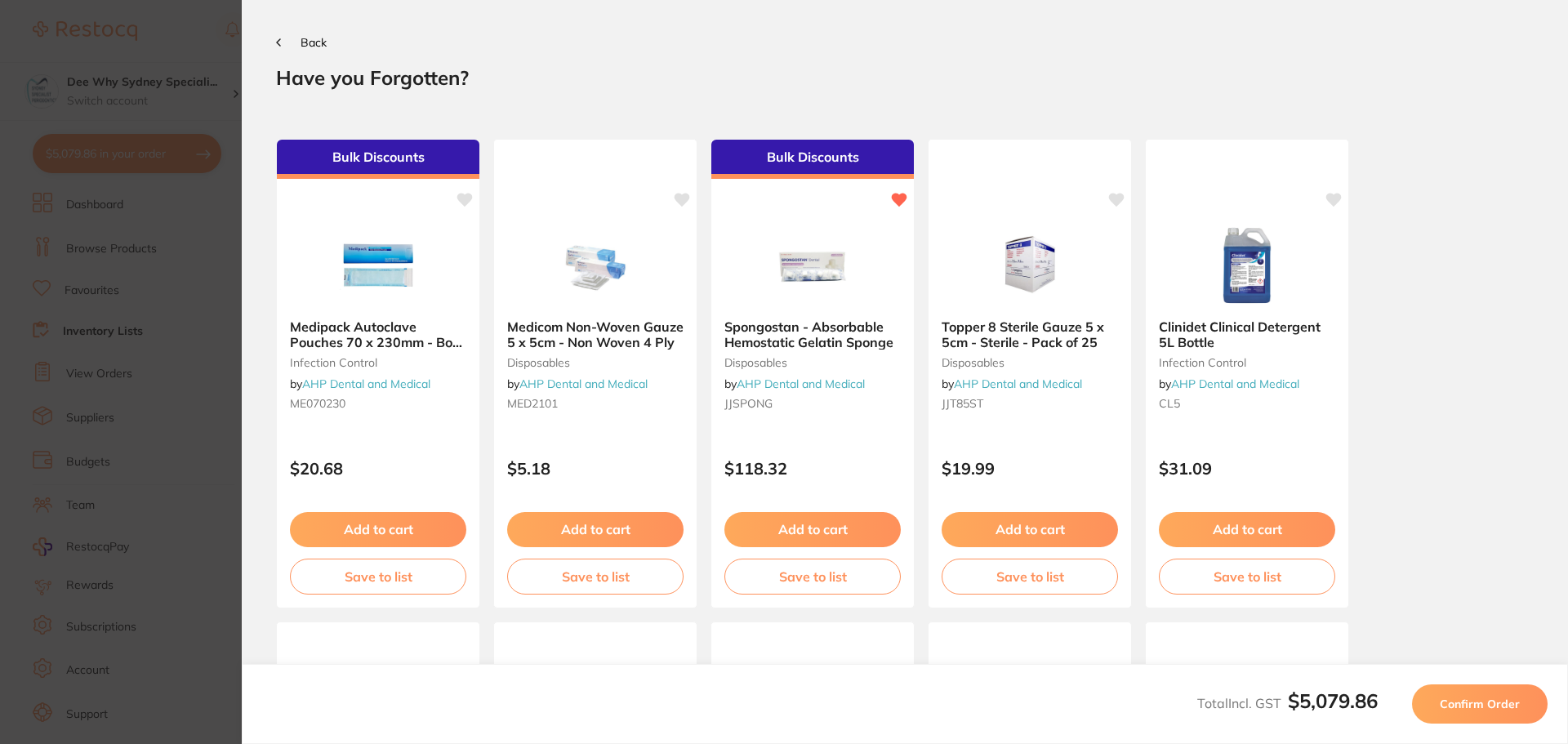
click at [1460, 700] on span "Confirm Order" at bounding box center [1480, 704] width 80 height 15
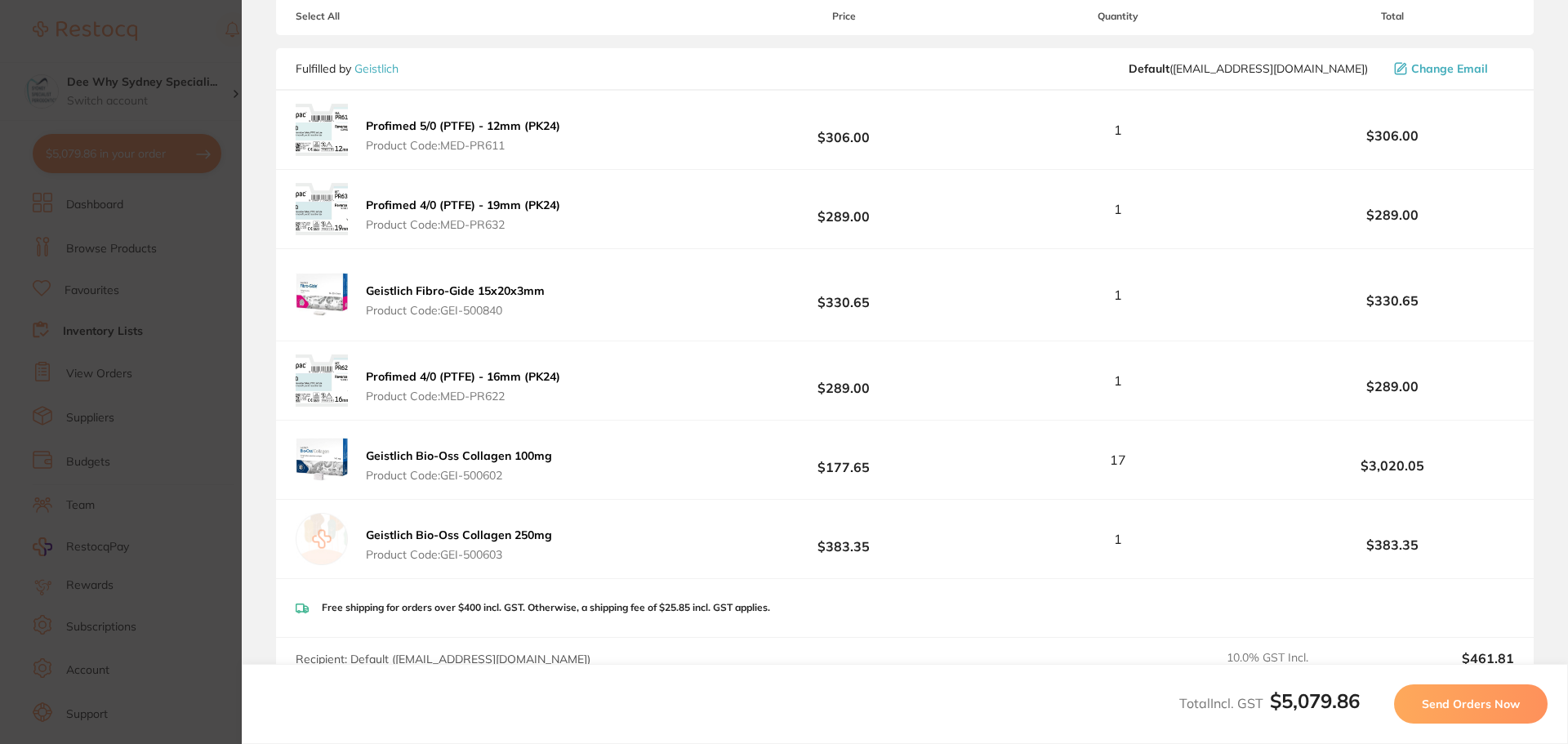
scroll to position [475, 0]
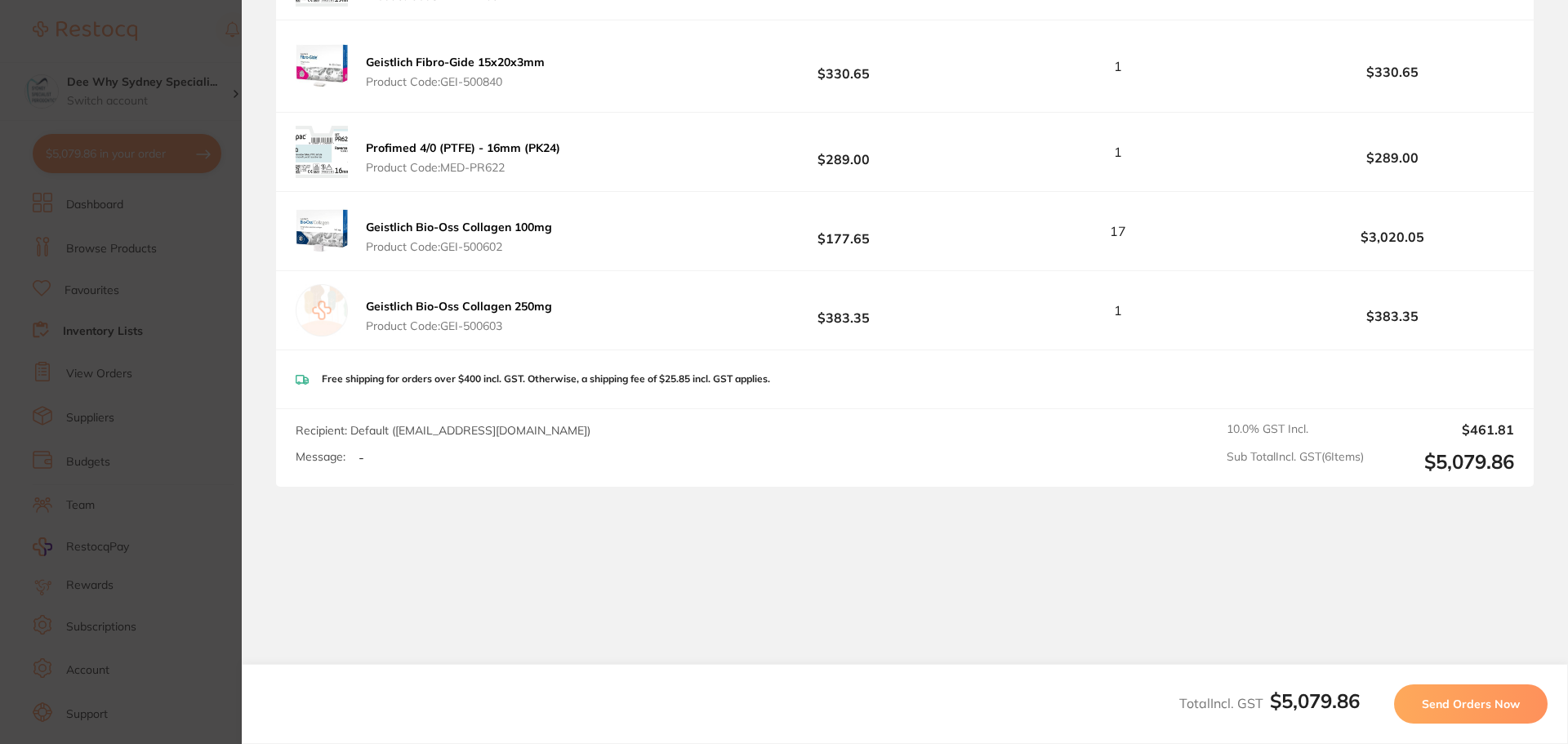
click at [1510, 699] on span "Send Orders Now" at bounding box center [1470, 704] width 98 height 15
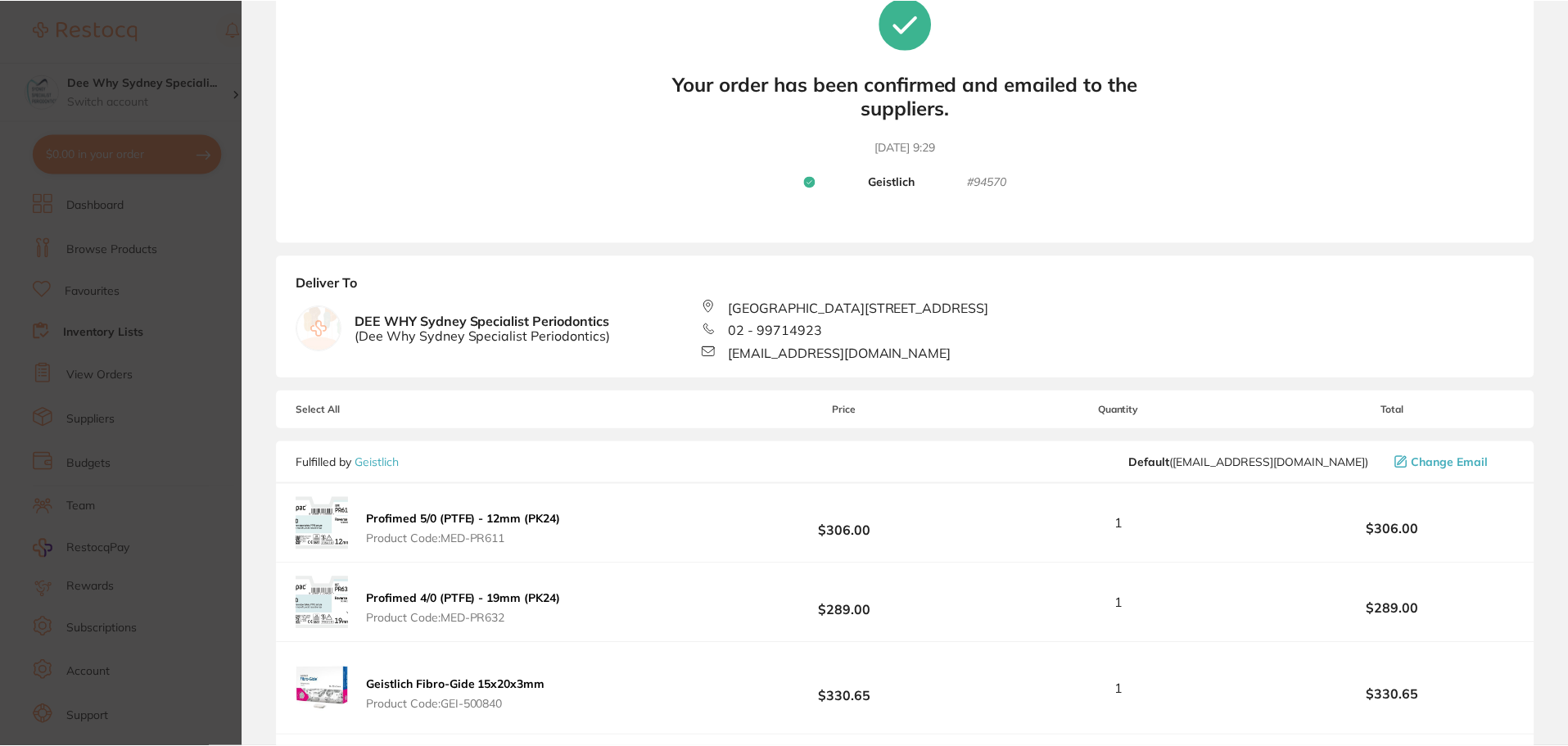
scroll to position [0, 0]
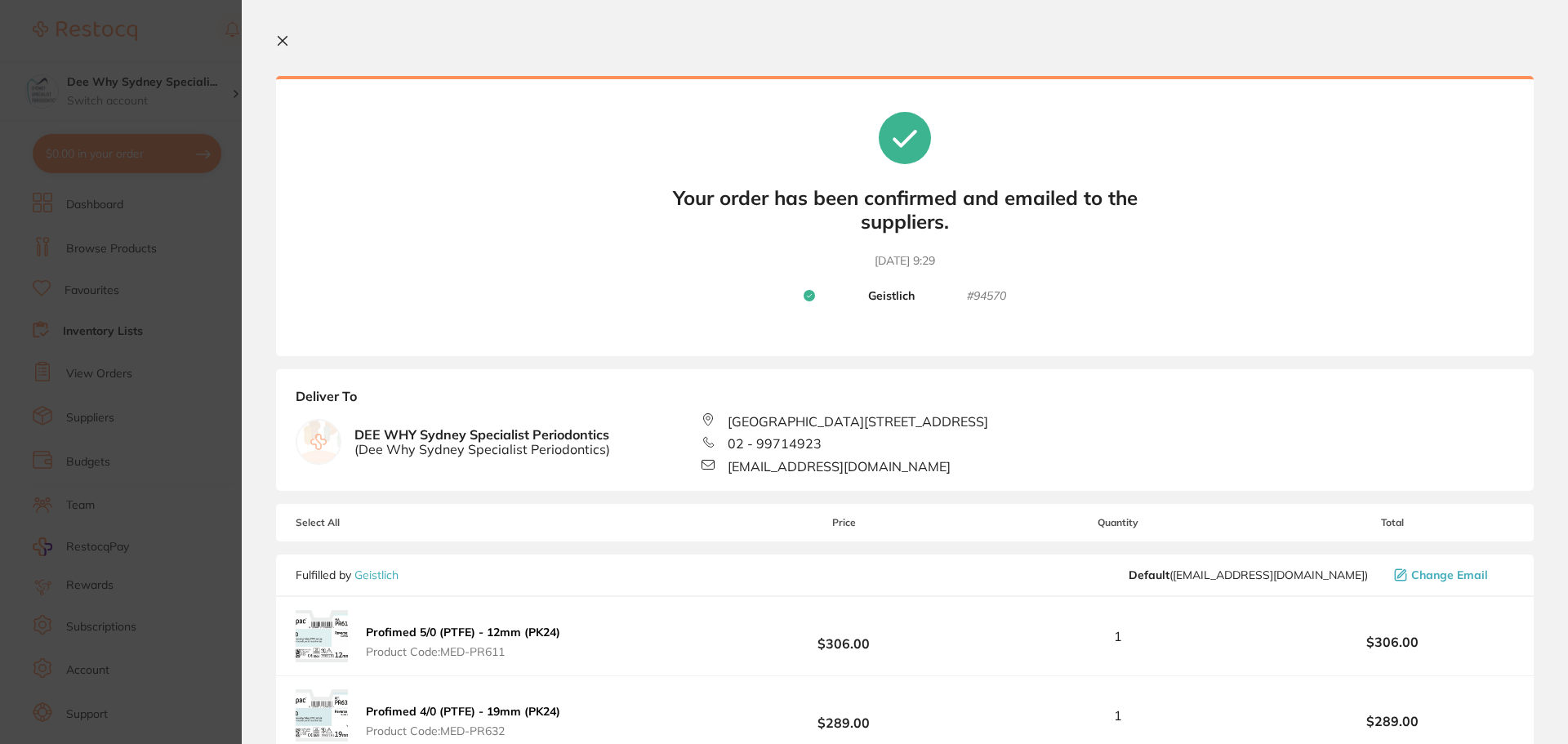
click at [282, 40] on icon at bounding box center [283, 41] width 9 height 9
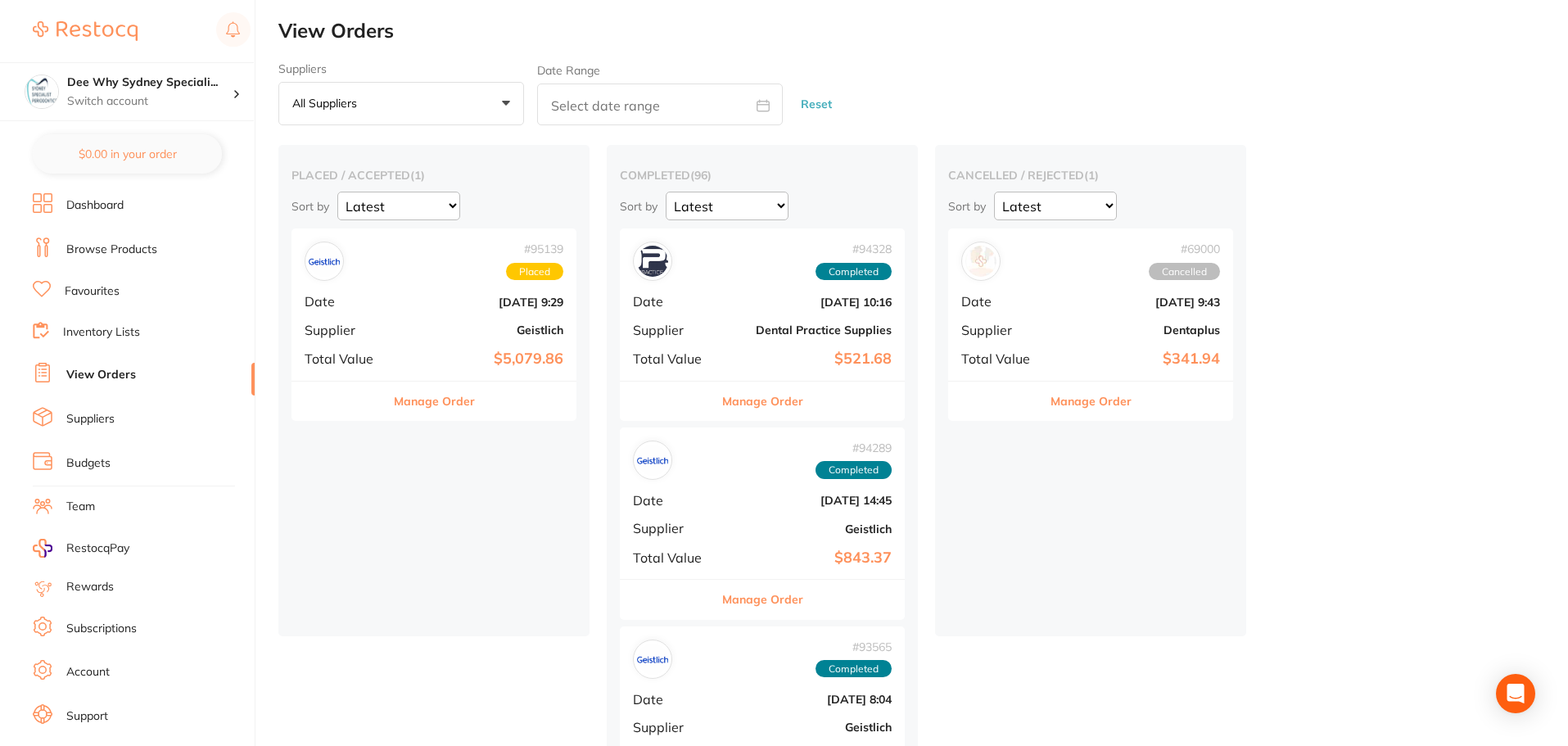
checkbox input "false"
